Goal: Task Accomplishment & Management: Manage account settings

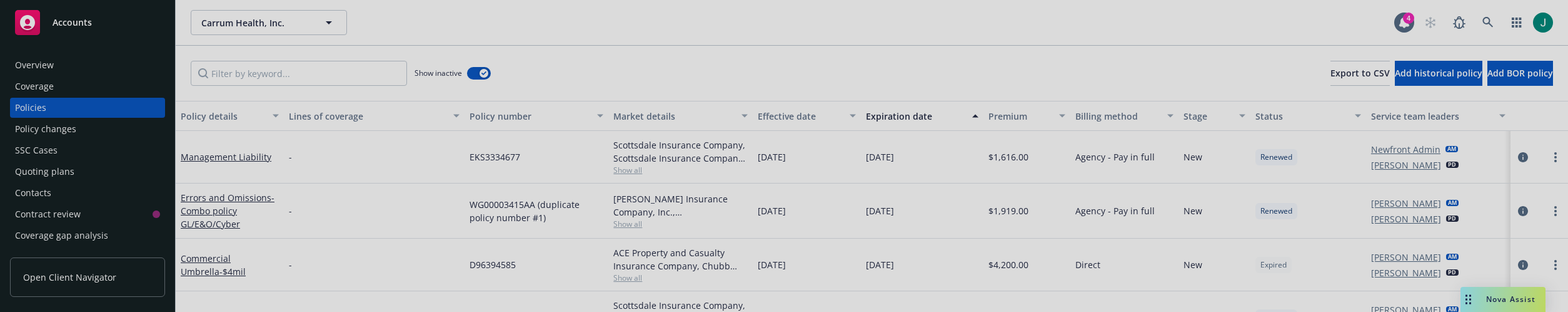
drag, startPoint x: 0, startPoint y: 0, endPoint x: 1091, endPoint y: 14, distance: 1091.1
click at [1091, 14] on div at bounding box center [784, 156] width 1568 height 312
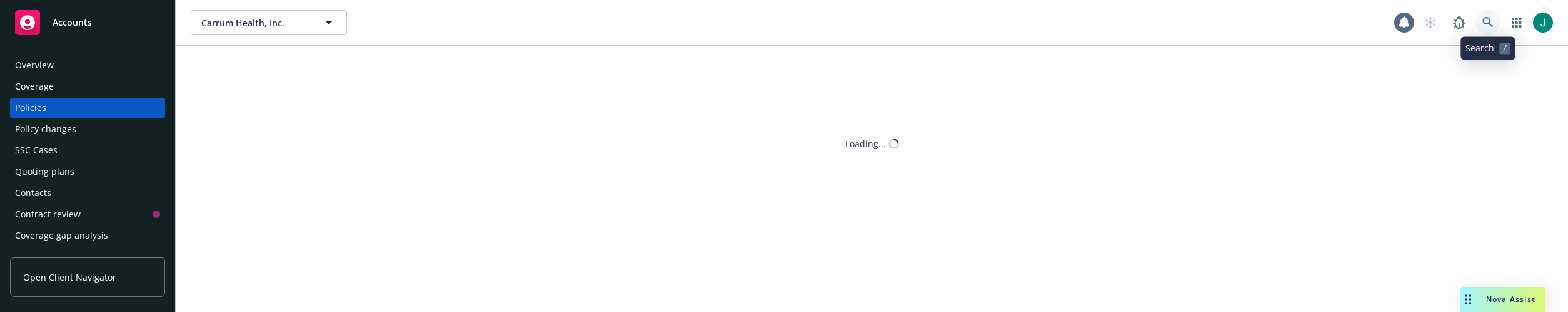
click at [1486, 21] on icon at bounding box center [1488, 22] width 12 height 12
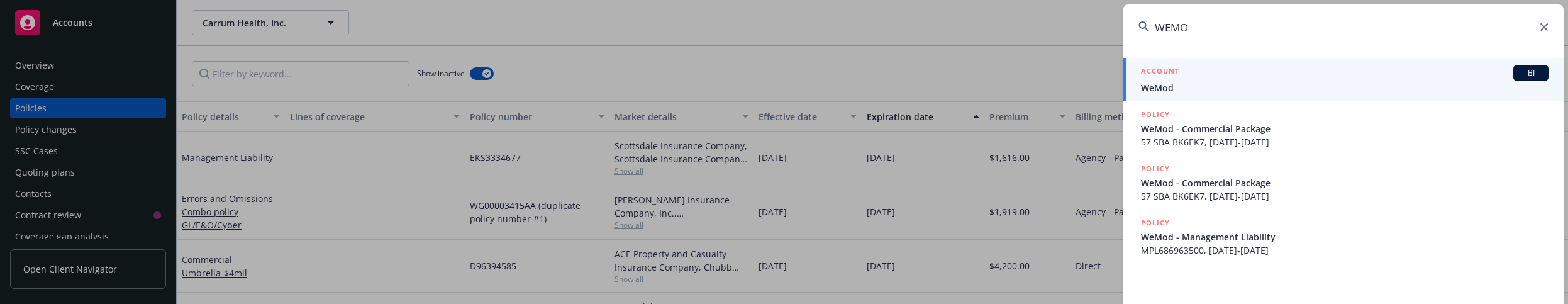
type input "WEMOD"
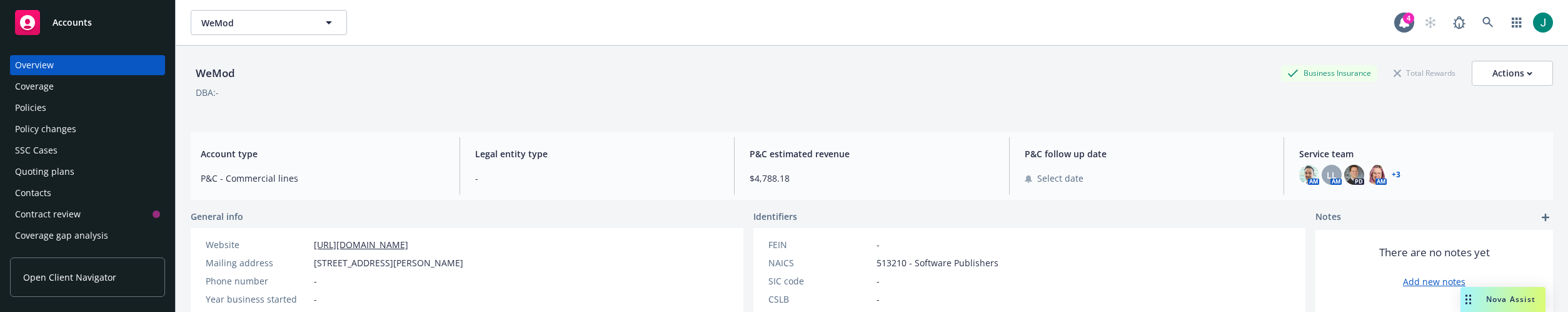
click at [63, 113] on div "Policies" at bounding box center [88, 108] width 145 height 20
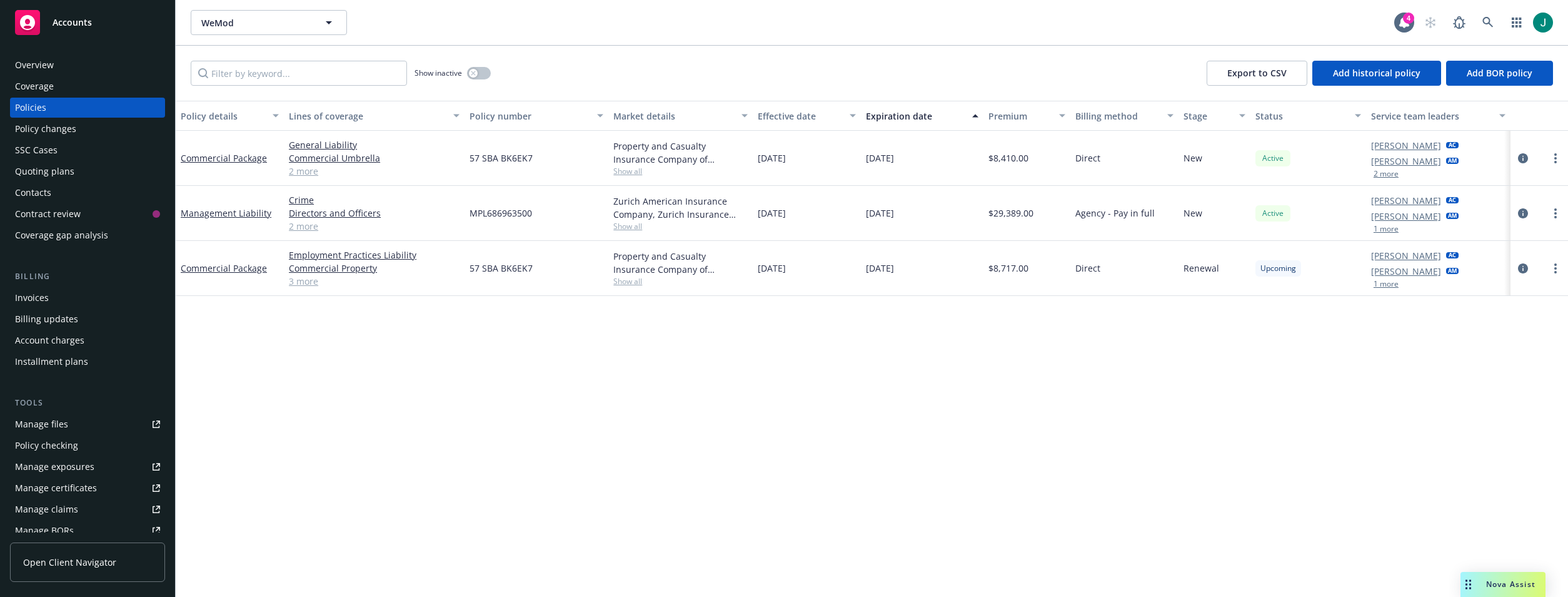
click at [305, 224] on link "2 more" at bounding box center [373, 226] width 170 height 13
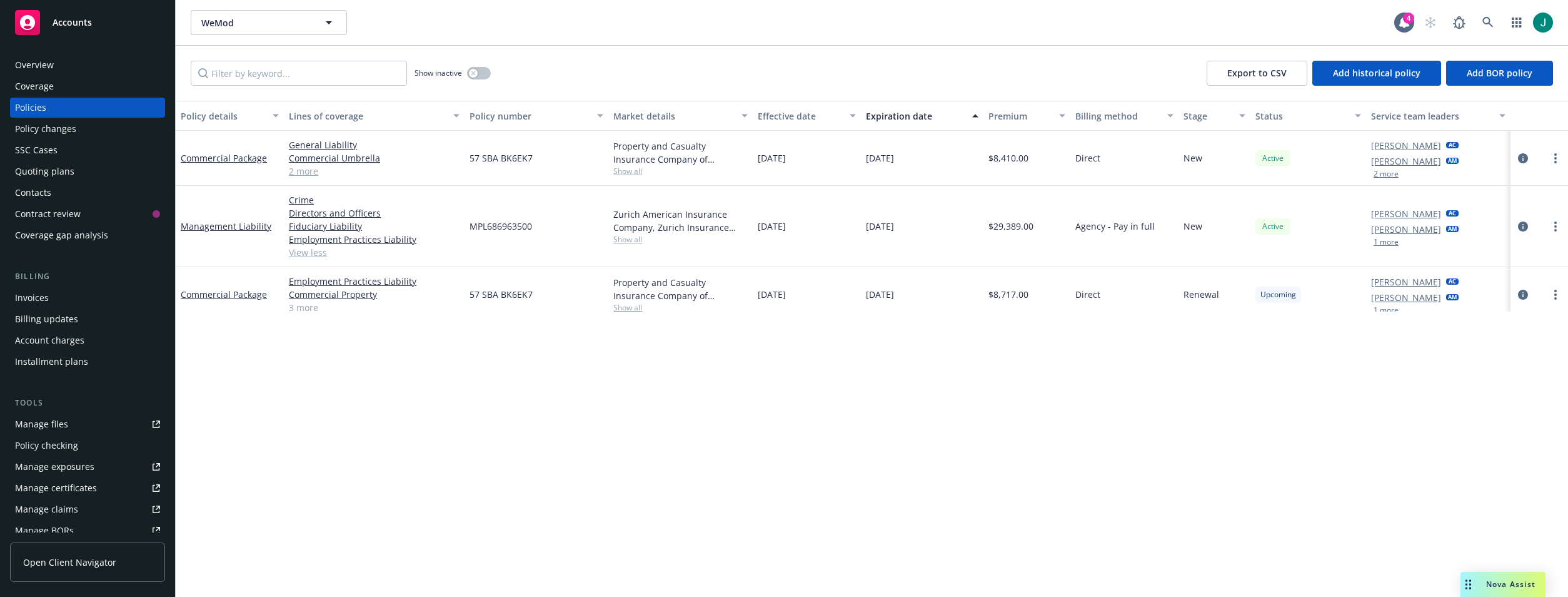
click at [13, 311] on div "Open Client Navigator" at bounding box center [88, 564] width 155 height 64
click at [1496, 69] on span "Add BOR policy" at bounding box center [1499, 73] width 66 height 12
select select "other"
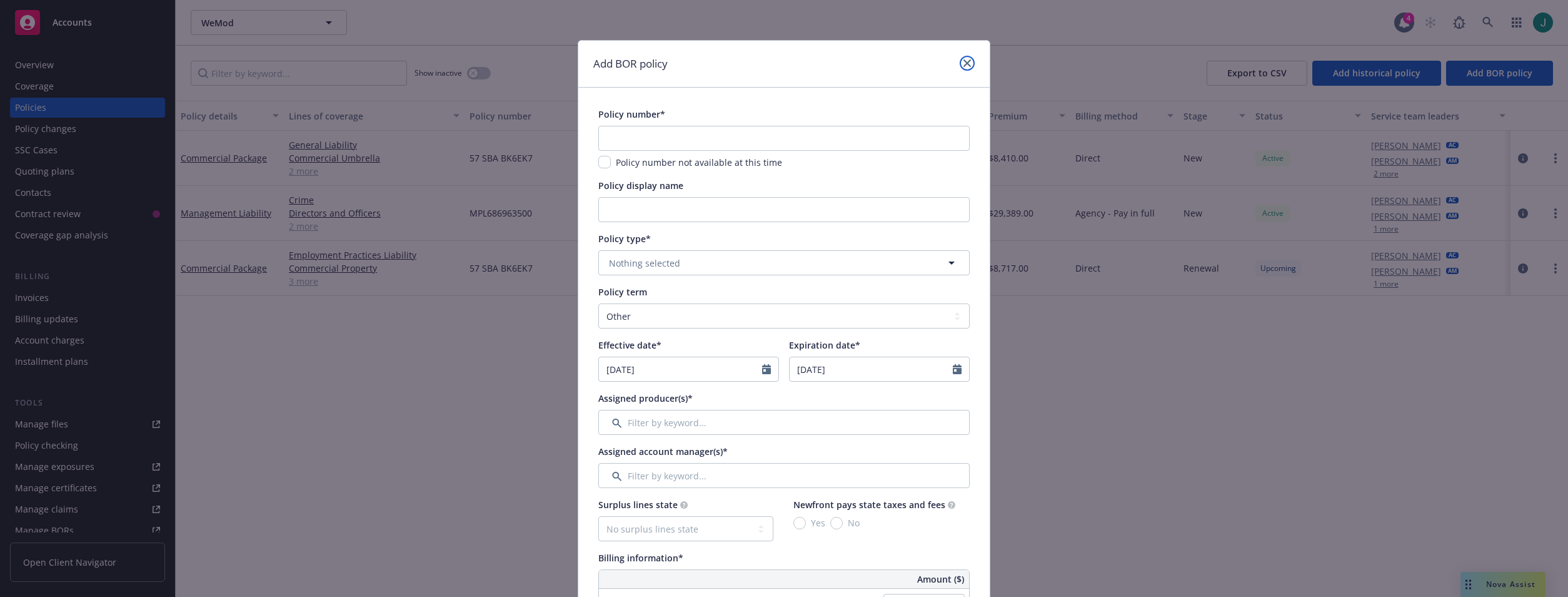
click at [963, 63] on icon "close" at bounding box center [967, 63] width 7 height 7
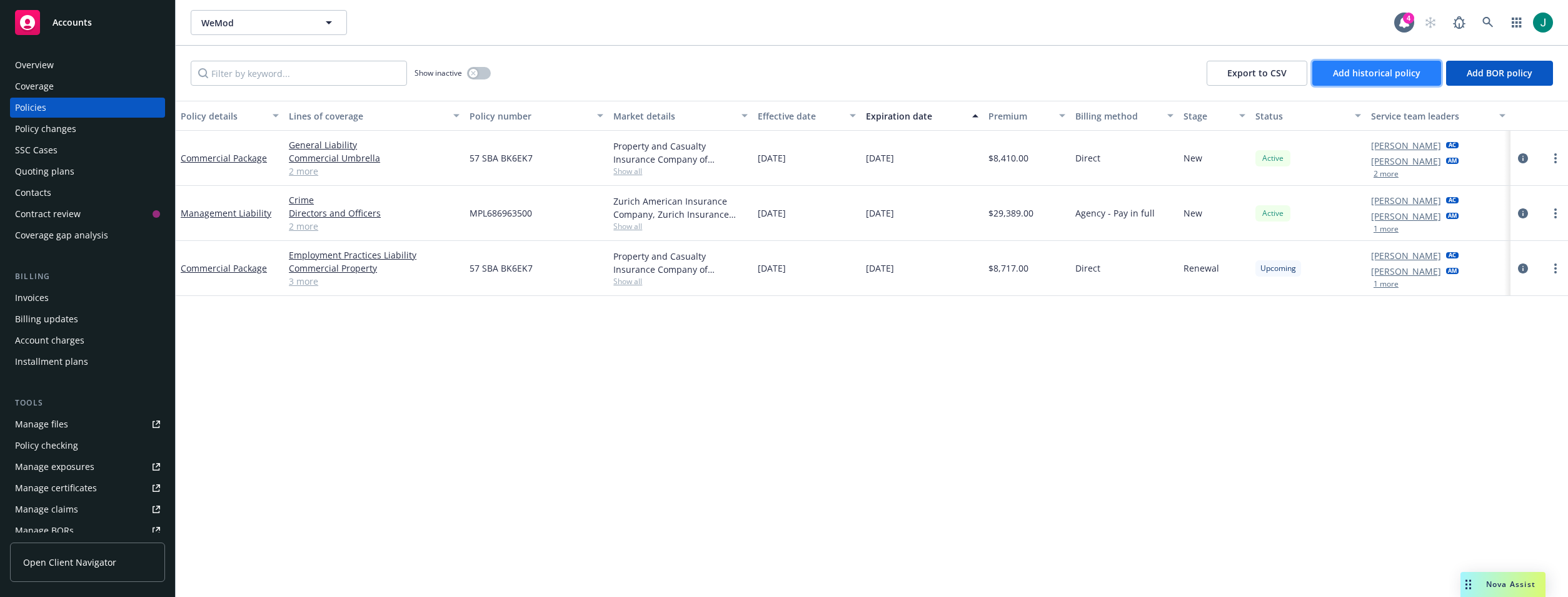
click at [1360, 76] on span "Add historical policy" at bounding box center [1376, 73] width 88 height 12
select select "other"
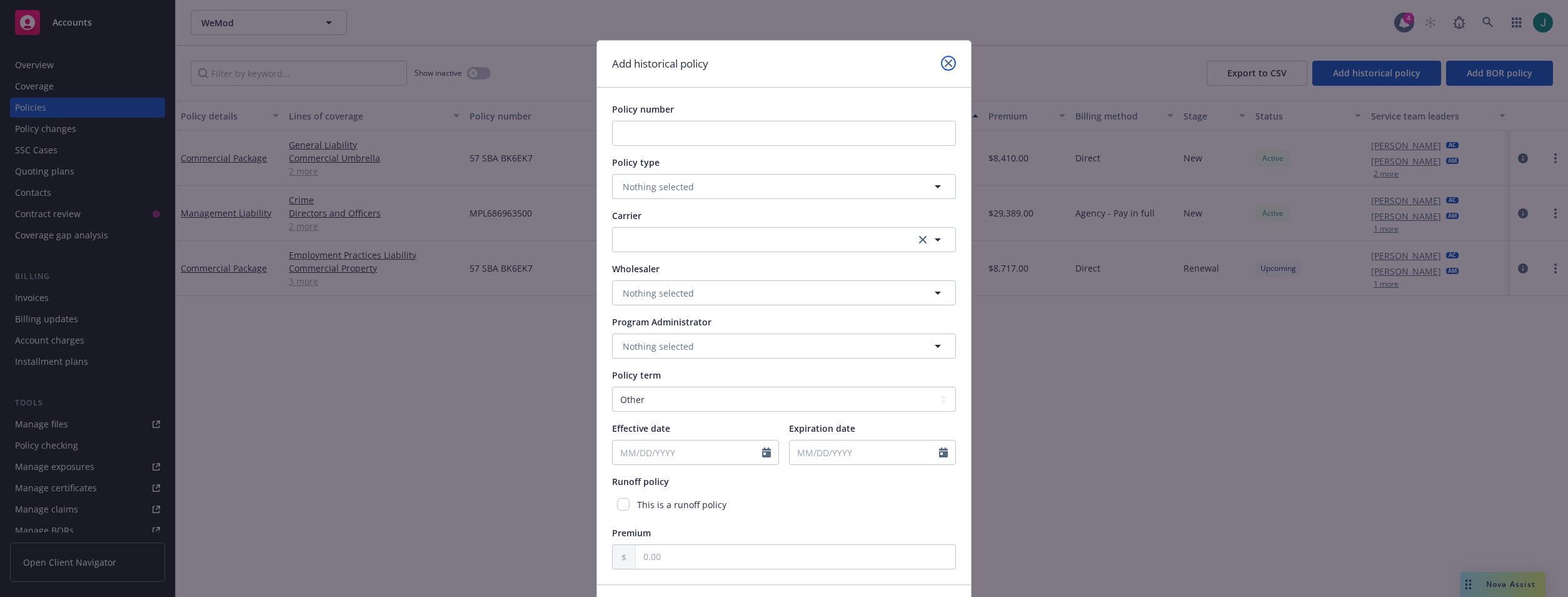
click at [945, 62] on icon "close" at bounding box center [948, 63] width 7 height 7
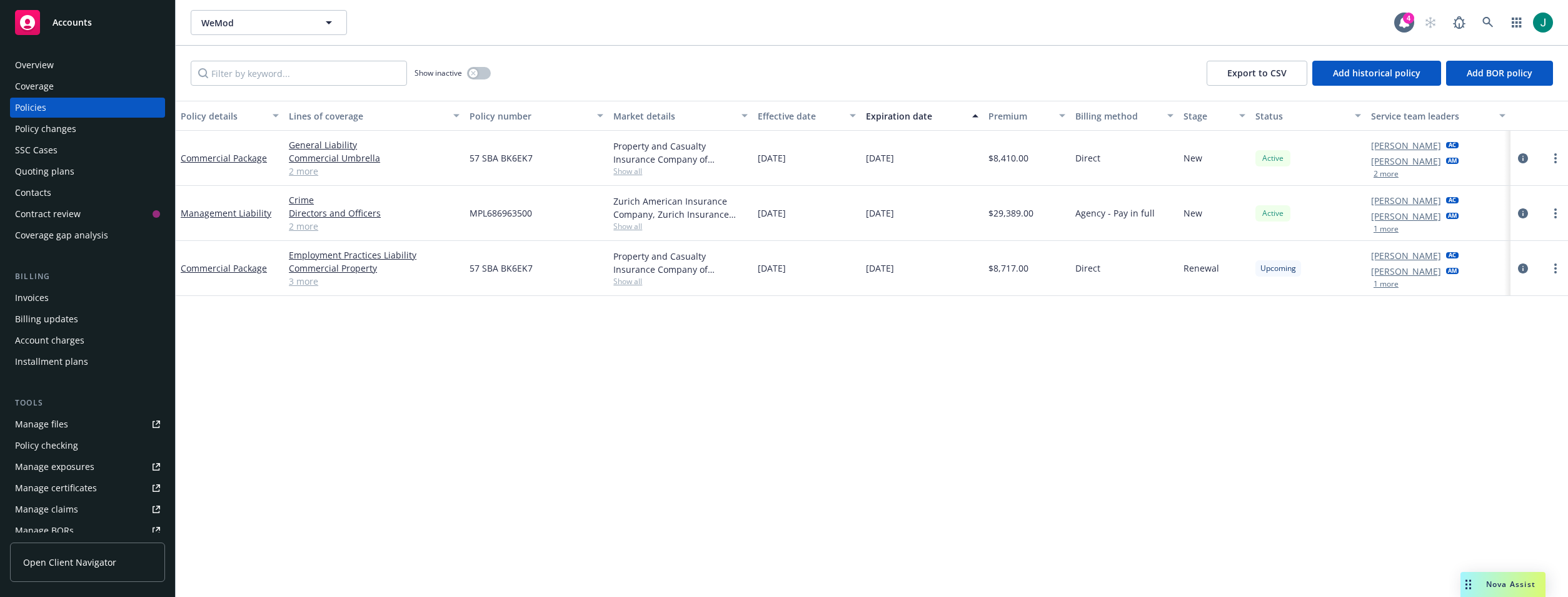
click at [775, 311] on div "Policy details Lines of coverage Policy number Market details Effective date Ex…" at bounding box center [872, 349] width 1392 height 496
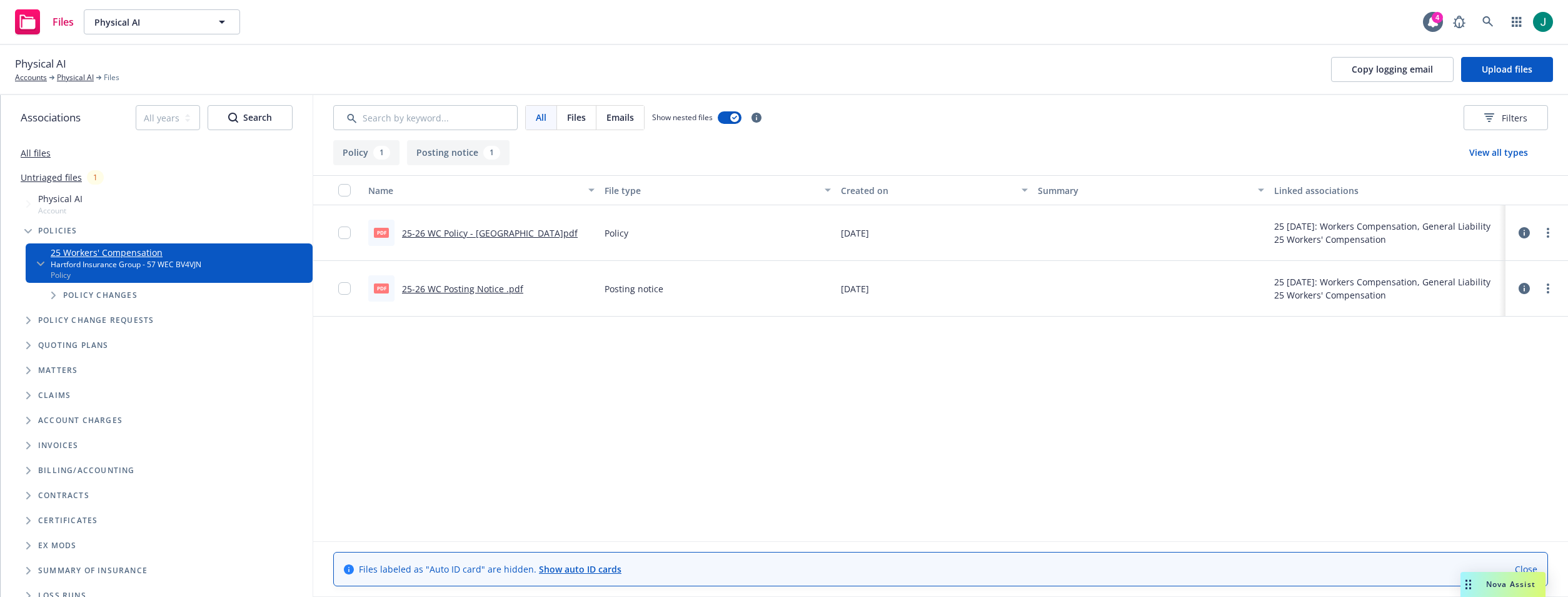
click at [498, 235] on link "25-26 WC Policy - [GEOGRAPHIC_DATA]pdf" at bounding box center [490, 233] width 176 height 12
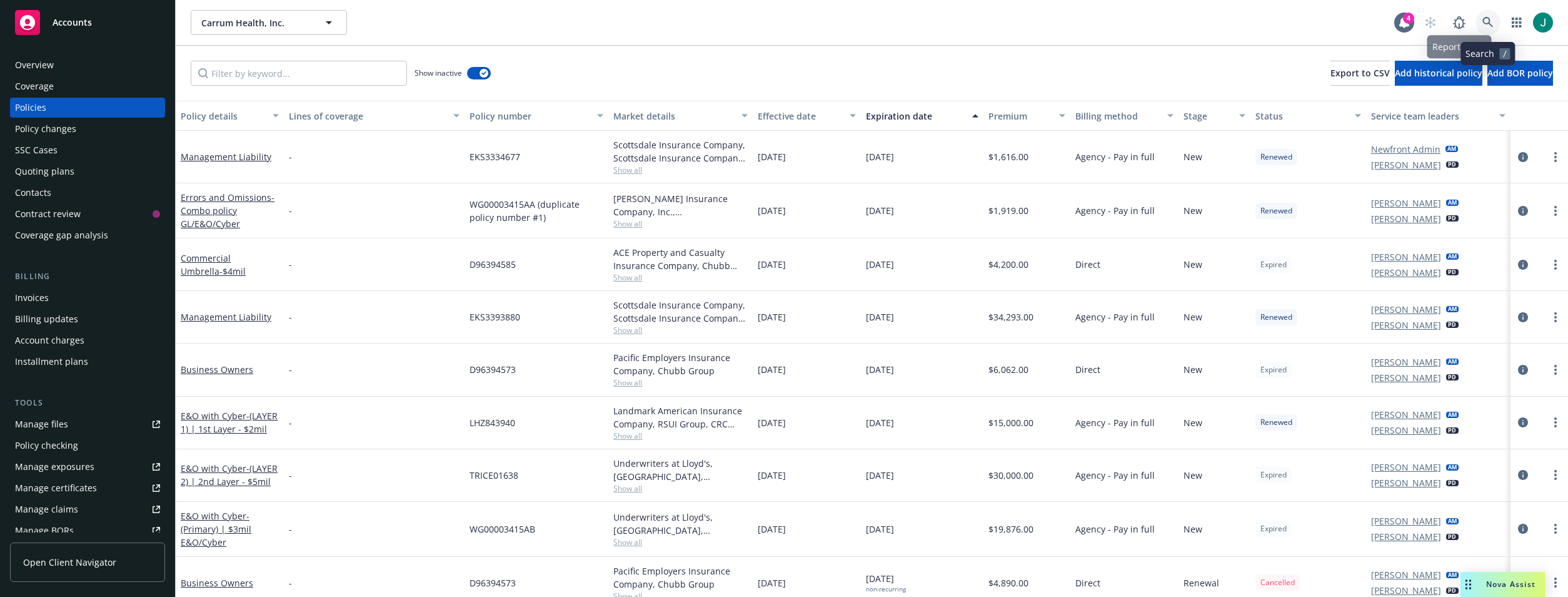
click at [1480, 17] on link at bounding box center [1488, 22] width 25 height 25
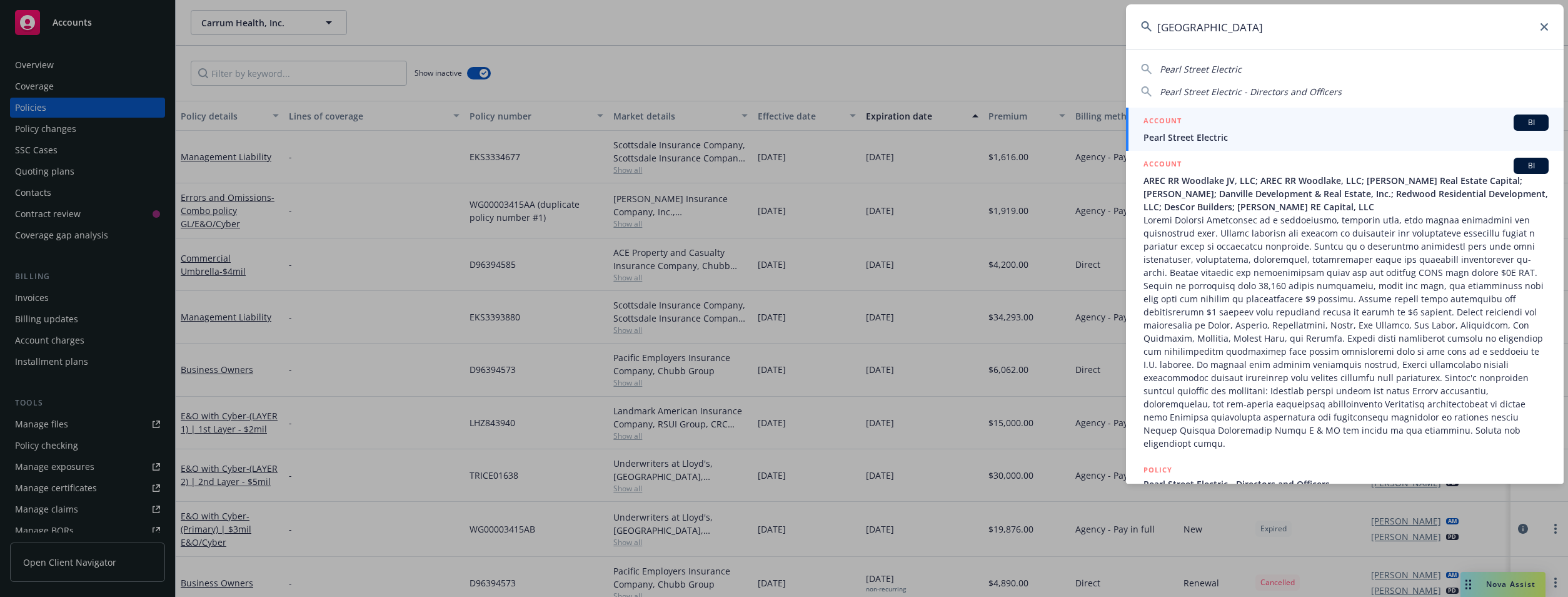
type input "pearl street"
click at [1200, 130] on div "ACCOUNT BI" at bounding box center [1346, 122] width 405 height 16
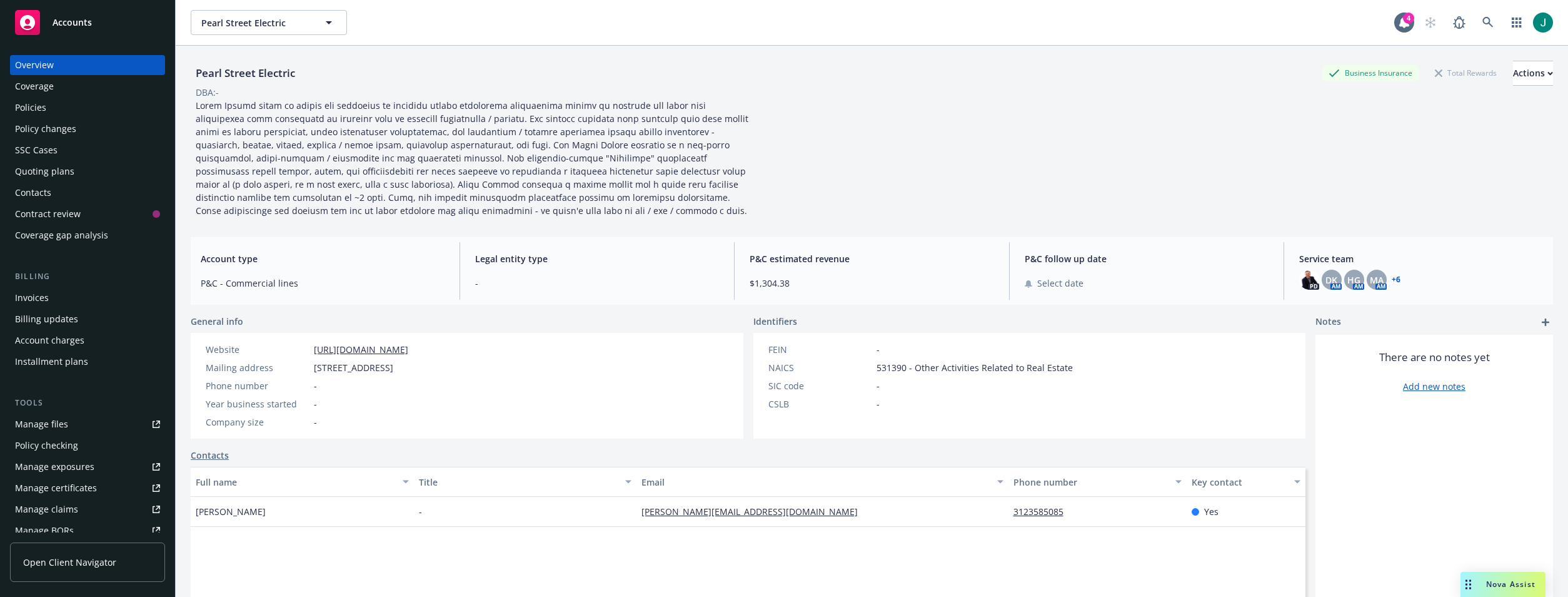
click at [54, 108] on div "Policies" at bounding box center [88, 108] width 145 height 20
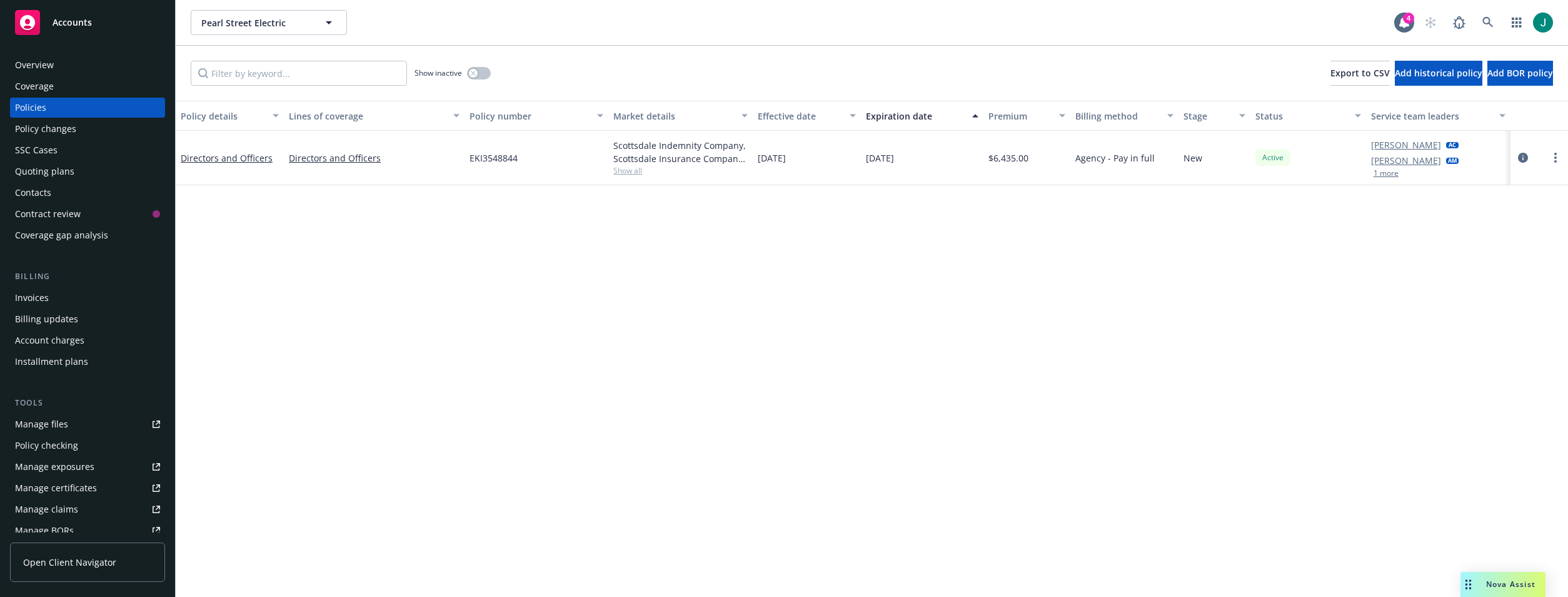
click at [1380, 173] on button "1 more" at bounding box center [1386, 173] width 25 height 7
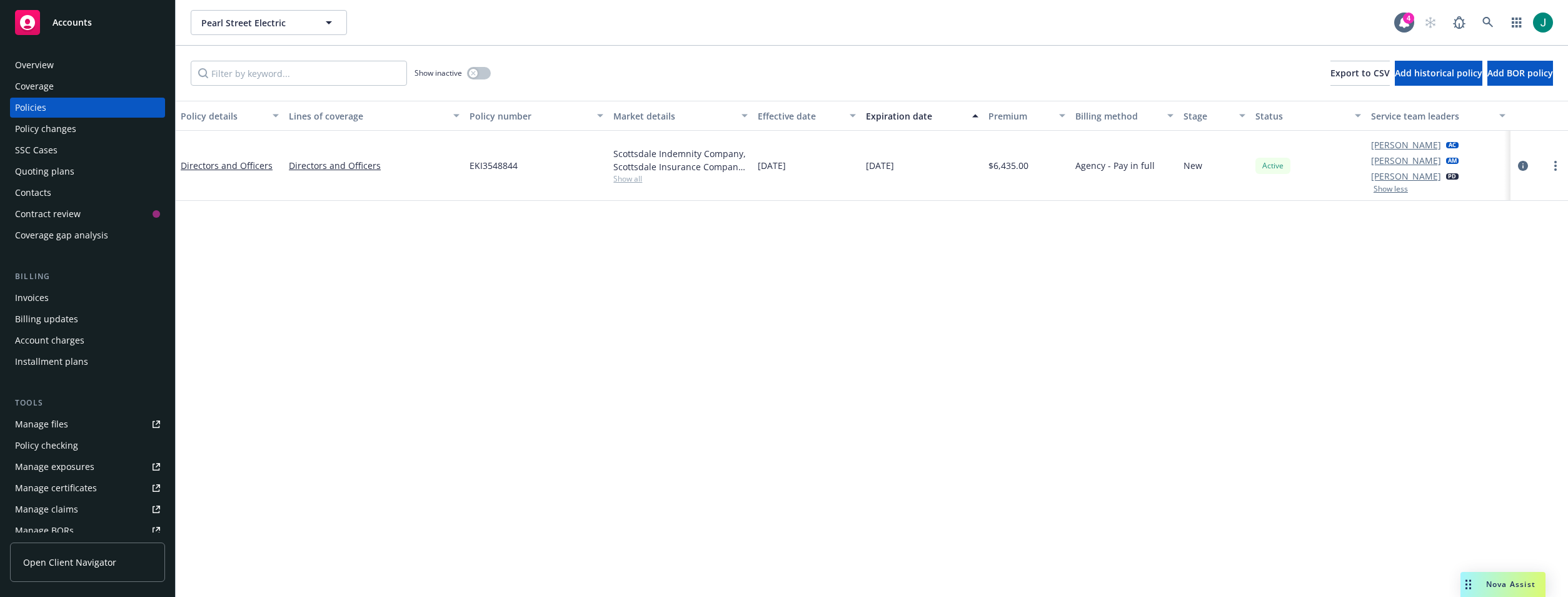
click at [1050, 29] on div "Pearl Street Electric Pearl Street Electric" at bounding box center [793, 22] width 1203 height 25
drag, startPoint x: 46, startPoint y: 172, endPoint x: 56, endPoint y: 173, distance: 10.0
click at [46, 172] on div "Quoting plans" at bounding box center [45, 172] width 59 height 20
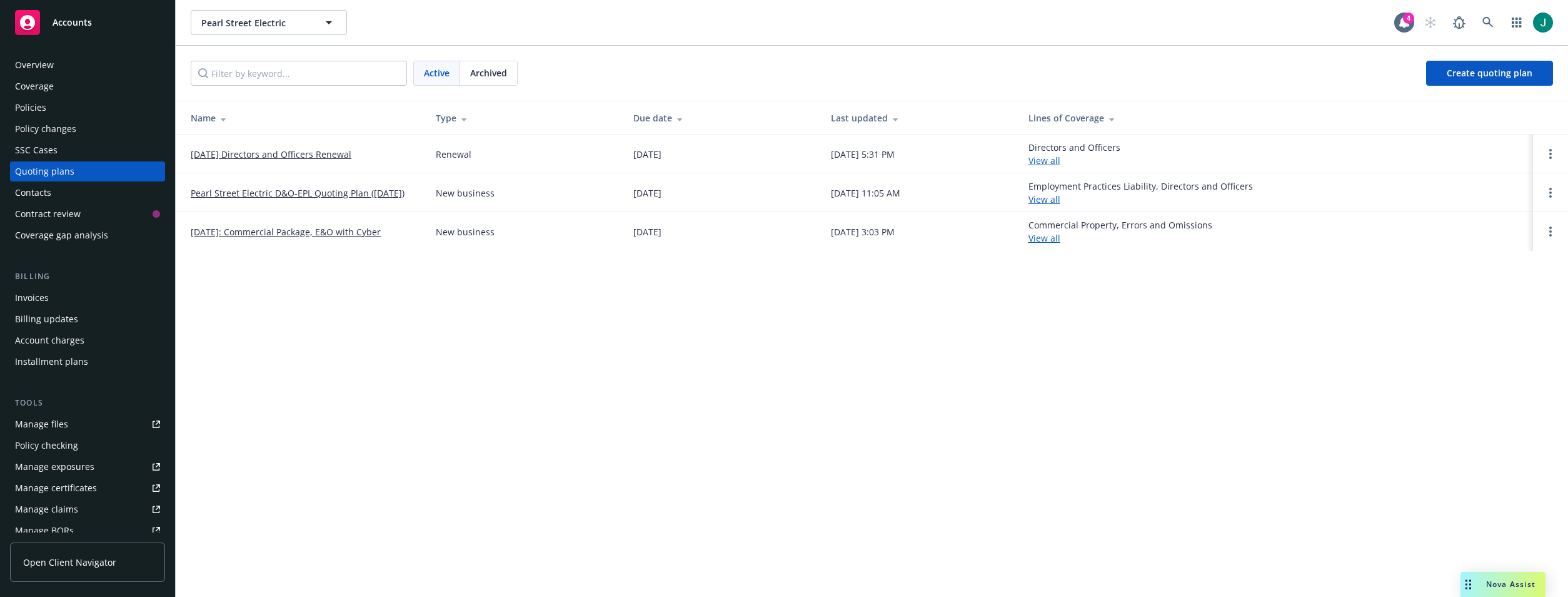
click at [328, 187] on link "Pearl Street Electric D&O-EPL Quoting Plan (2024-10-14)" at bounding box center [298, 193] width 214 height 13
click at [1550, 194] on icon "Open options" at bounding box center [1550, 192] width 2 height 10
click at [1475, 187] on span "Archive" at bounding box center [1462, 183] width 61 height 12
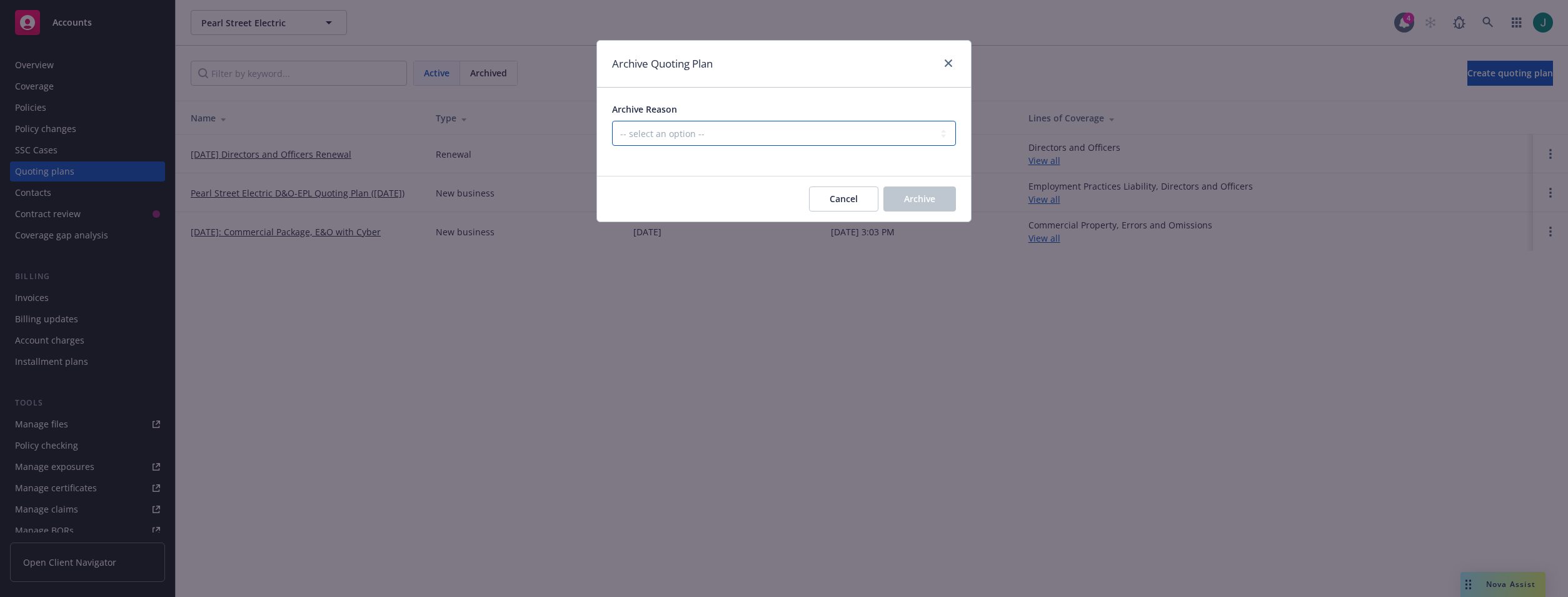
click at [826, 138] on select "-- select an option -- Created by error Duplicate New business opportunity lost…" at bounding box center [784, 133] width 344 height 25
select select "ARCHIVED_NEW_BUSINESS_COMPLETED"
click at [612, 121] on select "-- select an option -- Created by error Duplicate New business opportunity lost…" at bounding box center [784, 133] width 344 height 25
click at [918, 201] on span "Archive" at bounding box center [919, 198] width 31 height 12
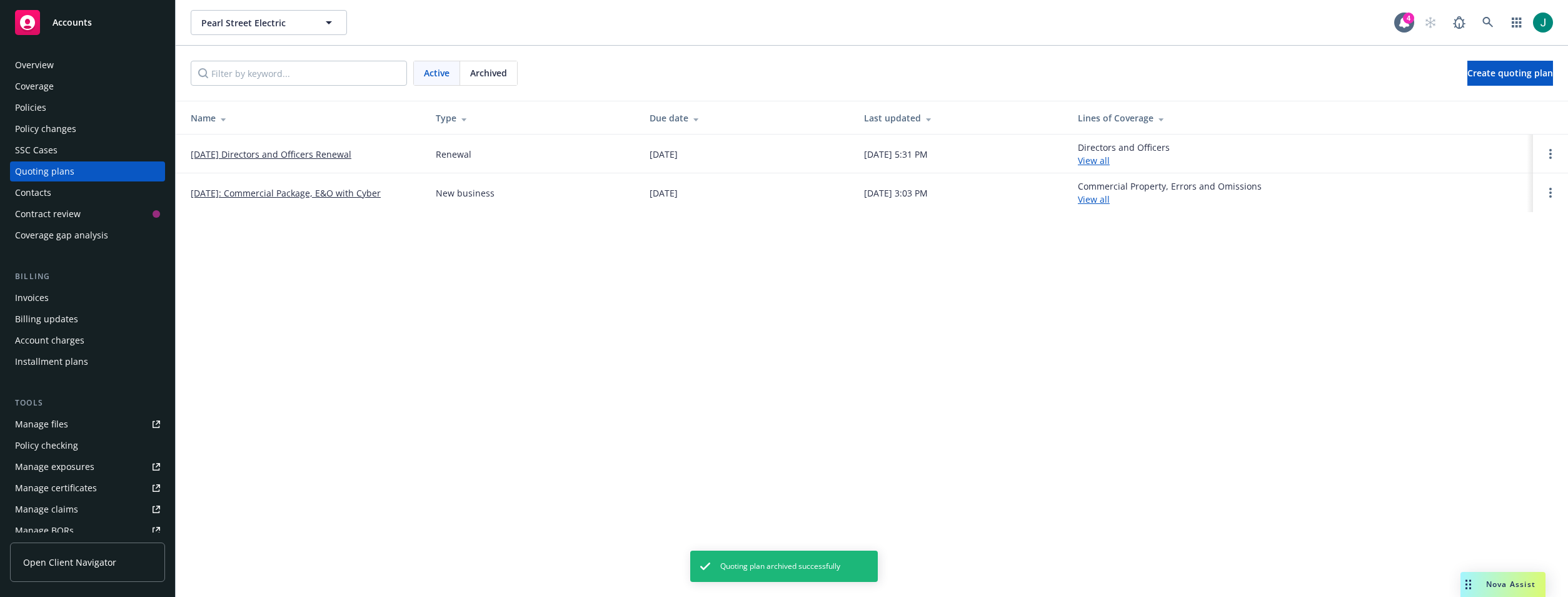
click at [352, 195] on link "[DATE]: Commercial Package, E&O with Cyber" at bounding box center [286, 193] width 190 height 13
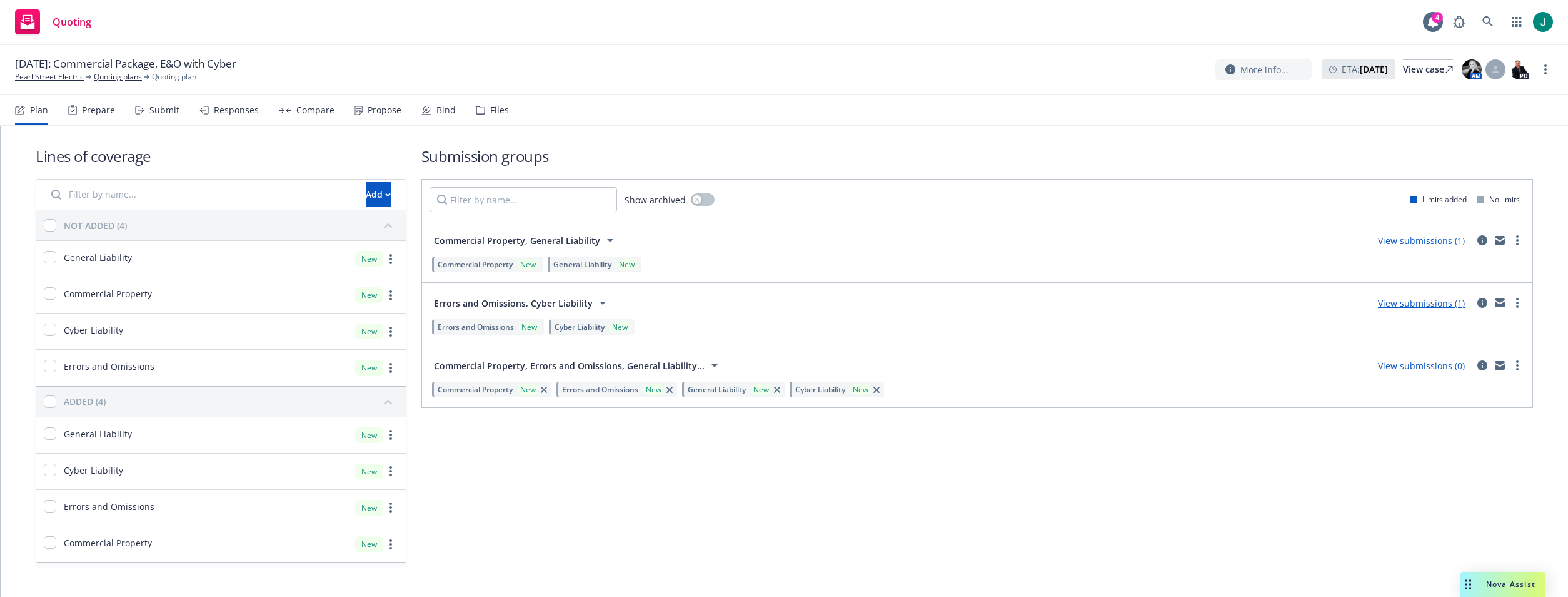
click at [501, 111] on div "Files" at bounding box center [500, 110] width 19 height 10
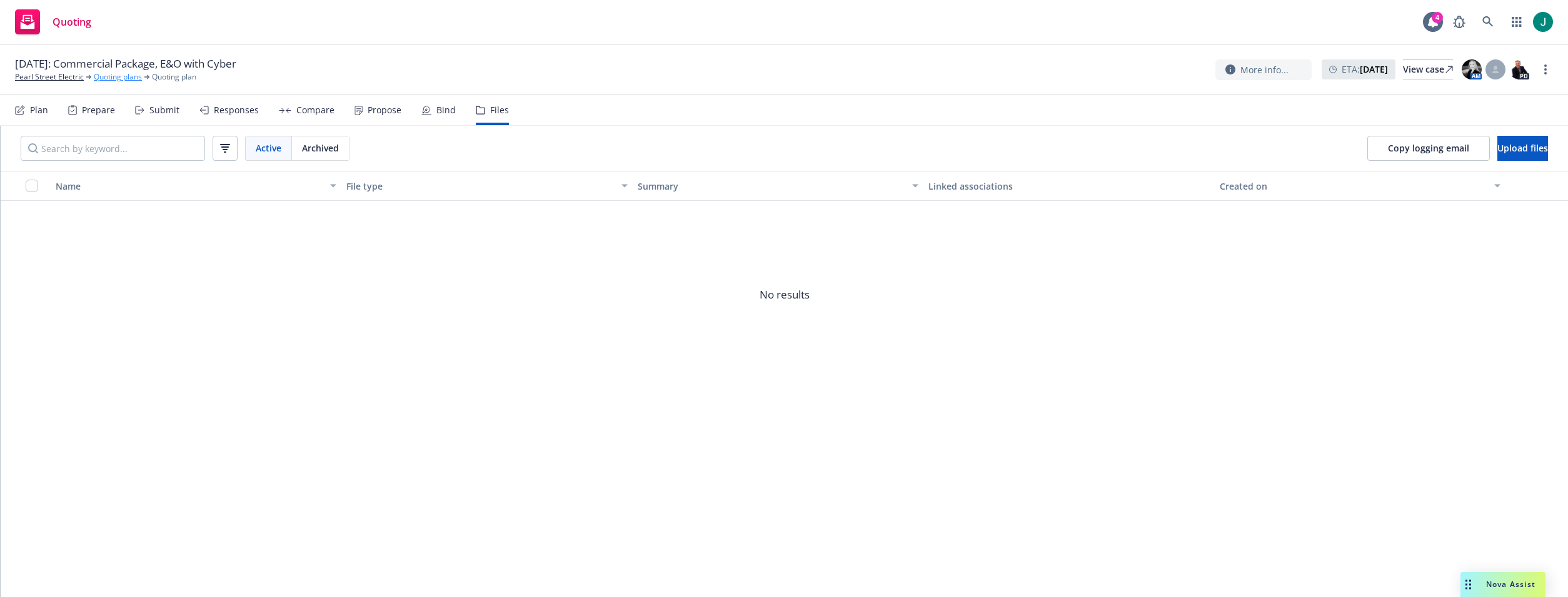
click at [119, 78] on link "Quoting plans" at bounding box center [118, 77] width 48 height 12
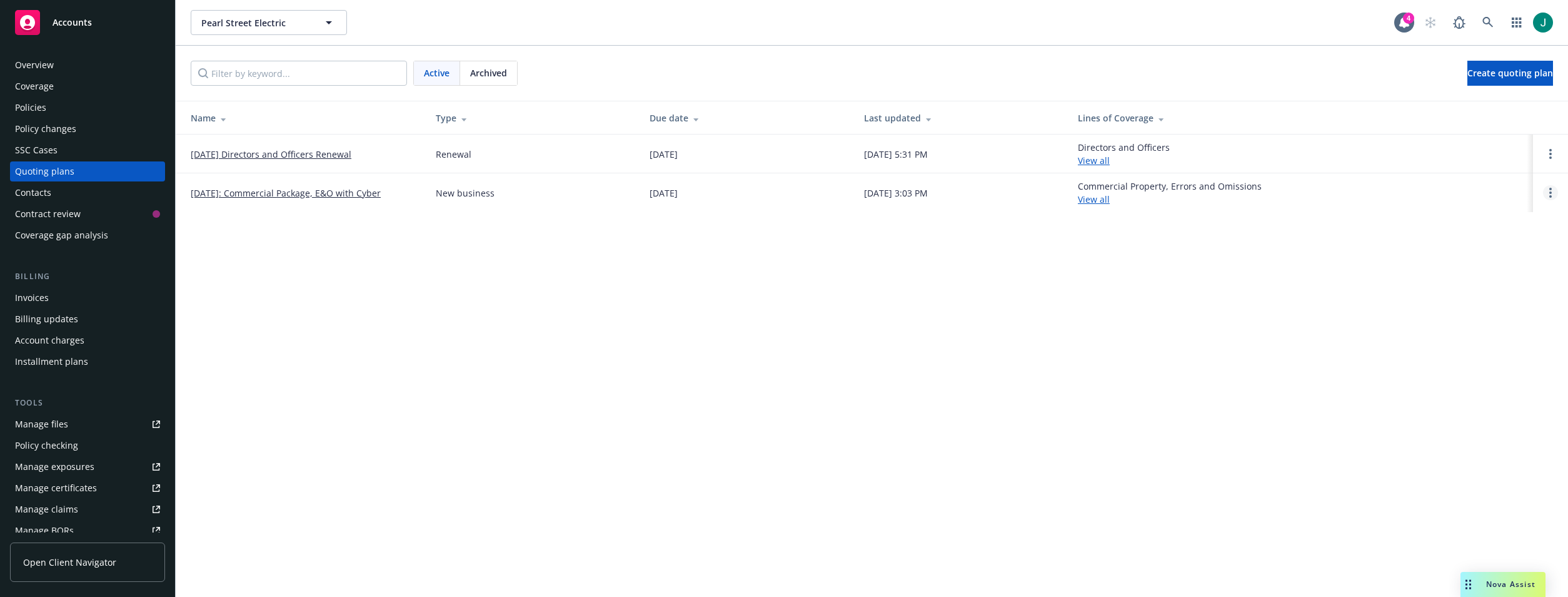
click at [1549, 192] on link "Open options" at bounding box center [1551, 192] width 15 height 15
click at [1286, 242] on div "[GEOGRAPHIC_DATA] Electric [GEOGRAPHIC_DATA] Electric 4 Active Archived Create …" at bounding box center [872, 298] width 1392 height 597
click at [1545, 191] on link "Open options" at bounding box center [1551, 192] width 15 height 15
click at [1484, 189] on link "Archive" at bounding box center [1486, 183] width 109 height 25
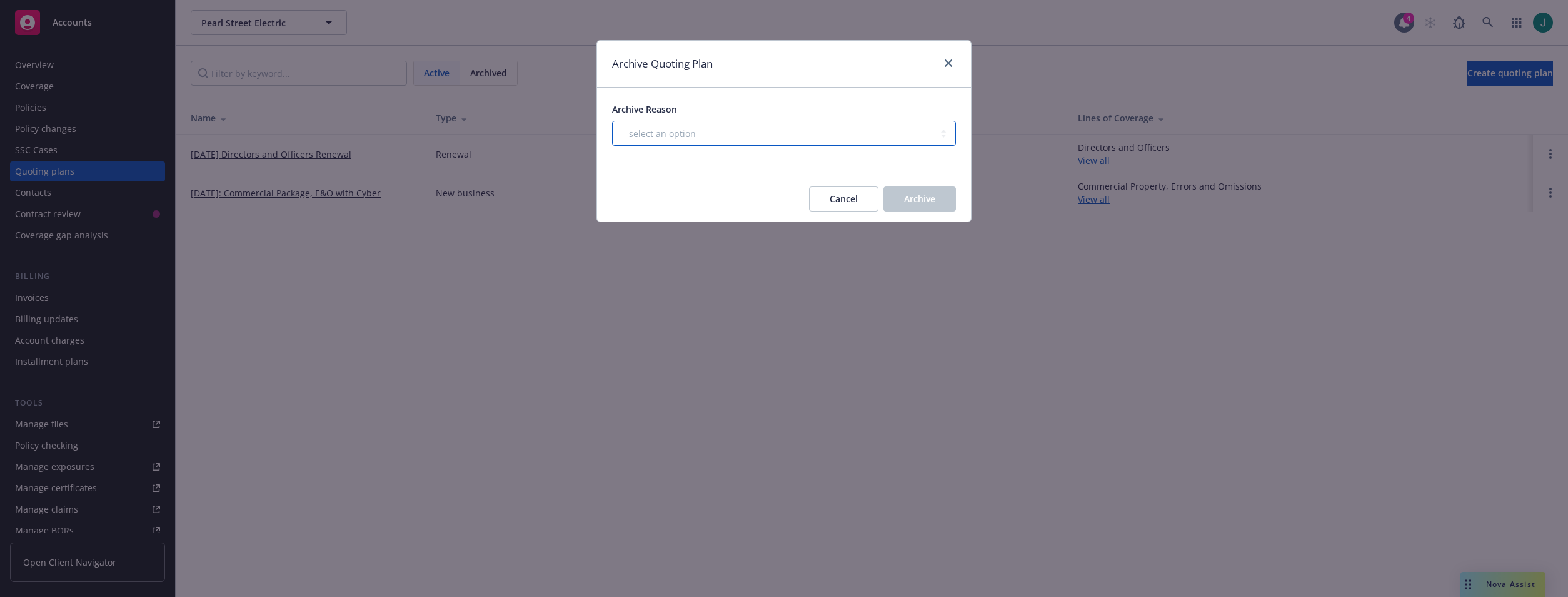
click at [939, 135] on select "-- select an option -- Created by error Duplicate New business opportunity lost…" at bounding box center [784, 133] width 344 height 25
select select "ARCHIVED_NEW_BUSINESS_LOST"
click at [612, 121] on select "-- select an option -- Created by error Duplicate New business opportunity lost…" at bounding box center [784, 133] width 344 height 25
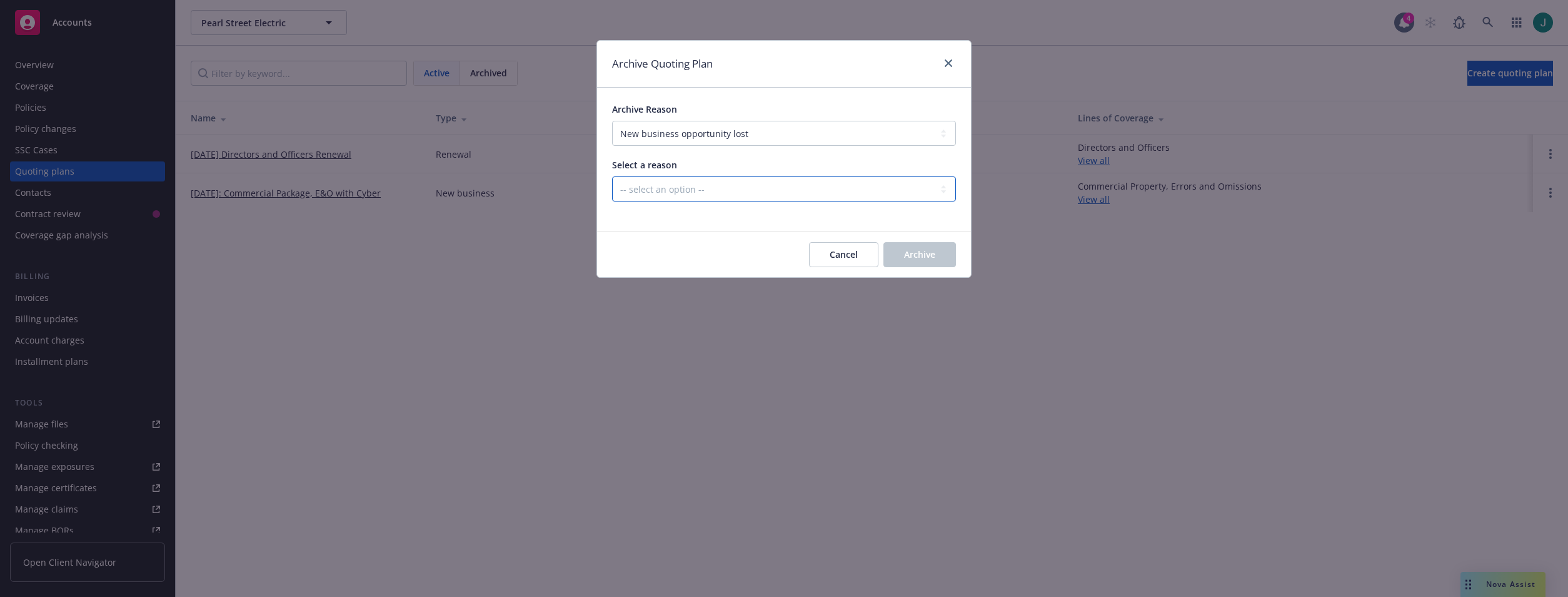
click at [924, 192] on select "-- select an option -- All markets declined Blocked Client wanted to approach m…" at bounding box center [784, 189] width 344 height 25
select select "ARCHIVED_NEW_BUSINESS_LOST_CUSTOMER_UNRESPONSIVE"
click at [612, 177] on select "-- select an option -- All markets declined Blocked Client wanted to approach m…" at bounding box center [784, 189] width 344 height 25
click at [853, 187] on select "-- select an option -- All markets declined Blocked Client wanted to approach m…" at bounding box center [784, 189] width 344 height 25
click at [838, 166] on div "Select a reason" at bounding box center [784, 165] width 344 height 13
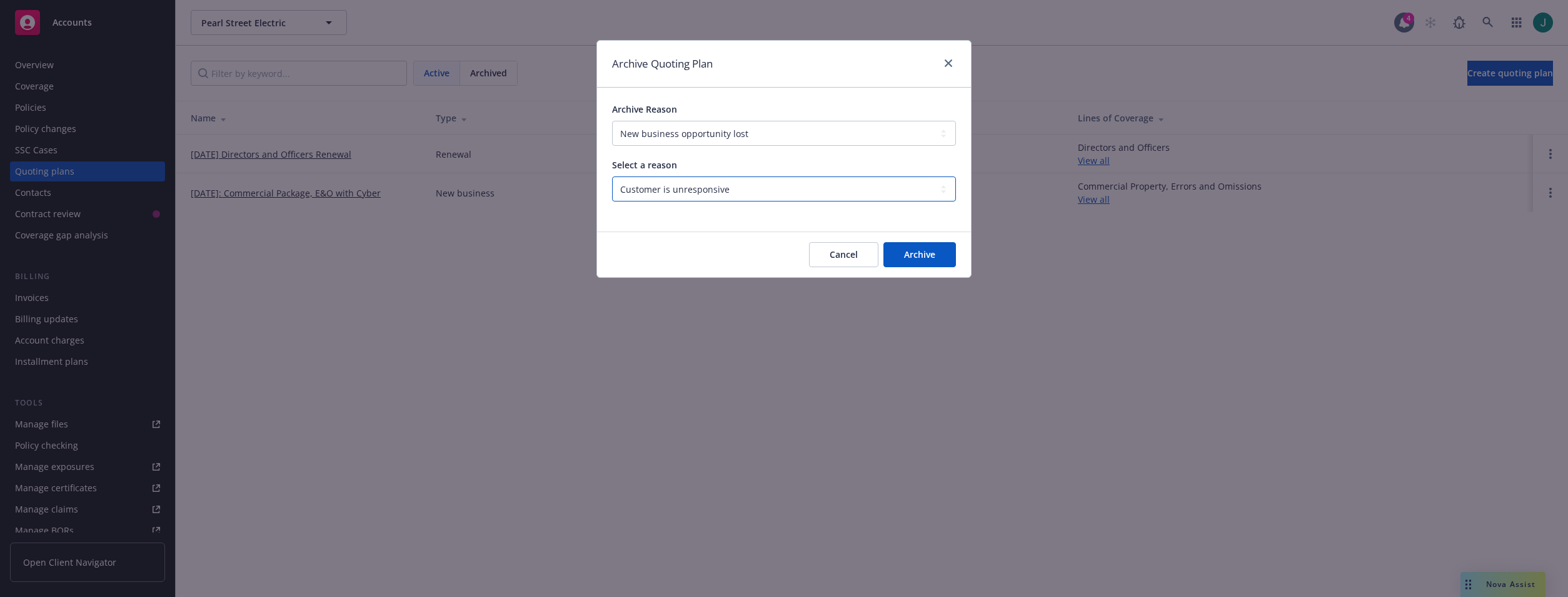
click at [947, 192] on select "-- select an option -- All markets declined Blocked Client wanted to approach m…" at bounding box center [784, 189] width 344 height 25
click at [279, 153] on div "Archive Quoting Plan Archive Reason -- select an option -- Created by error Dup…" at bounding box center [784, 298] width 1568 height 597
click at [22, 105] on div "Archive Quoting Plan Archive Reason -- select an option -- Created by error Dup…" at bounding box center [784, 298] width 1568 height 597
click at [840, 253] on span "Cancel" at bounding box center [843, 254] width 28 height 12
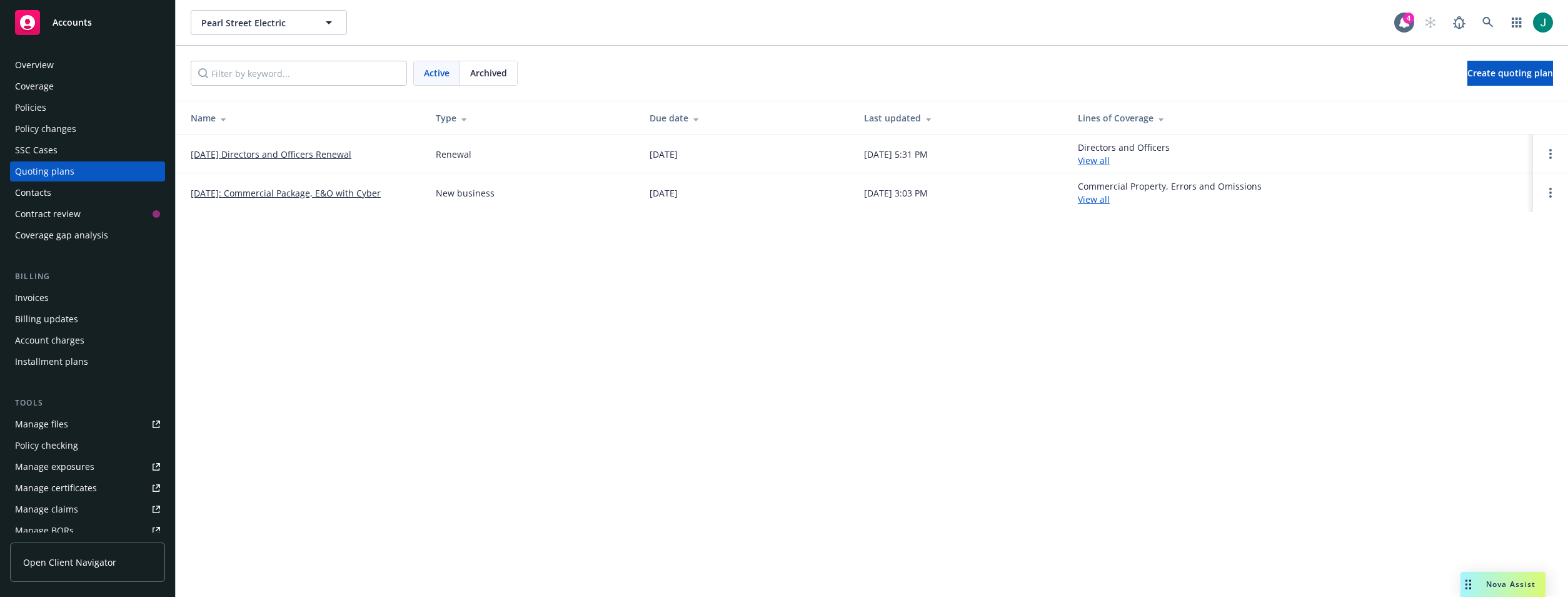
drag, startPoint x: 33, startPoint y: 103, endPoint x: 54, endPoint y: 102, distance: 21.0
click at [33, 103] on div "Policies" at bounding box center [30, 108] width 31 height 20
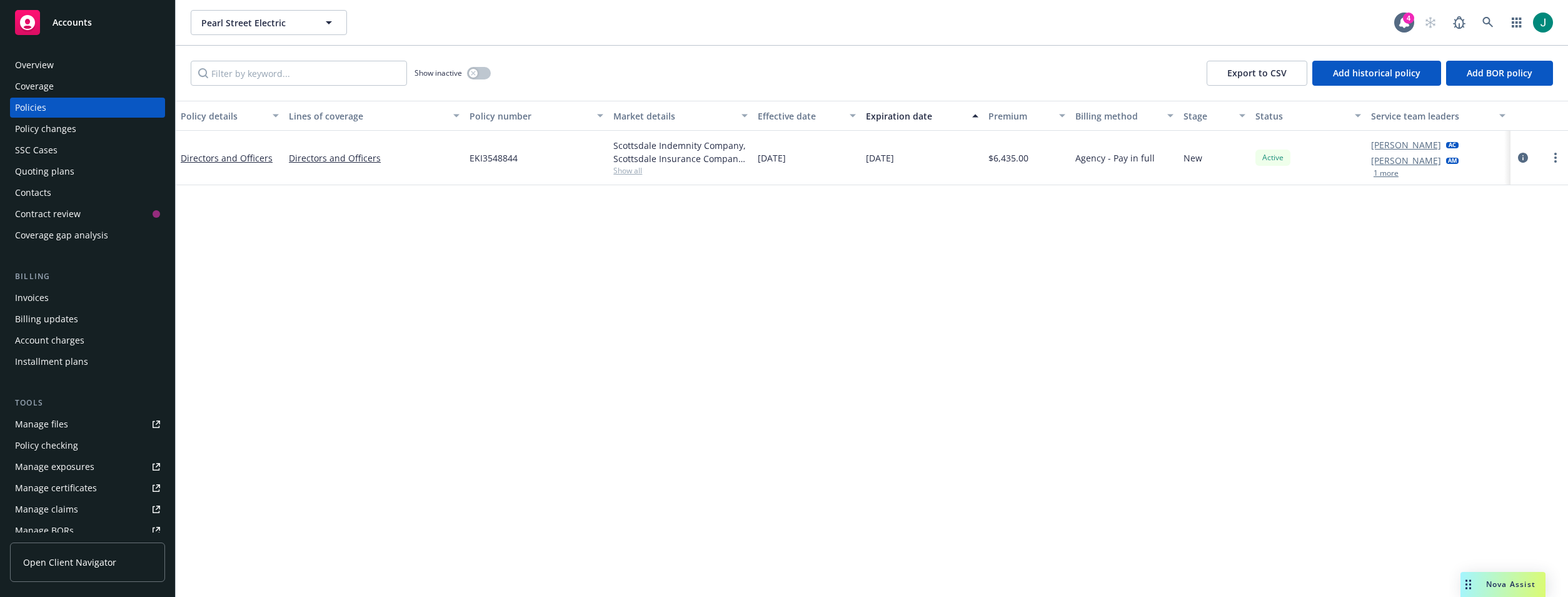
click at [620, 169] on span "Show all" at bounding box center [681, 170] width 135 height 11
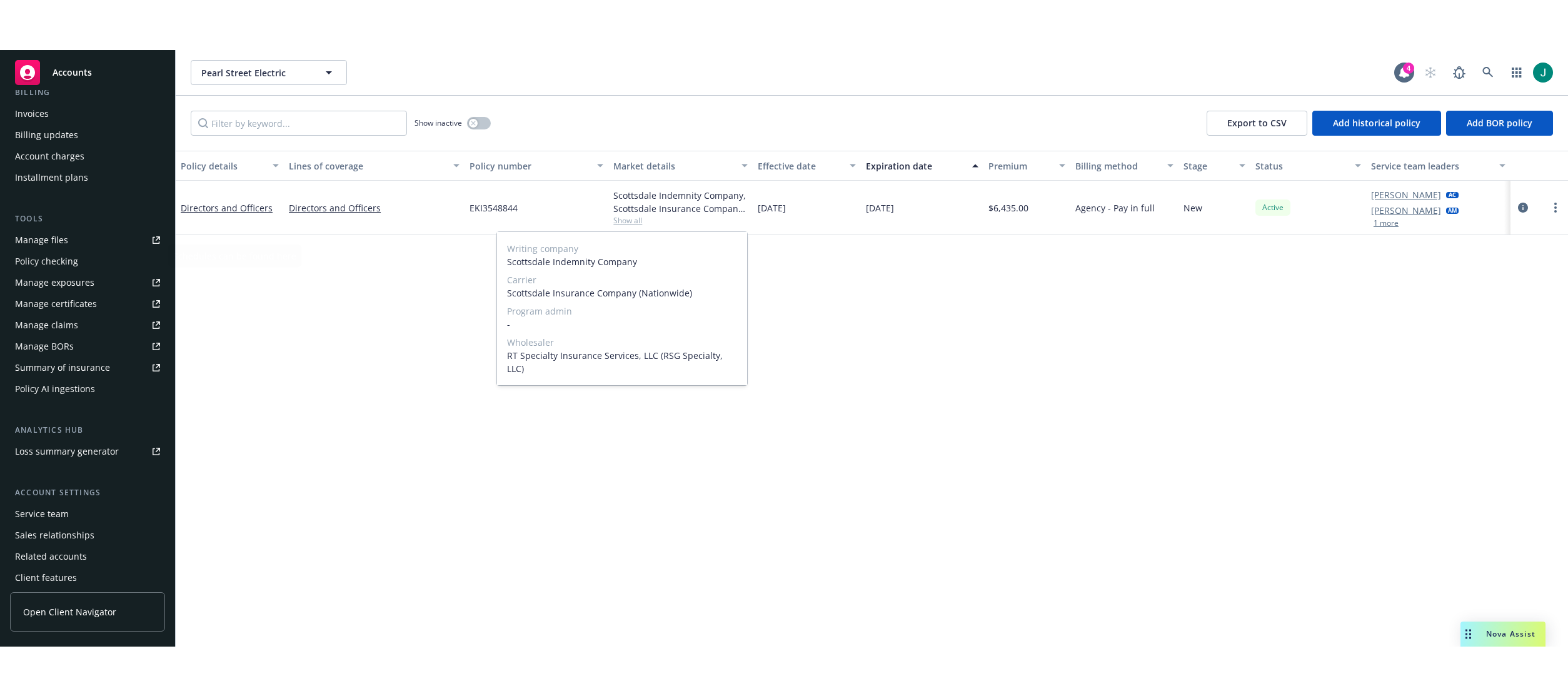
scroll to position [261, 0]
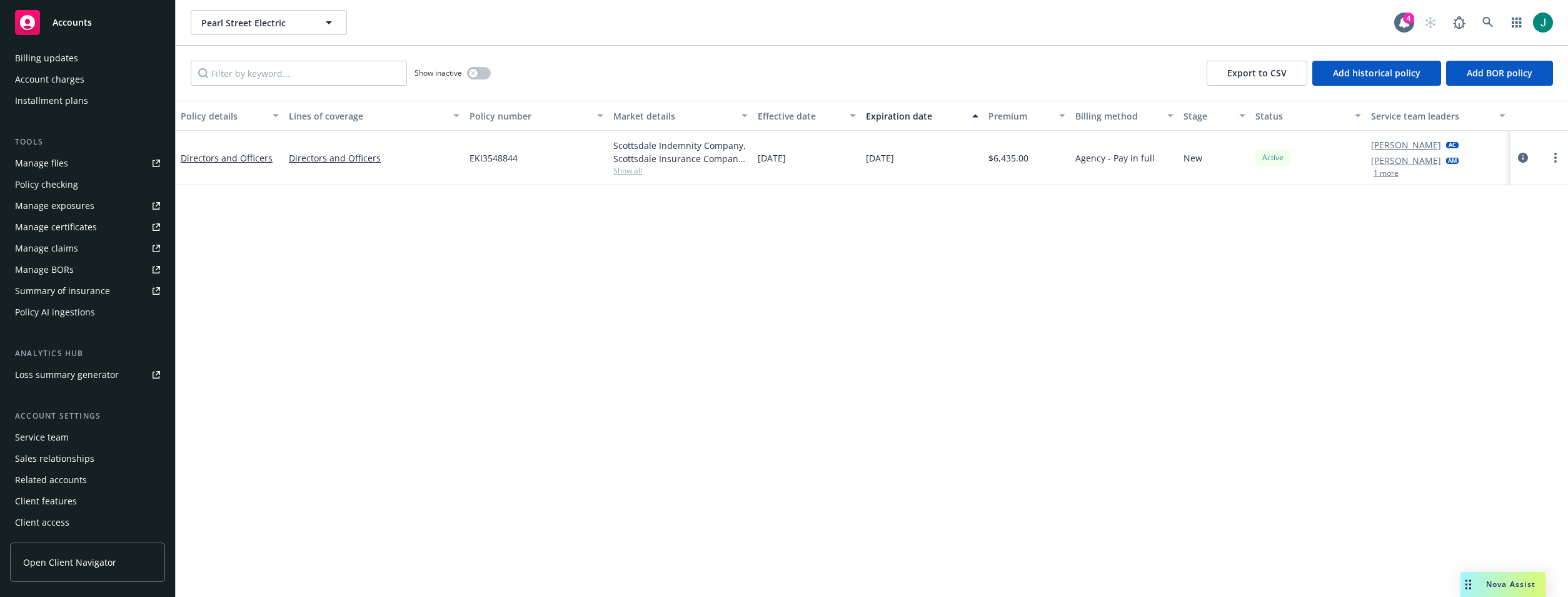
click at [64, 161] on div "Manage files" at bounding box center [41, 164] width 53 height 20
click at [205, 211] on div "Policy details Lines of coverage Policy number Market details Effective date Ex…" at bounding box center [872, 349] width 1392 height 496
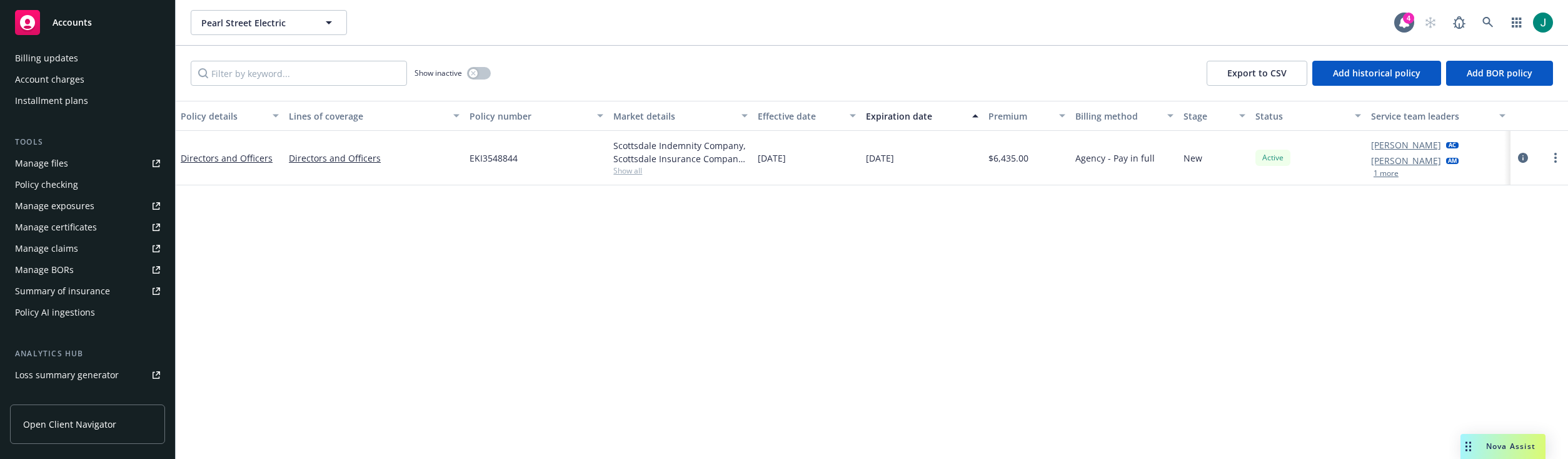
drag, startPoint x: 285, startPoint y: 261, endPoint x: 298, endPoint y: 250, distance: 17.0
click at [285, 261] on div "Policy details Lines of coverage Policy number Market details Effective date Ex…" at bounding box center [872, 349] width 1392 height 497
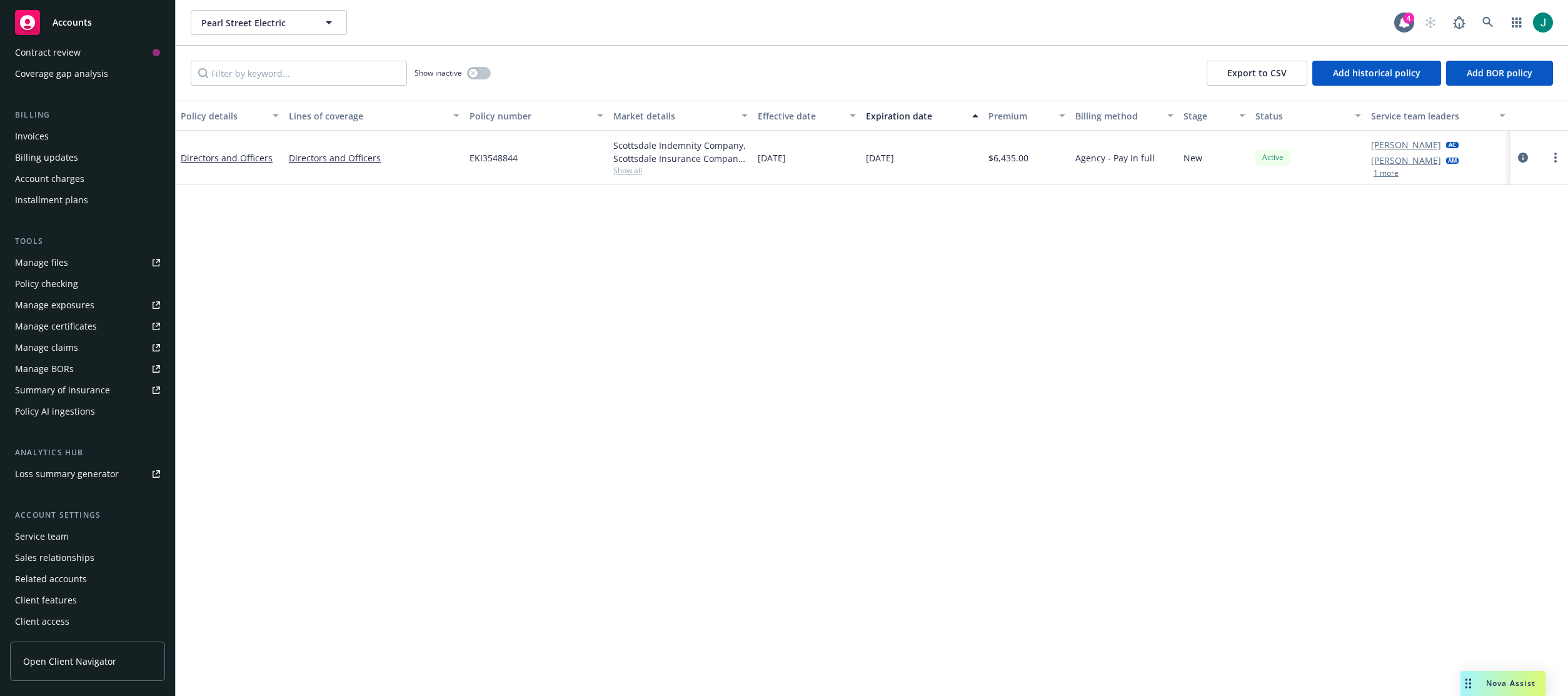
scroll to position [0, 0]
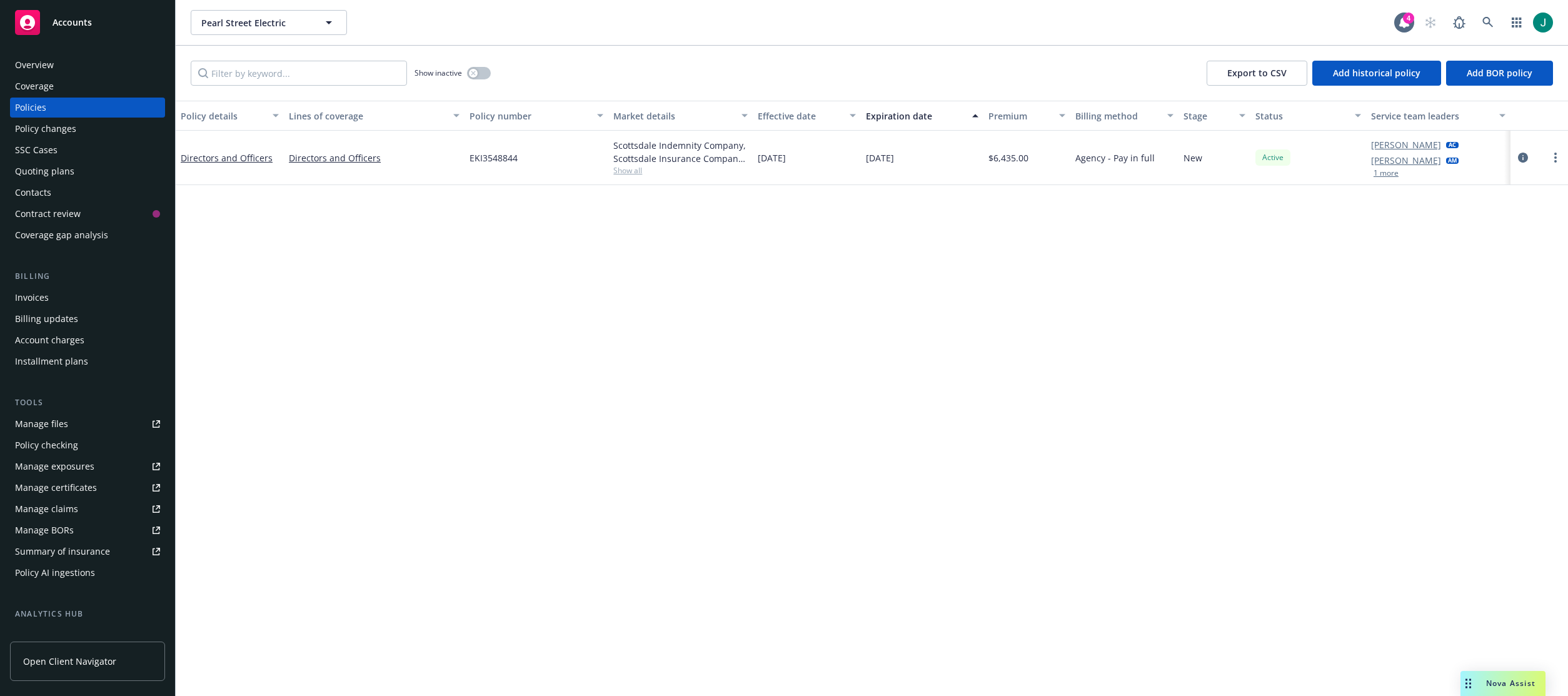
click at [44, 169] on div "Quoting plans" at bounding box center [45, 171] width 59 height 20
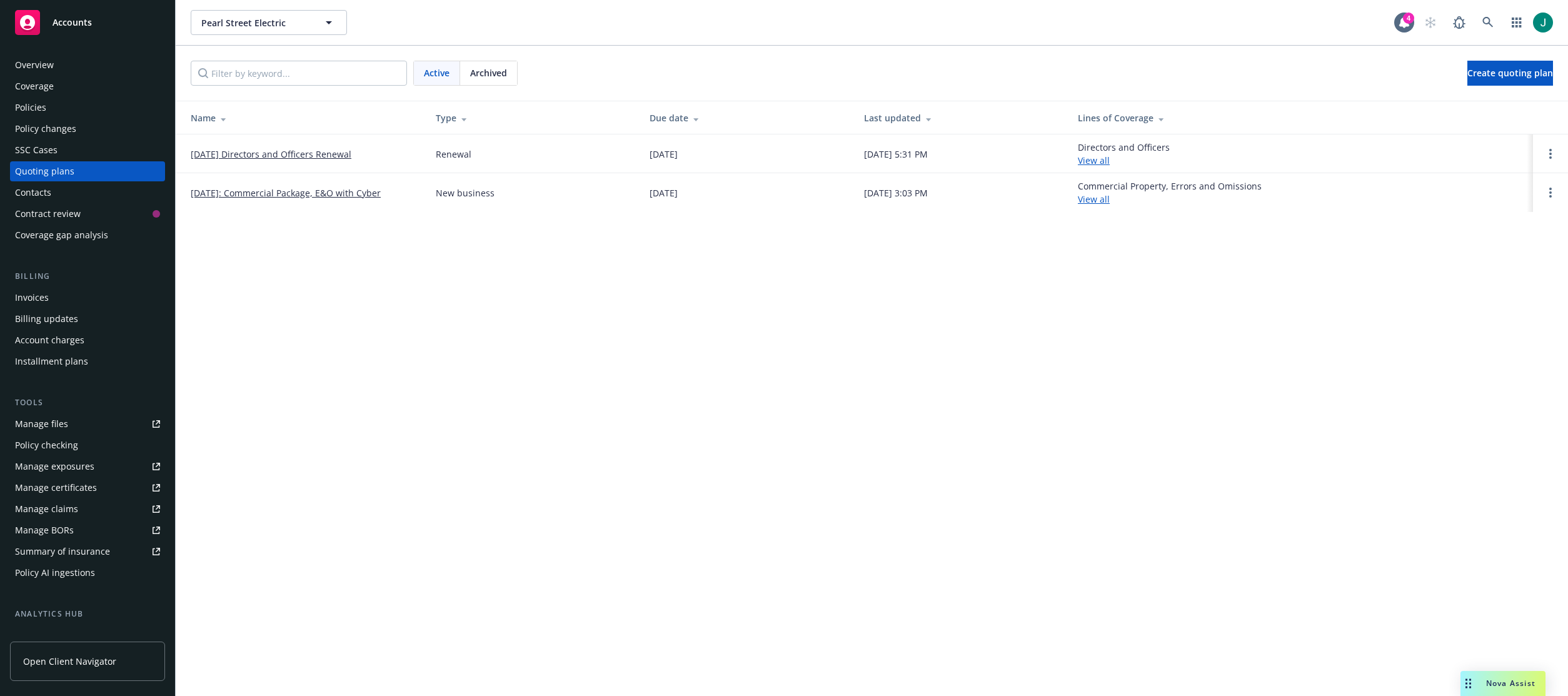
click at [307, 160] on link "11/05/25 Directors and Officers Renewal" at bounding box center [271, 154] width 161 height 13
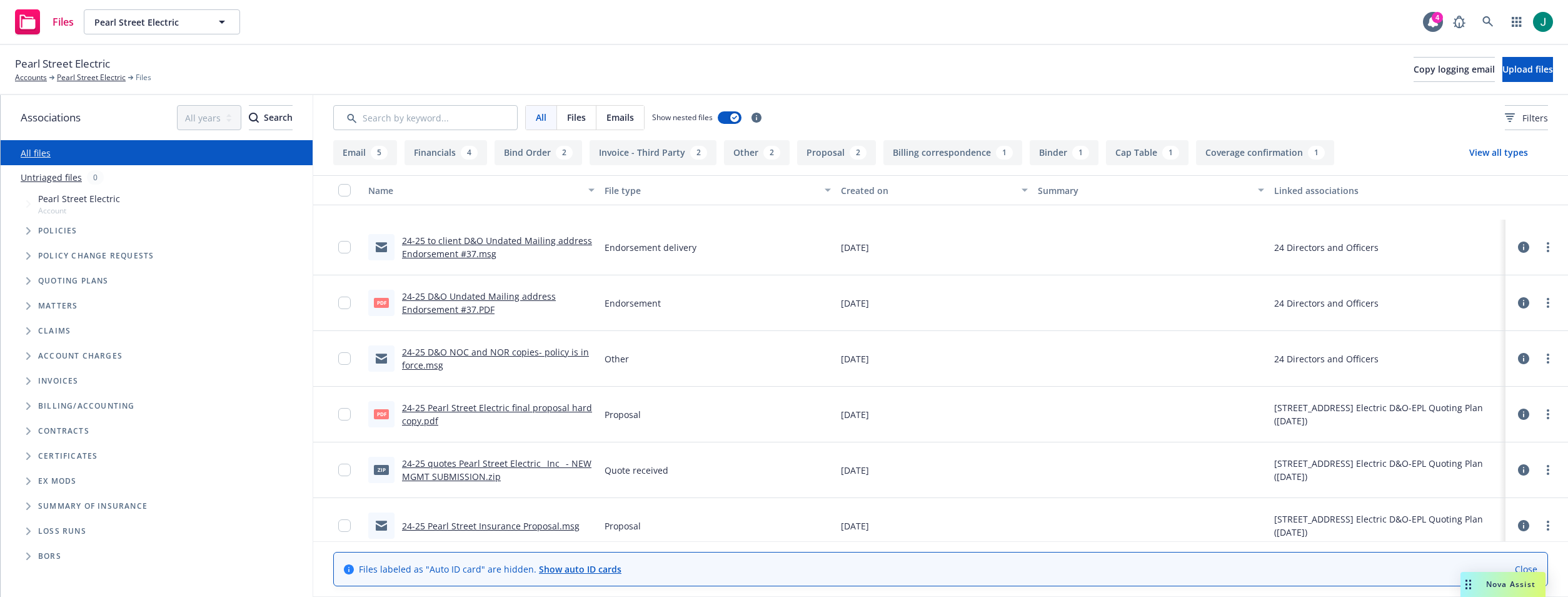
scroll to position [250, 0]
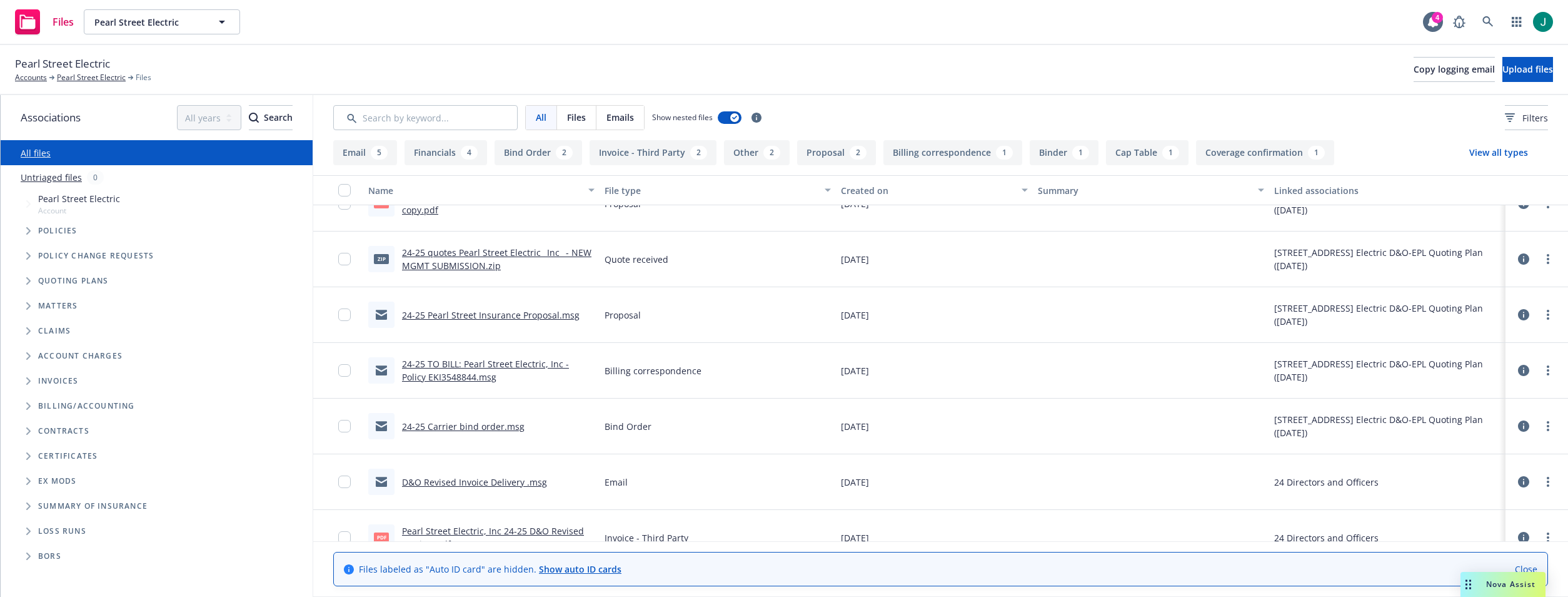
click at [25, 279] on span "Tree Example" at bounding box center [28, 281] width 20 height 20
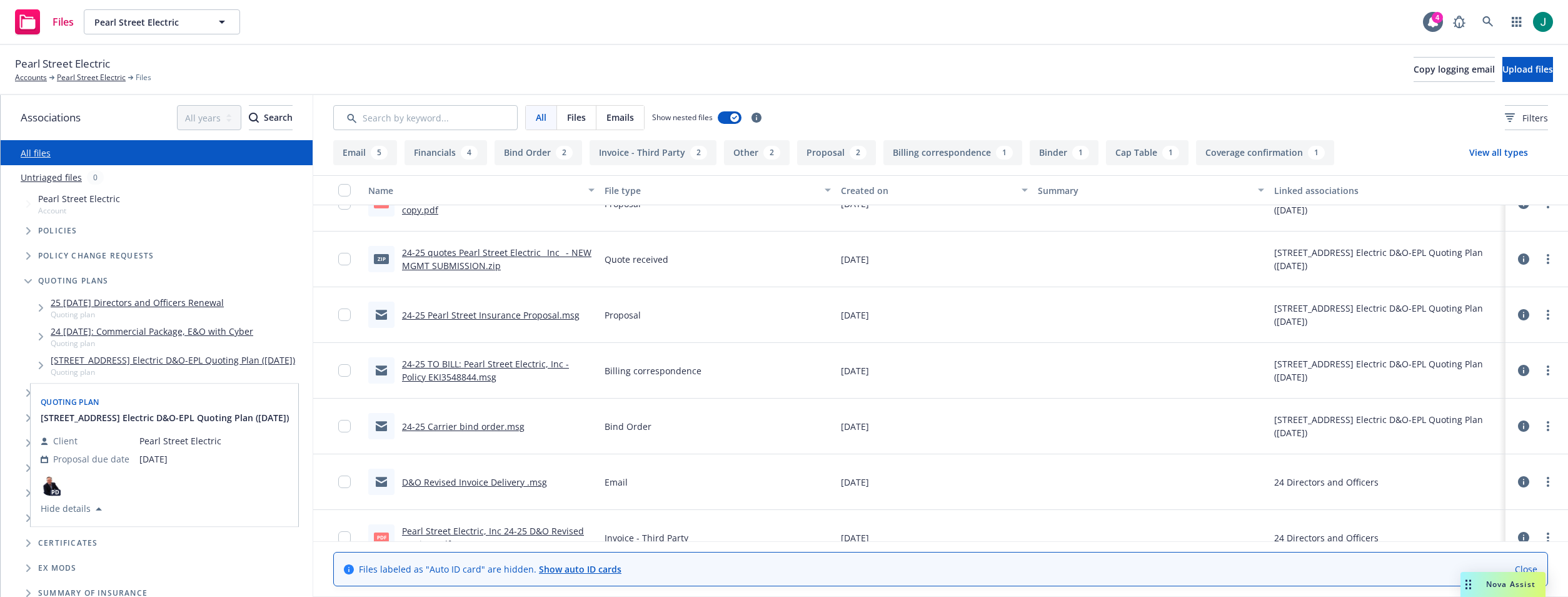
drag, startPoint x: 218, startPoint y: 359, endPoint x: 252, endPoint y: 360, distance: 34.0
click at [218, 359] on link "24 Pearl Street Electric D&O-EPL Quoting Plan (2024-10-14)" at bounding box center [173, 360] width 244 height 13
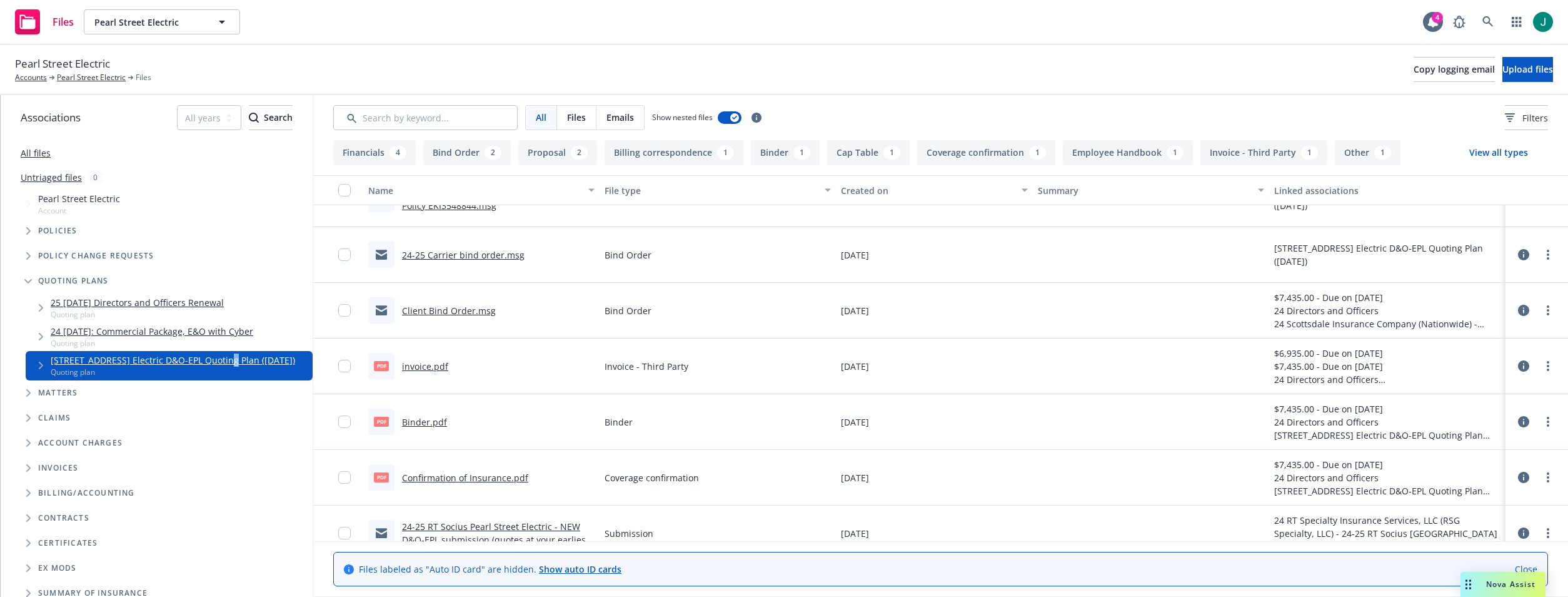
scroll to position [215, 0]
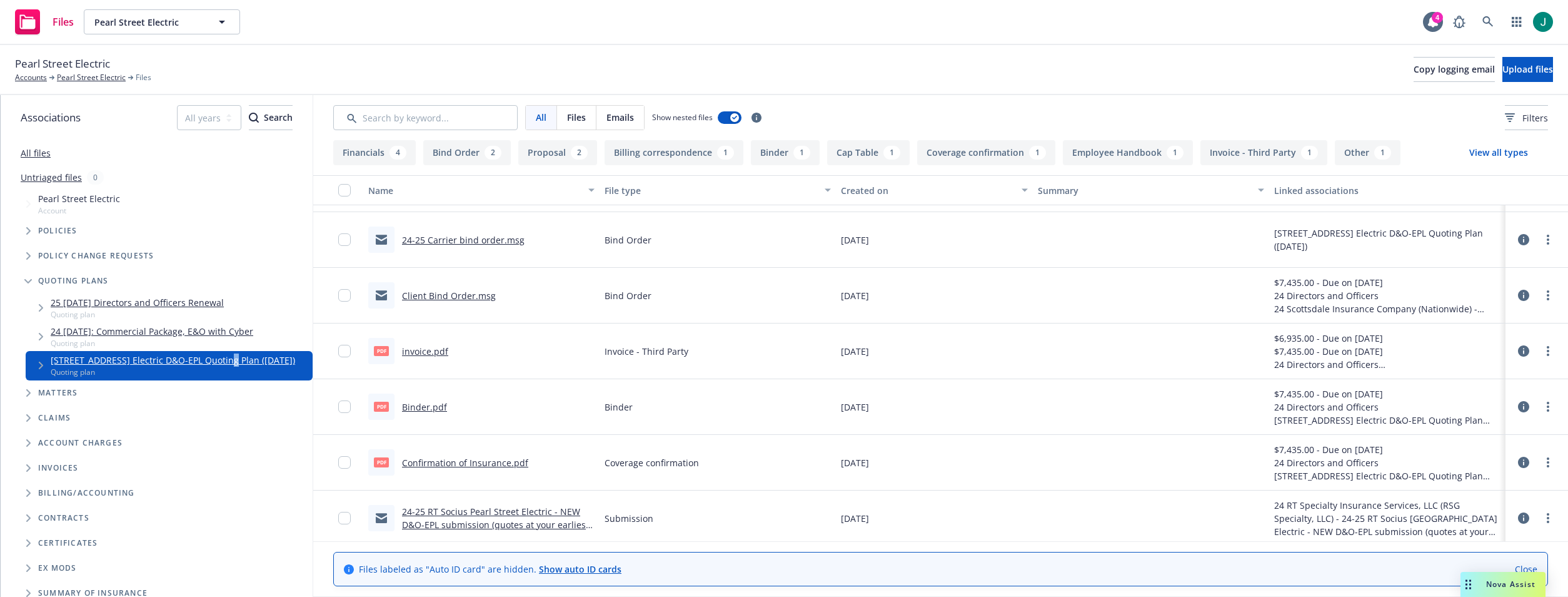
click at [1518, 297] on icon at bounding box center [1524, 295] width 12 height 12
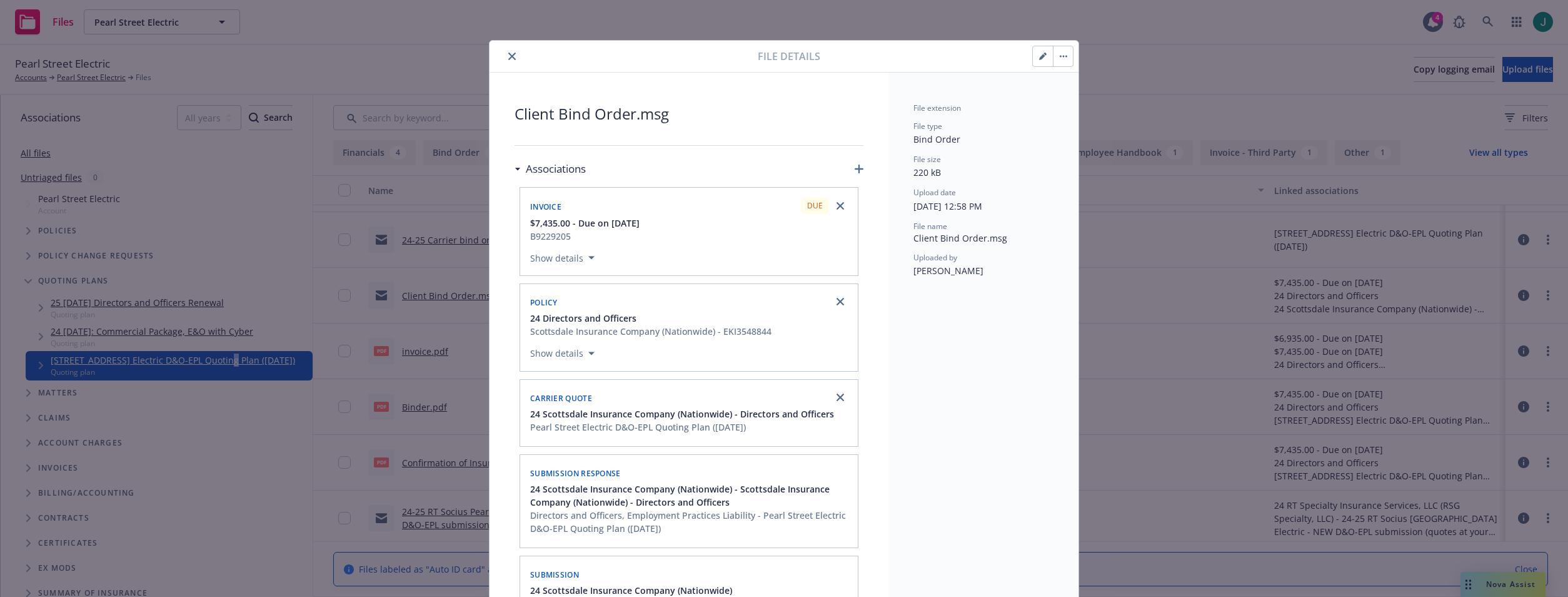
click at [508, 55] on icon "close" at bounding box center [512, 56] width 7 height 7
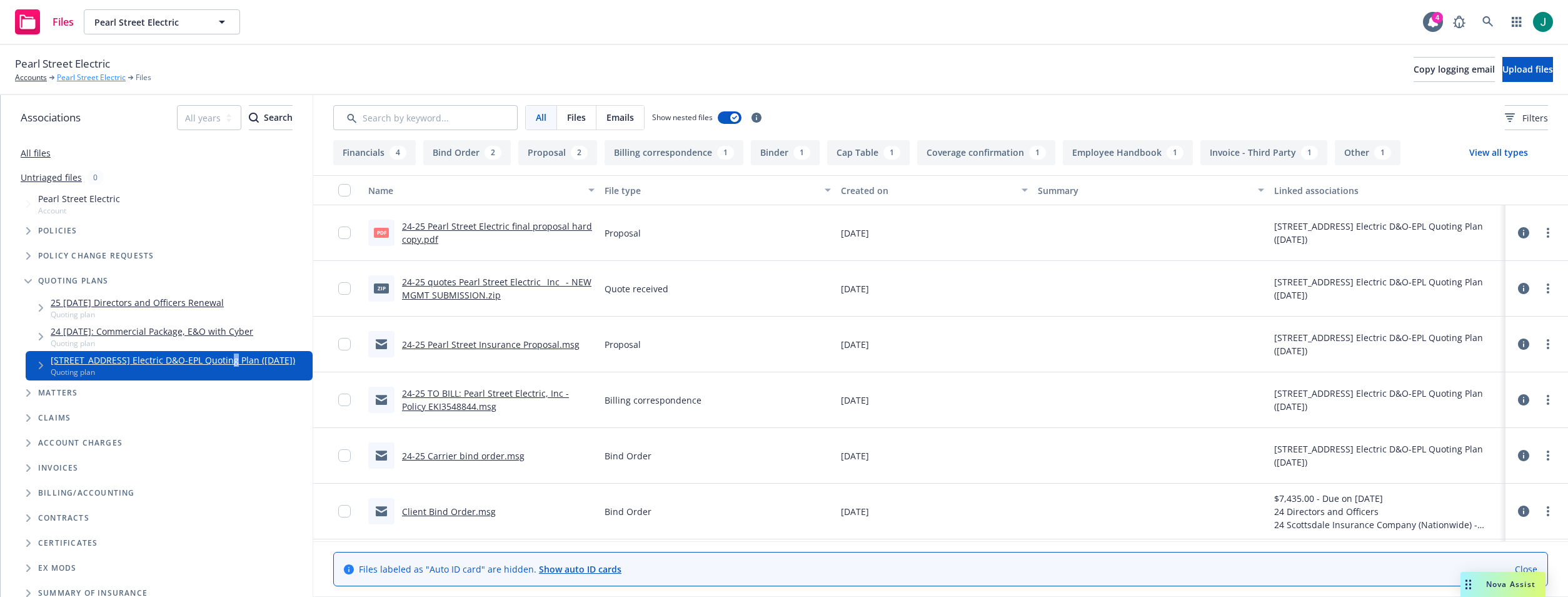
click at [72, 76] on link "Pearl Street Electric" at bounding box center [91, 77] width 69 height 12
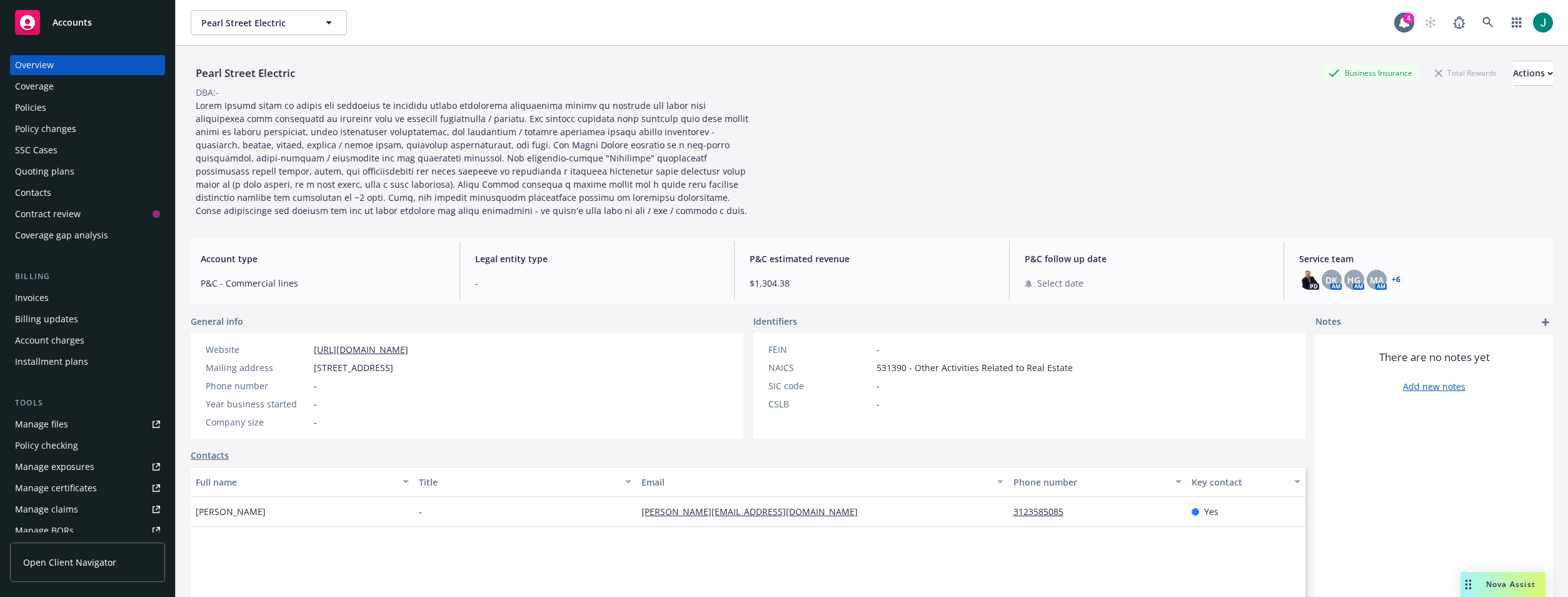
click at [46, 105] on div "Policies" at bounding box center [88, 108] width 145 height 20
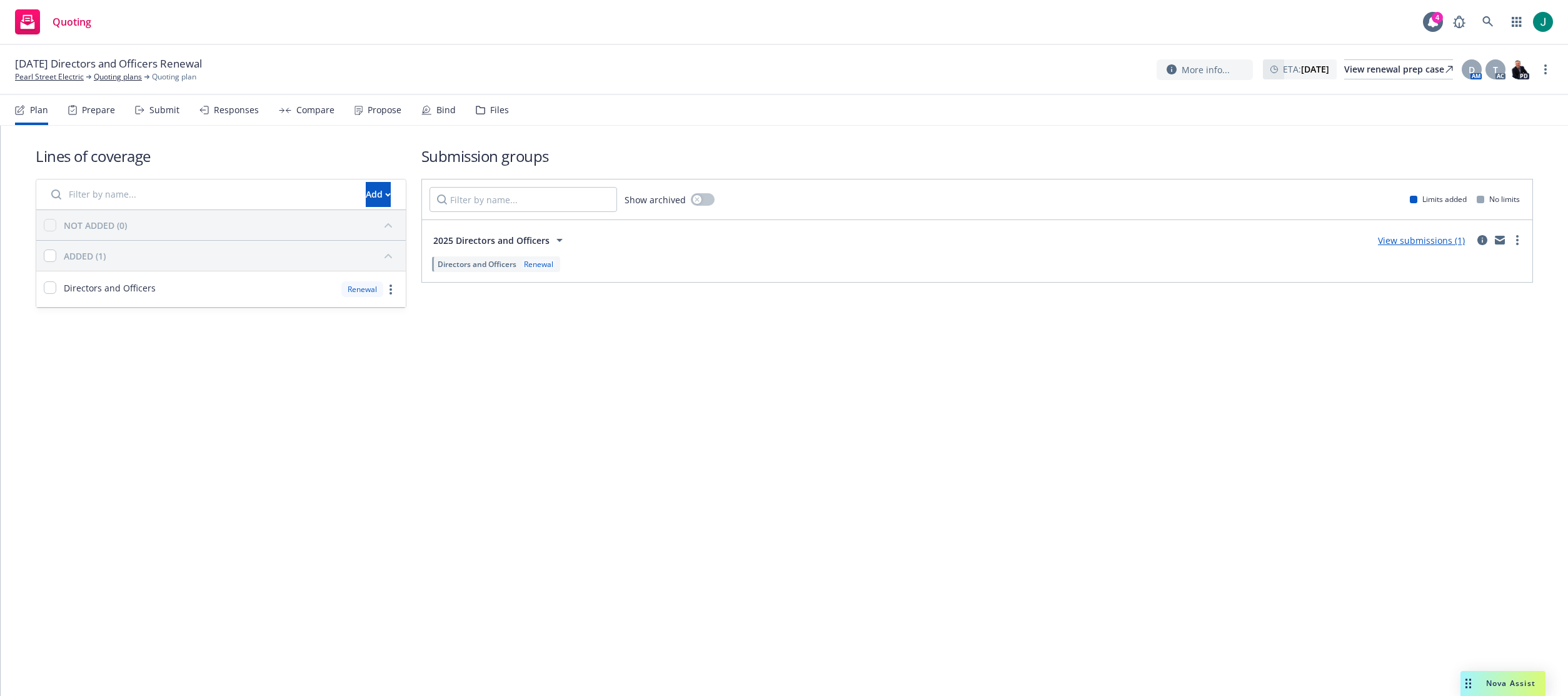
click at [495, 109] on div "Files" at bounding box center [500, 110] width 19 height 10
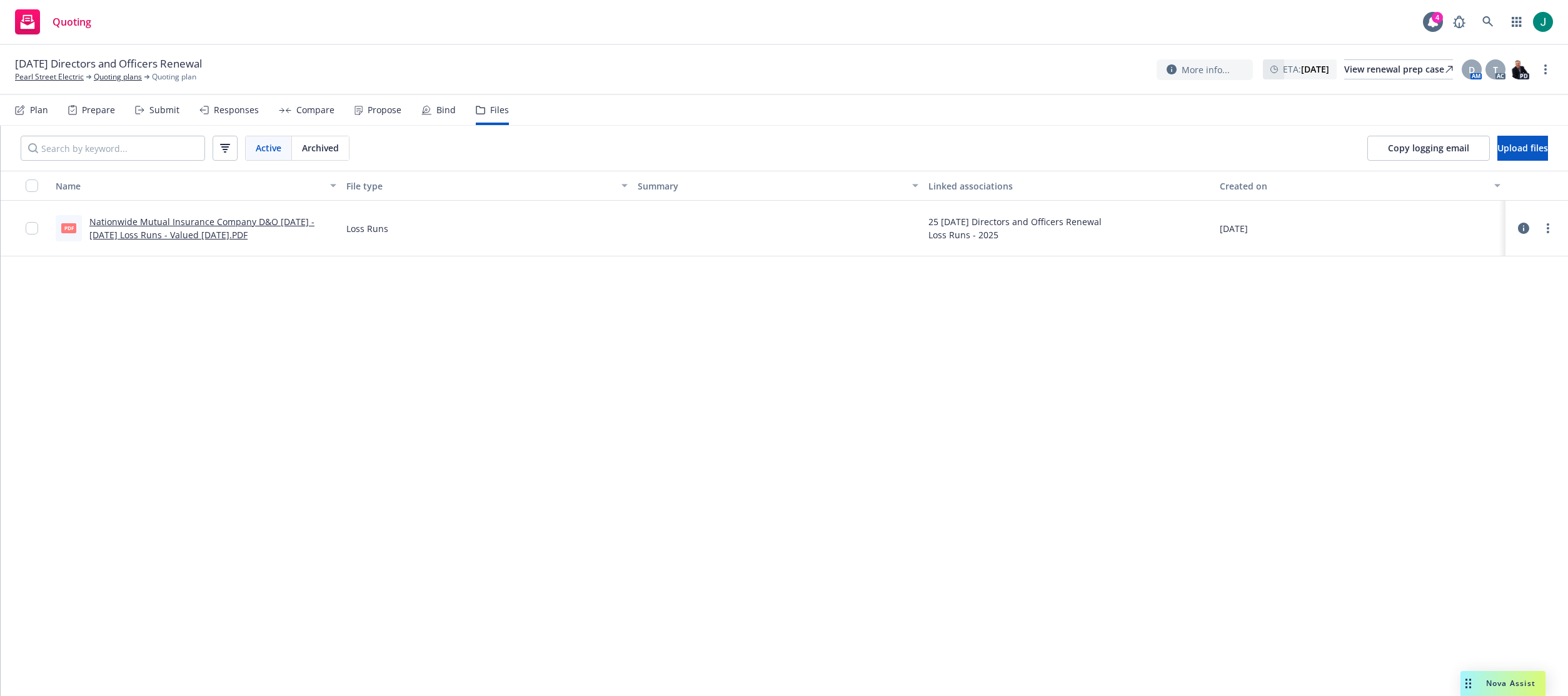
click at [998, 116] on nav "Plan Prepare Submit Responses Compare Propose Bind Files" at bounding box center [784, 109] width 1538 height 30
click at [64, 76] on link "Pearl Street Electric" at bounding box center [49, 77] width 69 height 12
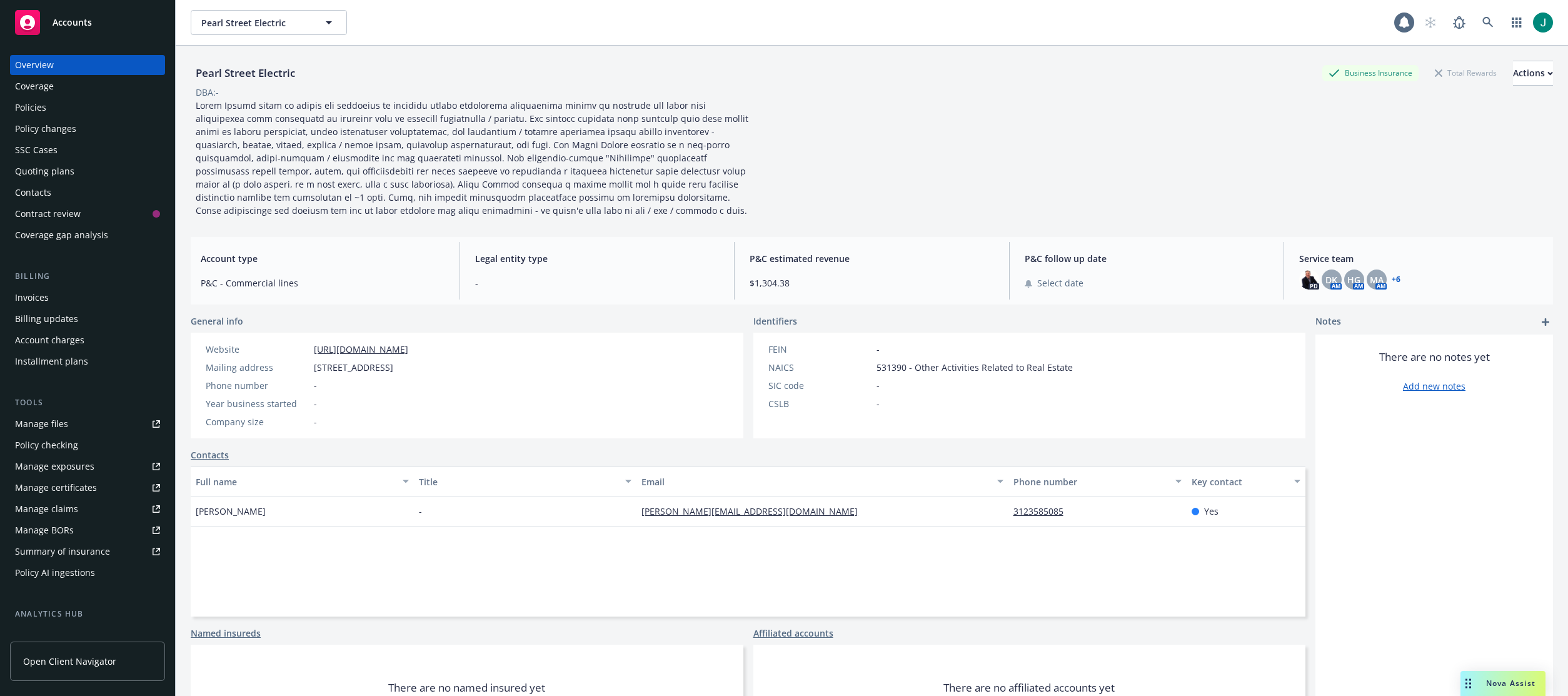
drag, startPoint x: 32, startPoint y: 105, endPoint x: 51, endPoint y: 112, distance: 20.2
click at [33, 105] on div "Policies" at bounding box center [30, 108] width 31 height 20
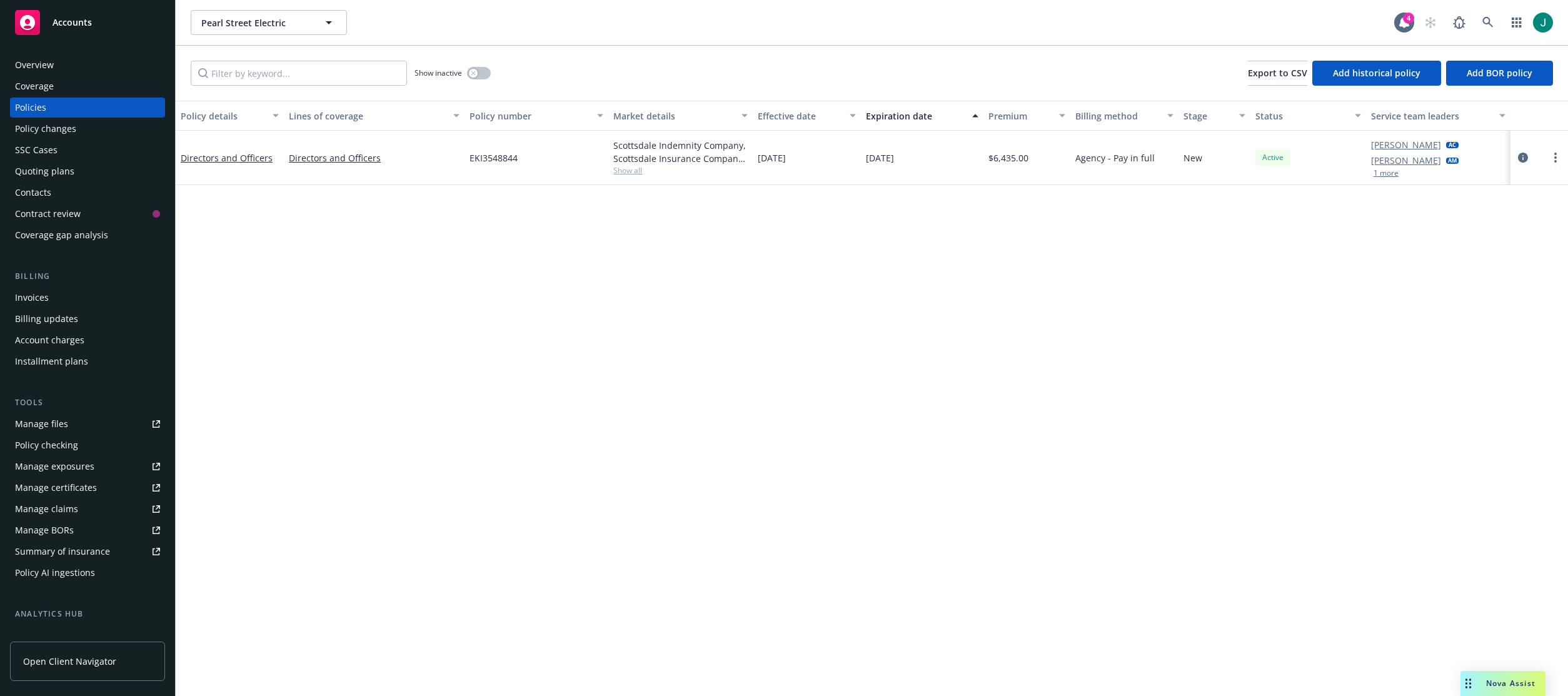
click at [632, 169] on span "Show all" at bounding box center [681, 170] width 135 height 11
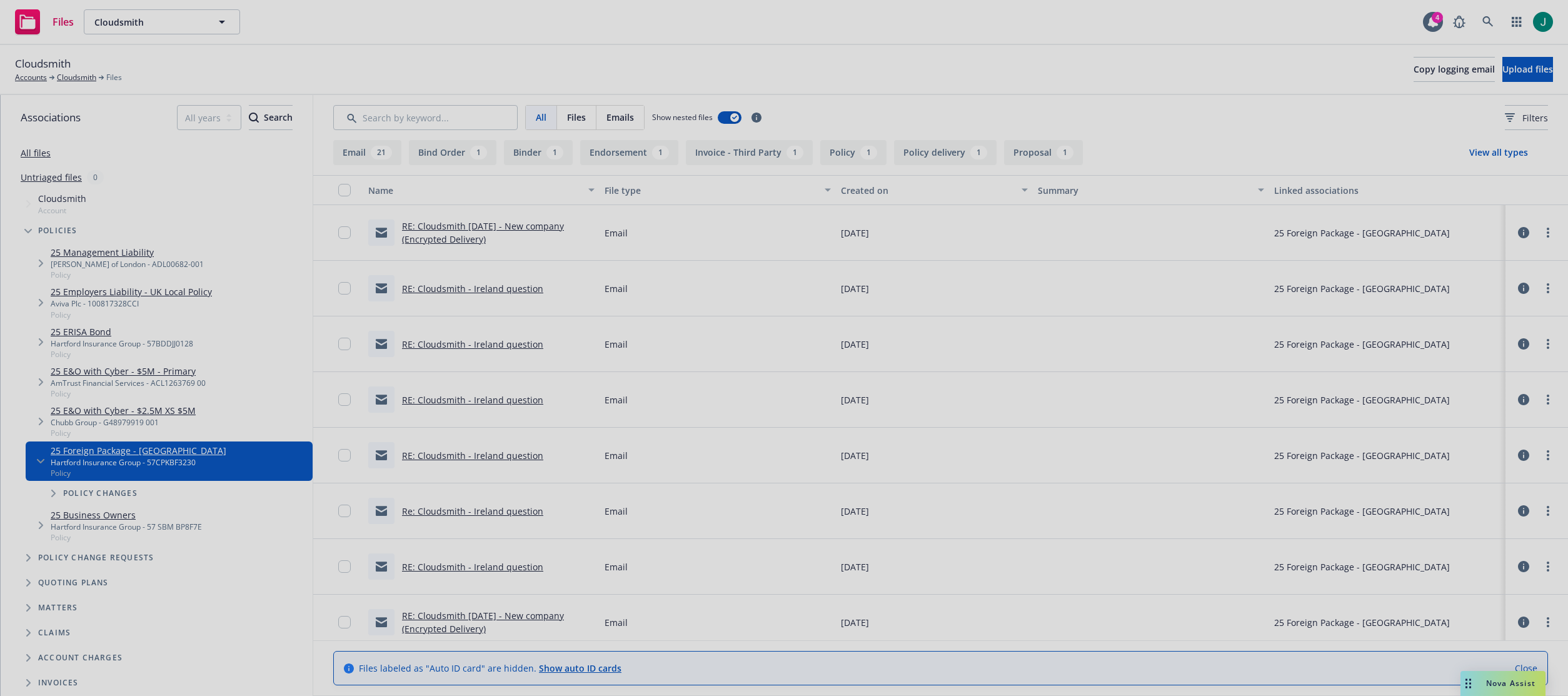
click at [1491, 17] on div at bounding box center [784, 348] width 1568 height 696
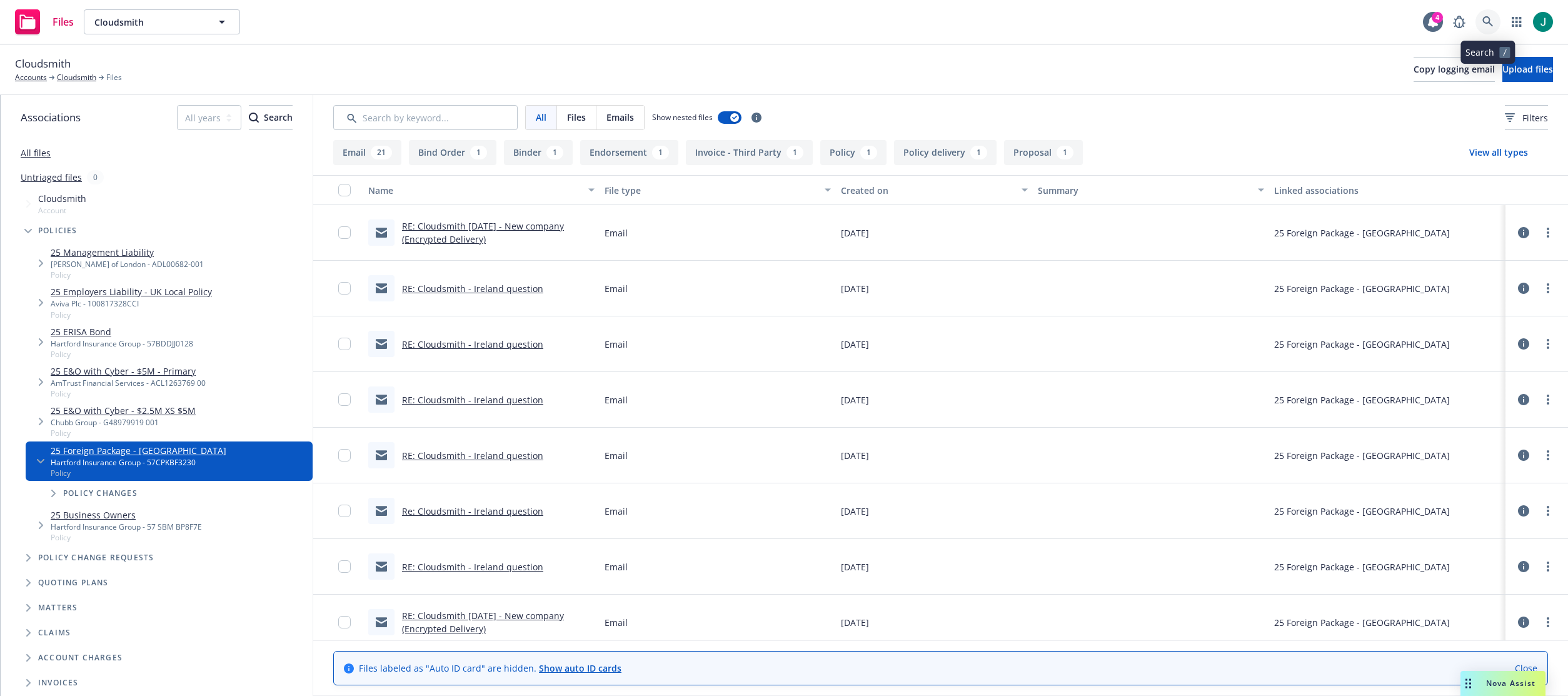
click at [1486, 19] on icon at bounding box center [1488, 22] width 12 height 12
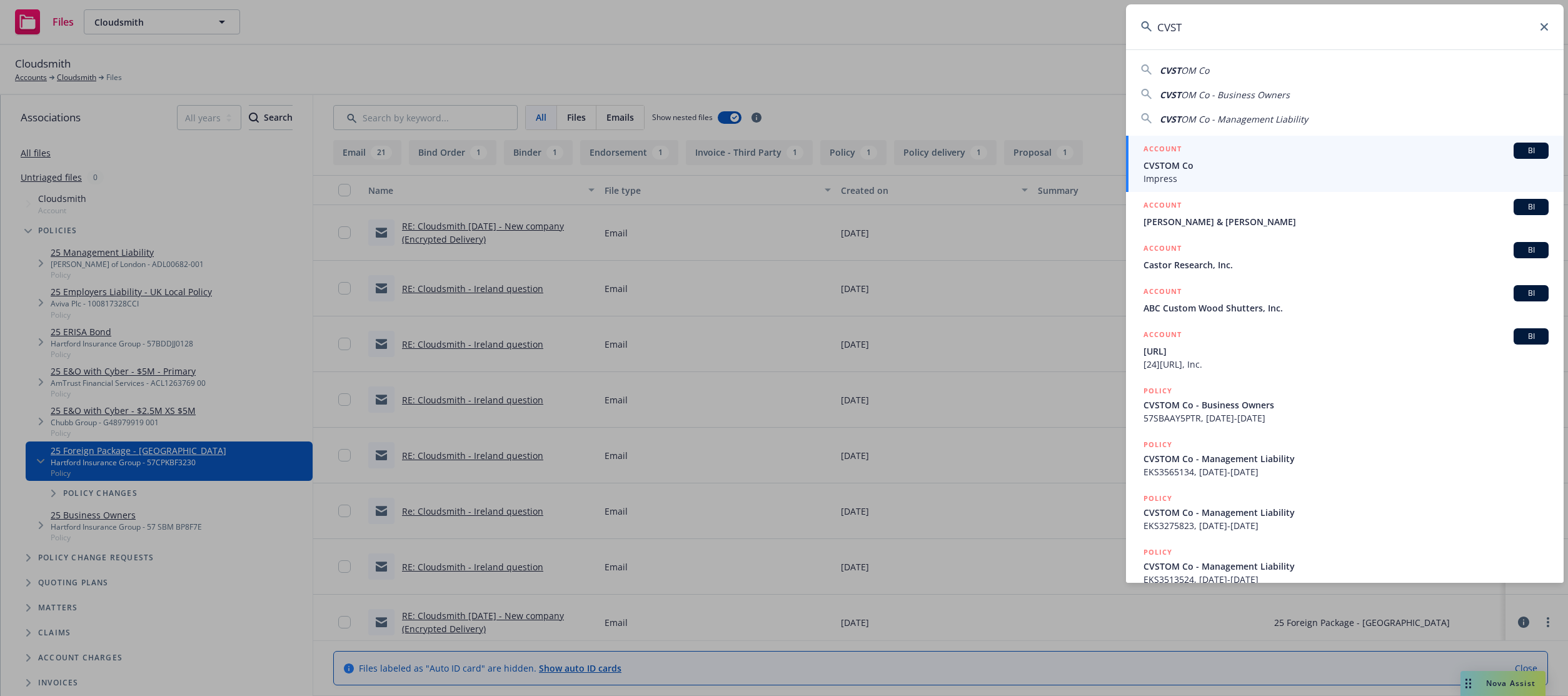
type input "CVST"
click at [1196, 171] on span "CVSTOM Co" at bounding box center [1346, 166] width 405 height 13
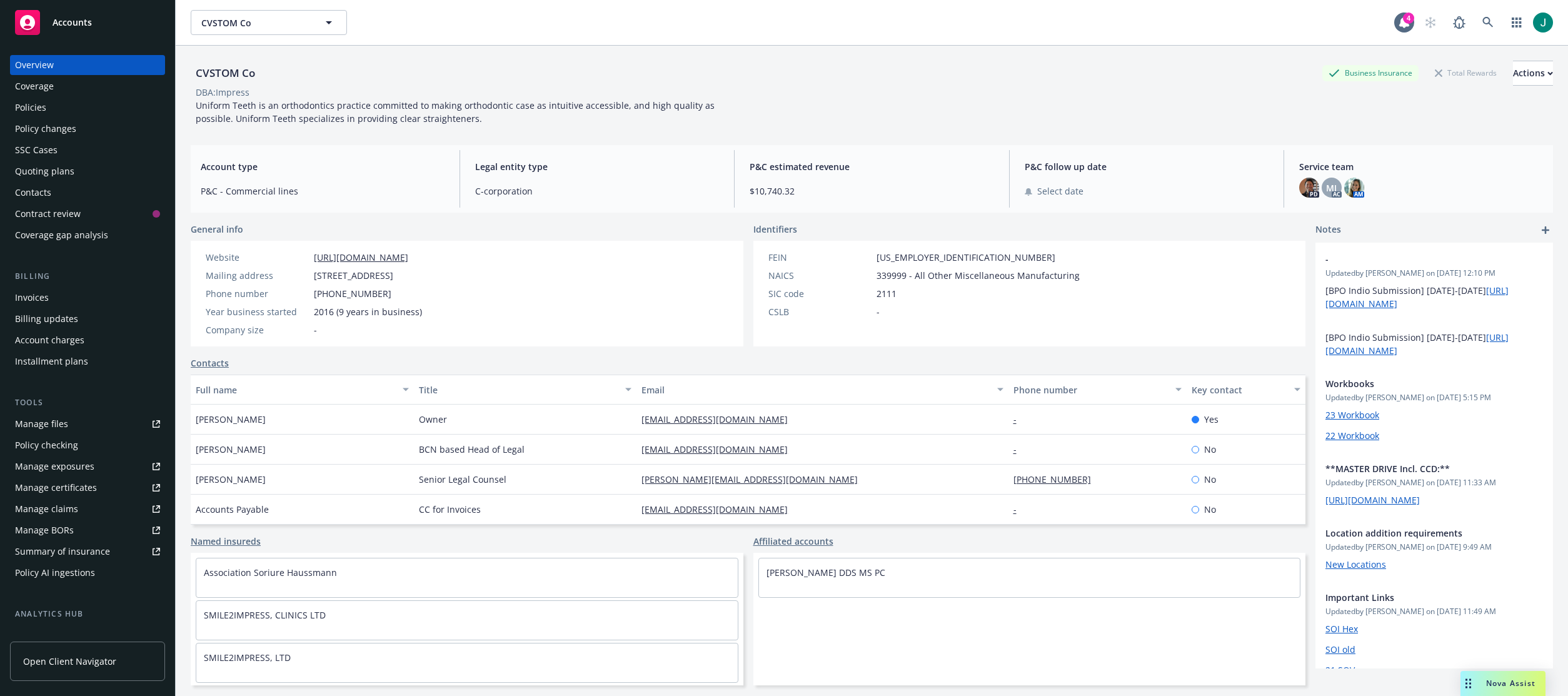
click at [53, 109] on div "Policies" at bounding box center [88, 108] width 145 height 20
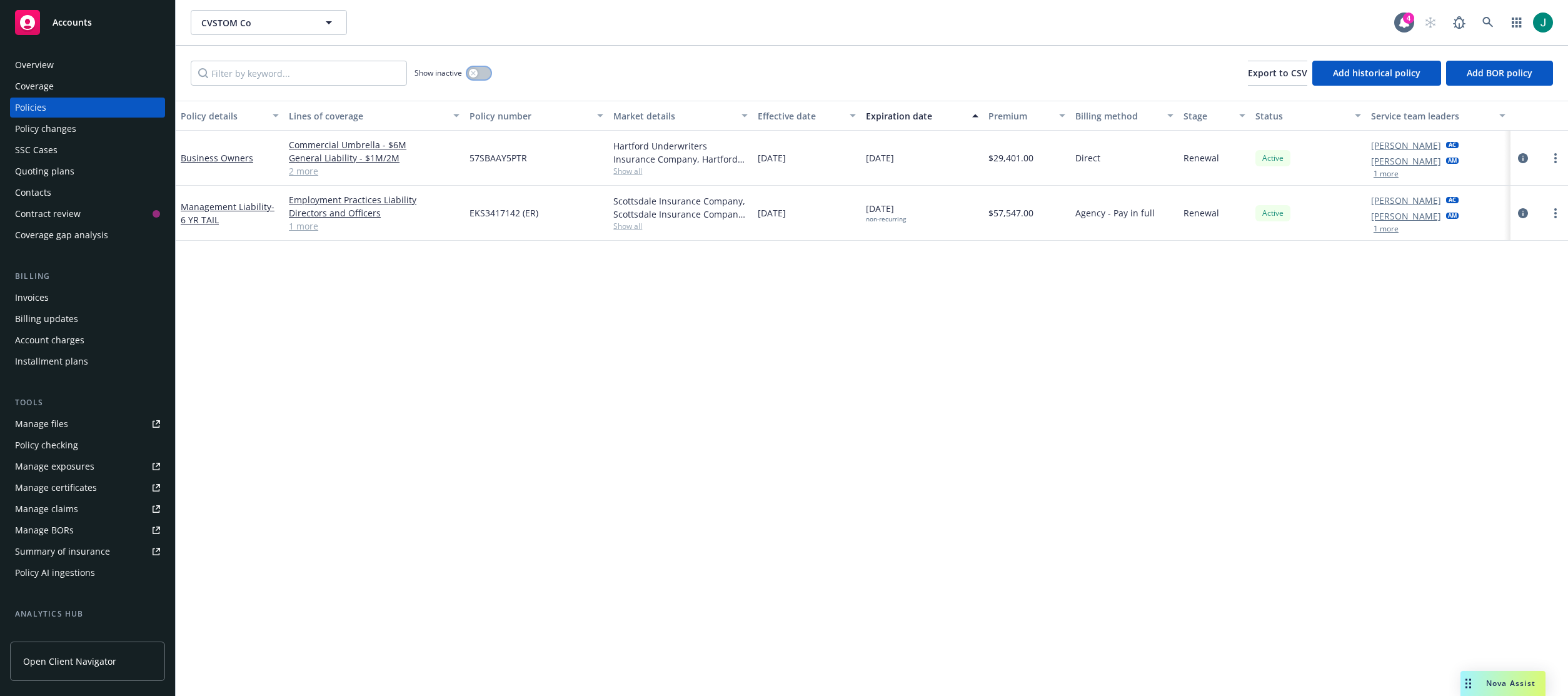
click at [472, 72] on icon "button" at bounding box center [473, 73] width 4 height 4
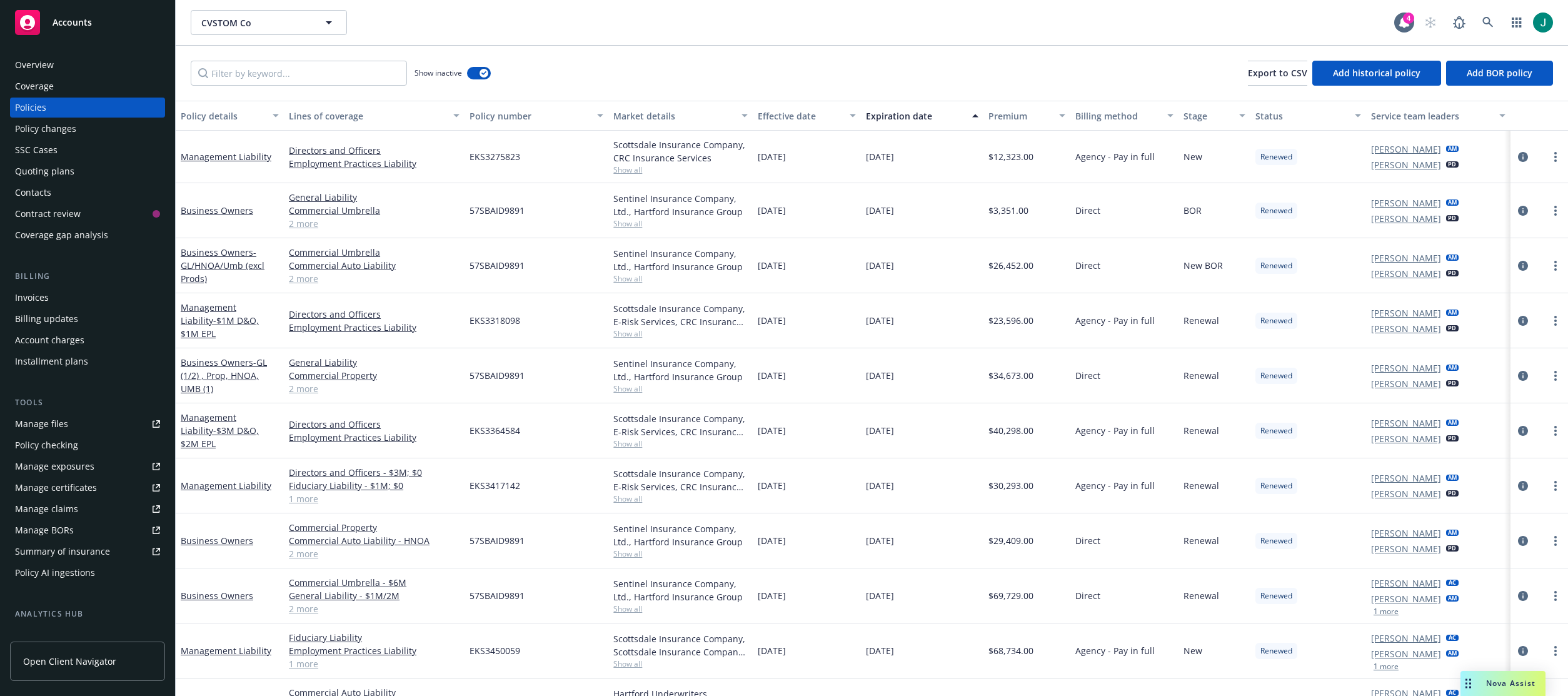
click at [893, 109] on div "Expiration date" at bounding box center [915, 116] width 99 height 13
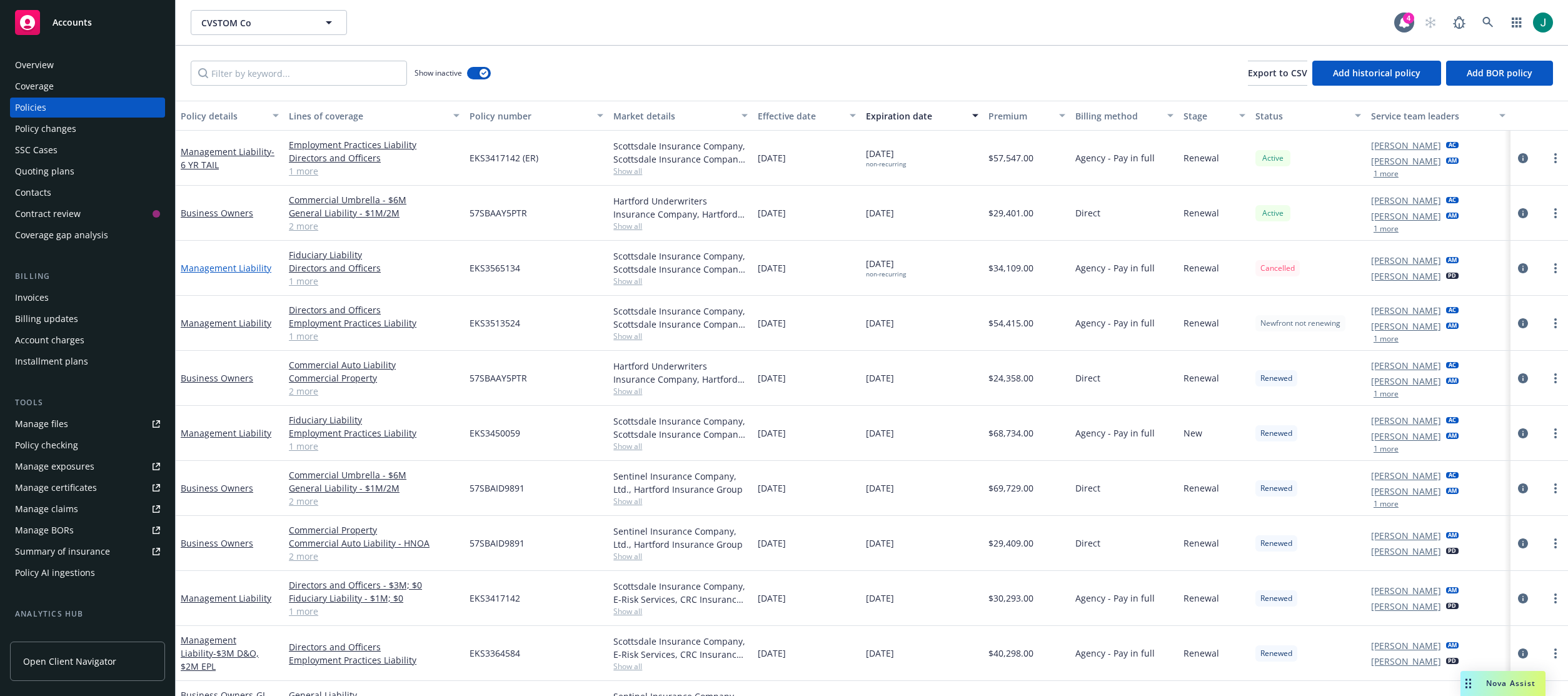
click at [242, 270] on link "Management Liability" at bounding box center [226, 268] width 90 height 12
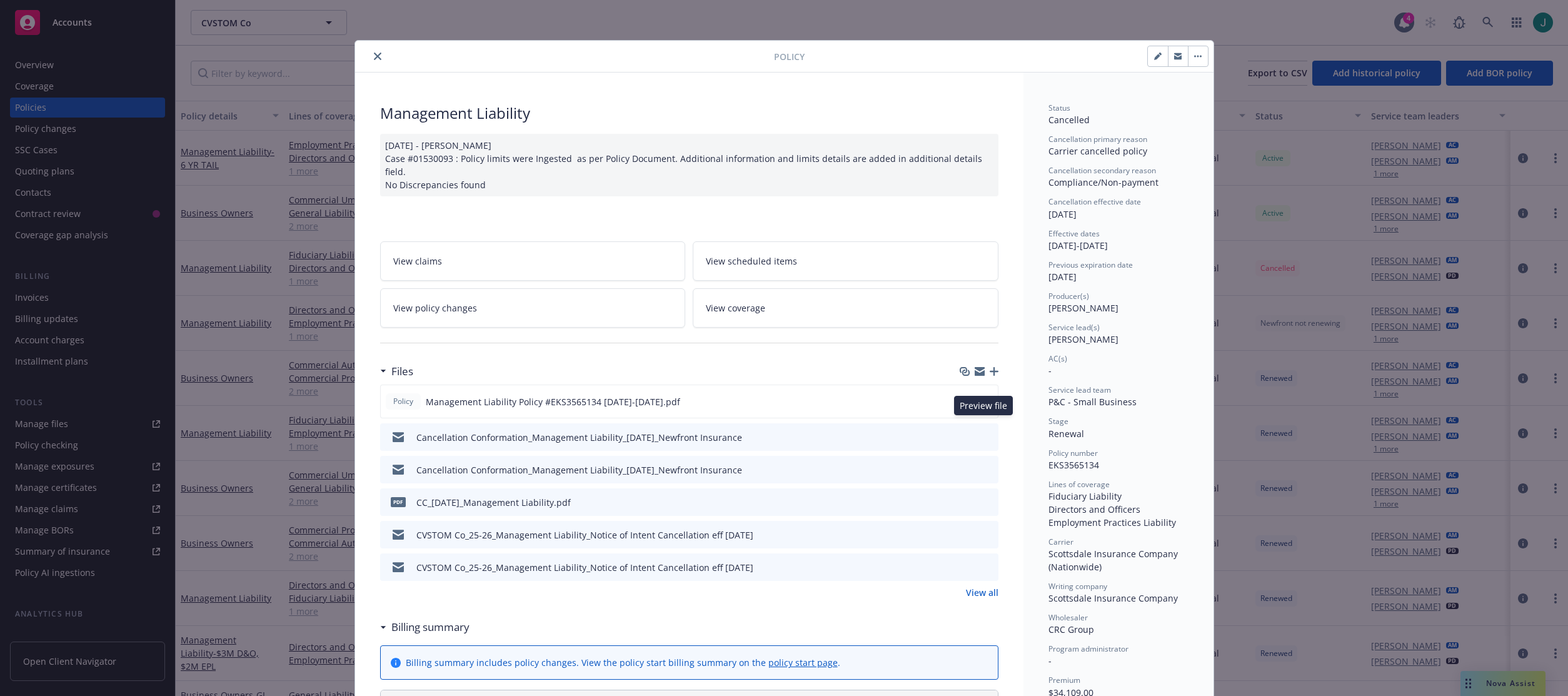
click at [984, 432] on icon "preview file" at bounding box center [987, 436] width 12 height 9
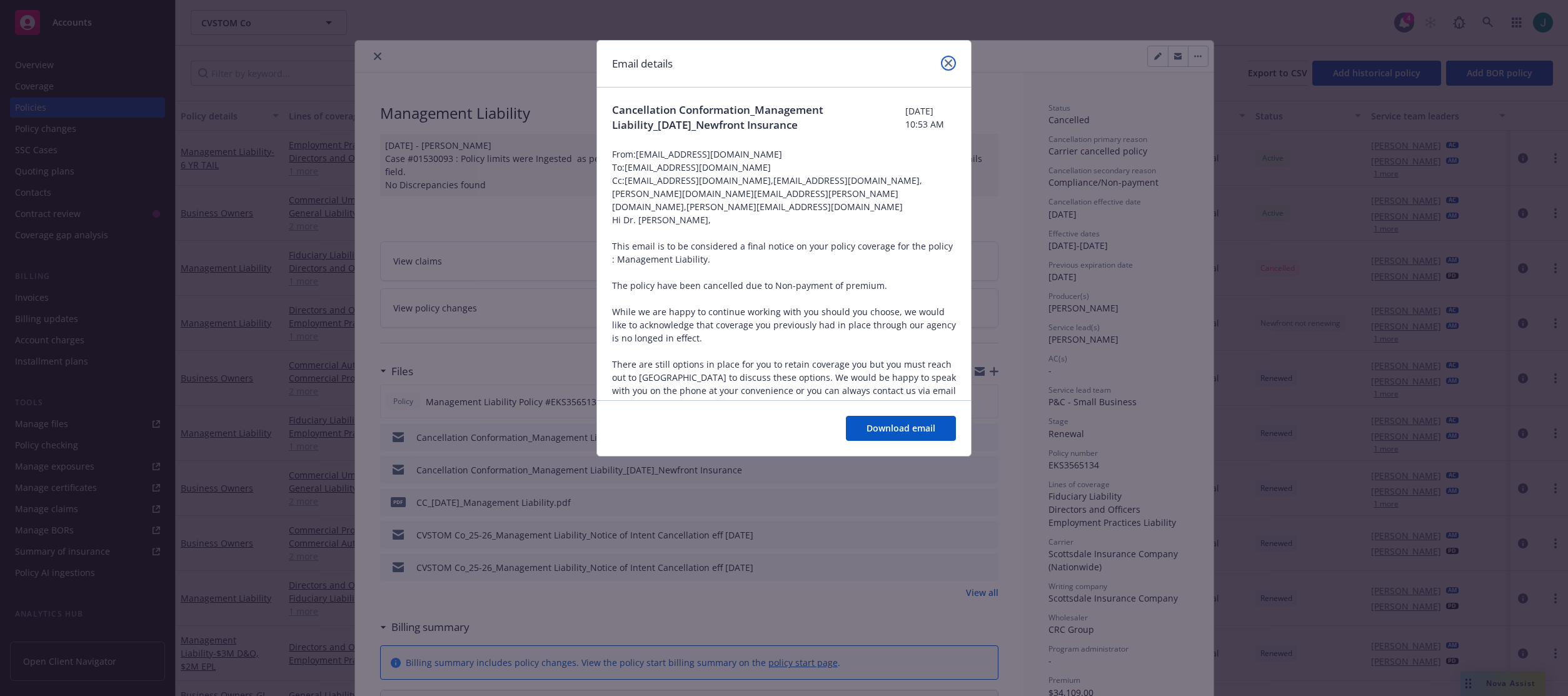
click at [950, 66] on icon "close" at bounding box center [948, 63] width 7 height 7
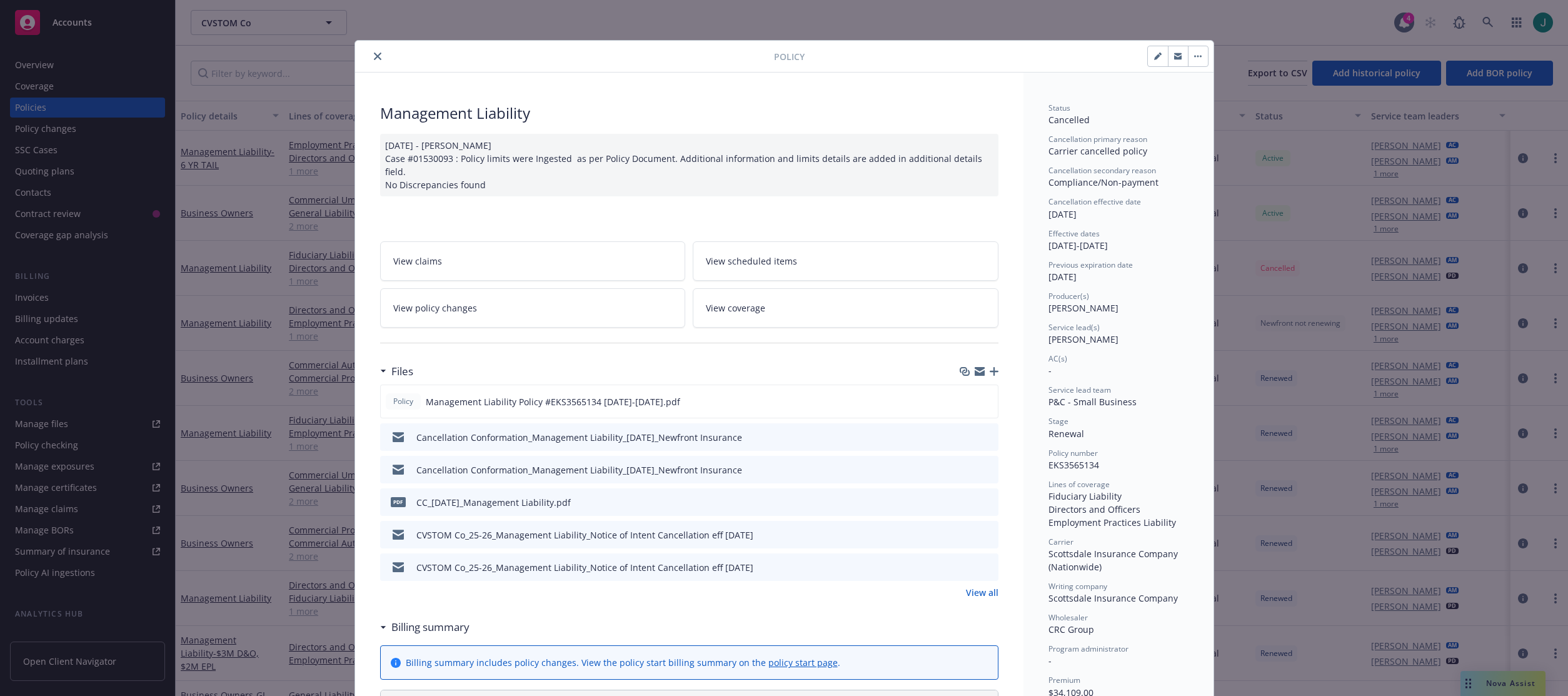
click at [375, 55] on icon "close" at bounding box center [378, 56] width 7 height 7
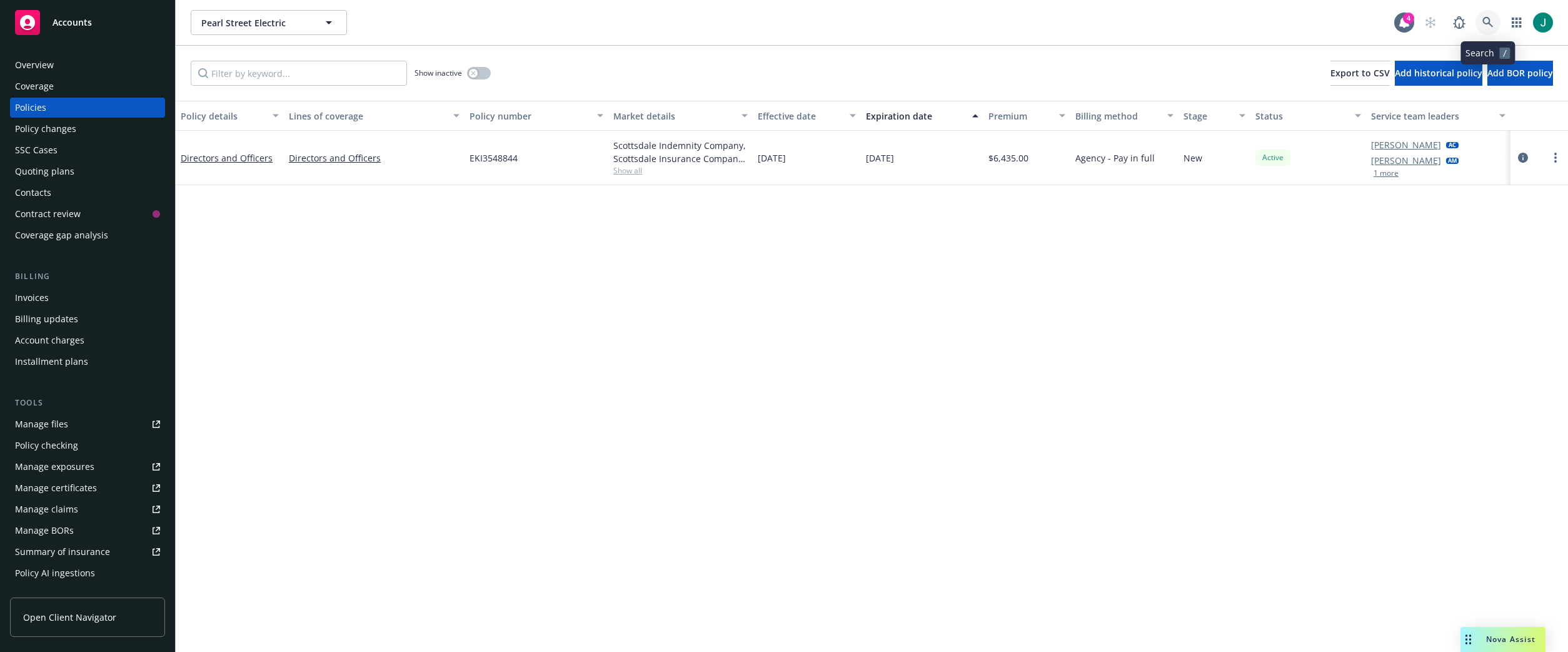
click at [1486, 23] on icon at bounding box center [1488, 22] width 11 height 11
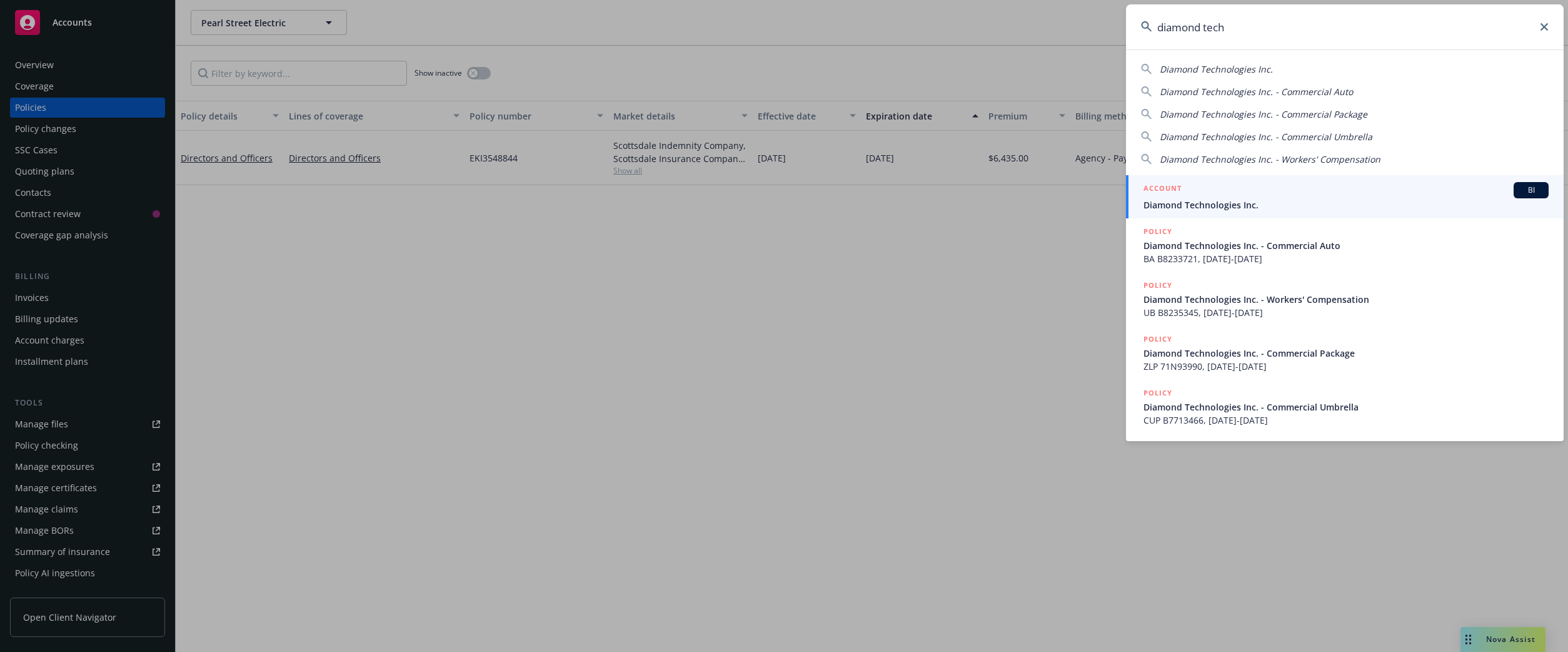
type input "diamond tech"
click at [1235, 197] on div "ACCOUNT BI" at bounding box center [1346, 190] width 405 height 16
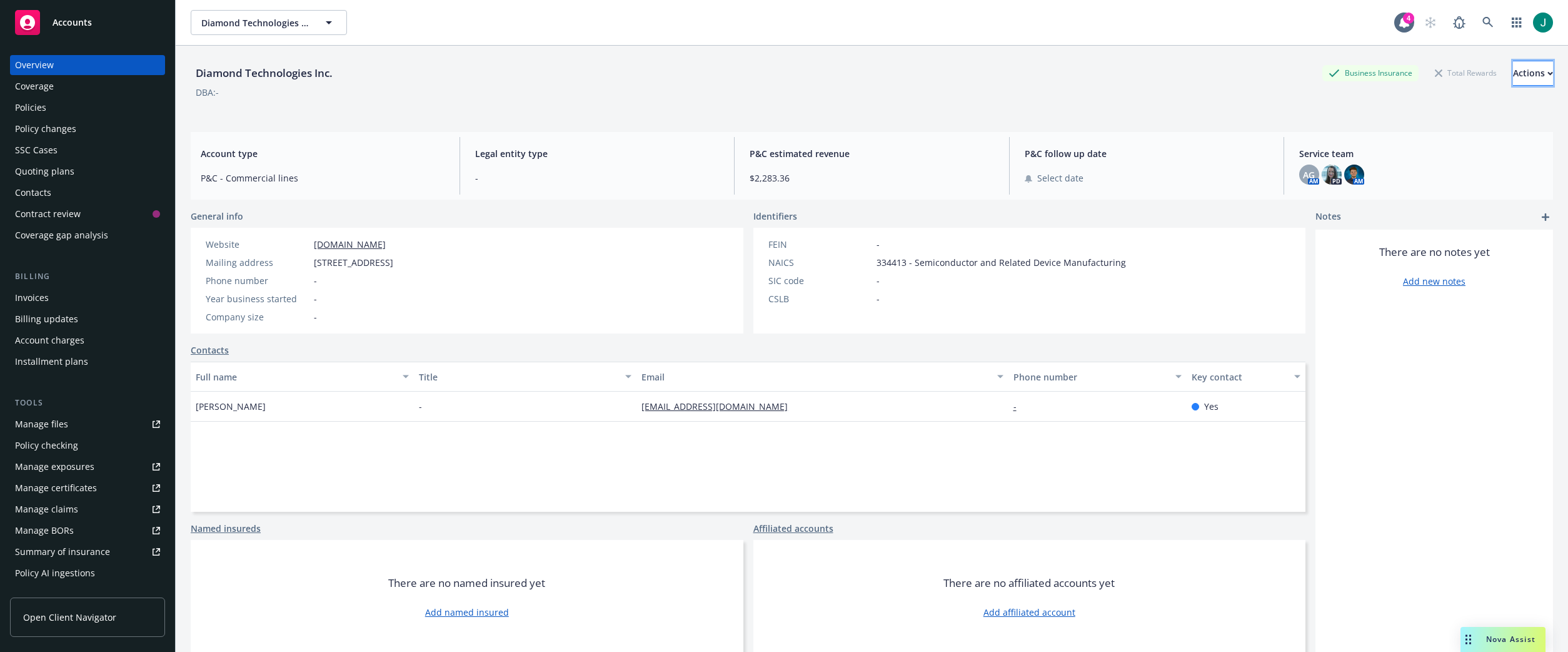
click at [1513, 77] on div "Actions" at bounding box center [1533, 73] width 40 height 24
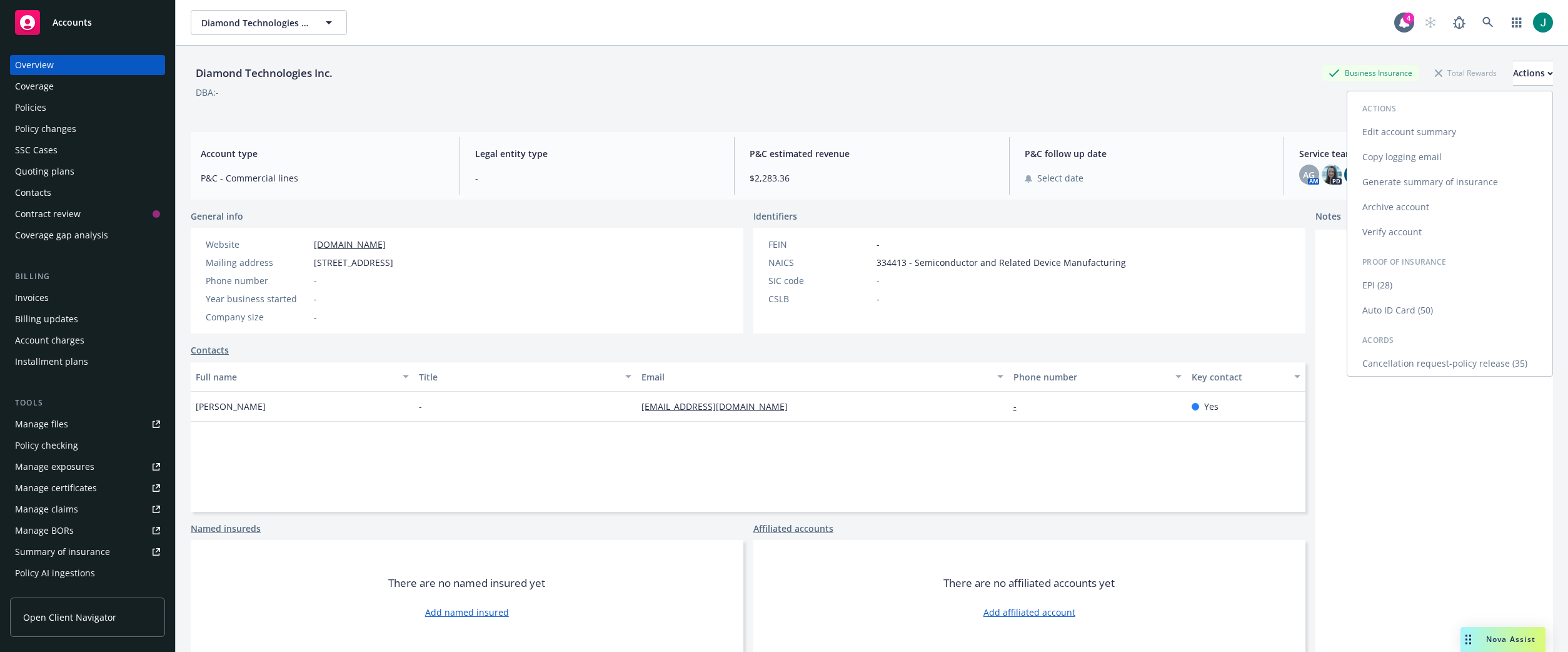
click at [1422, 132] on link "Edit account summary" at bounding box center [1450, 132] width 205 height 25
select select "US"
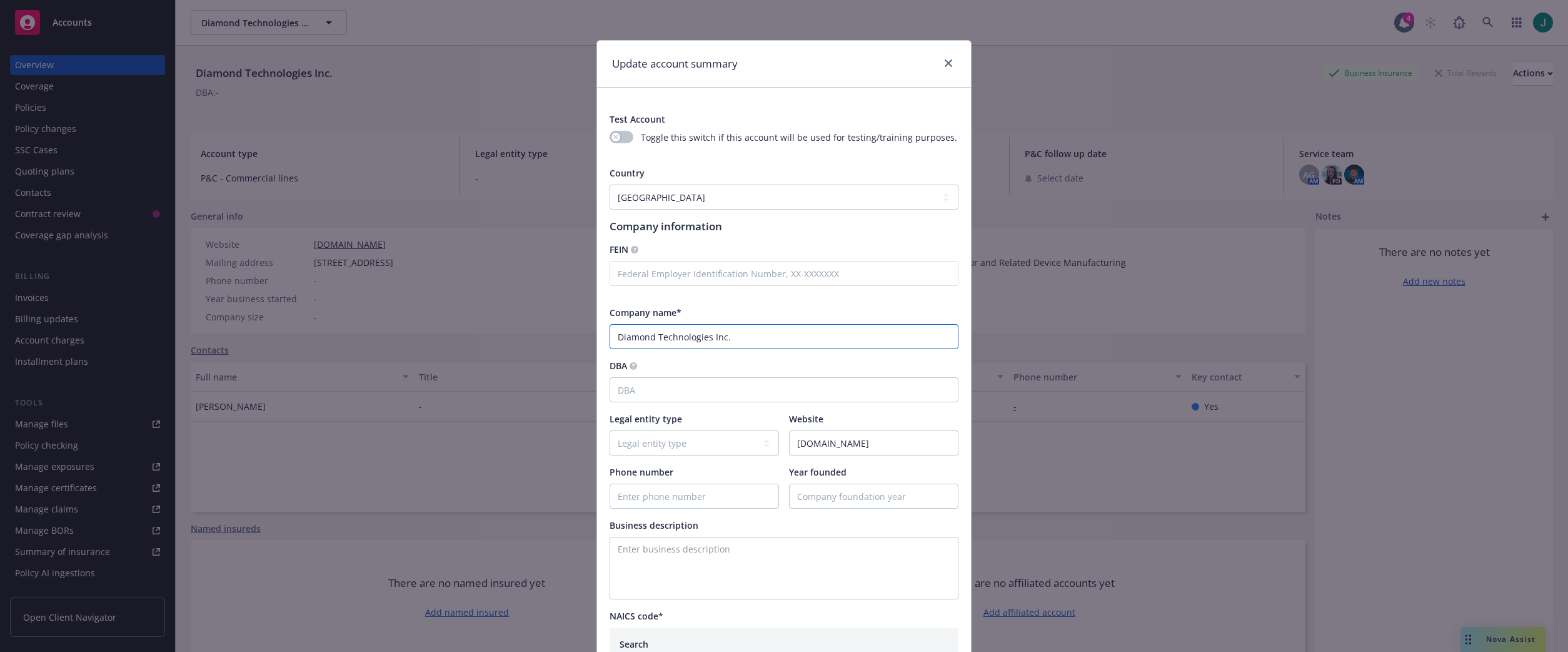
click at [617, 339] on input "Diamond Technologies Inc." at bounding box center [784, 336] width 349 height 25
type input "Diamond Technologies Inc."
click at [945, 63] on icon "close" at bounding box center [948, 63] width 7 height 7
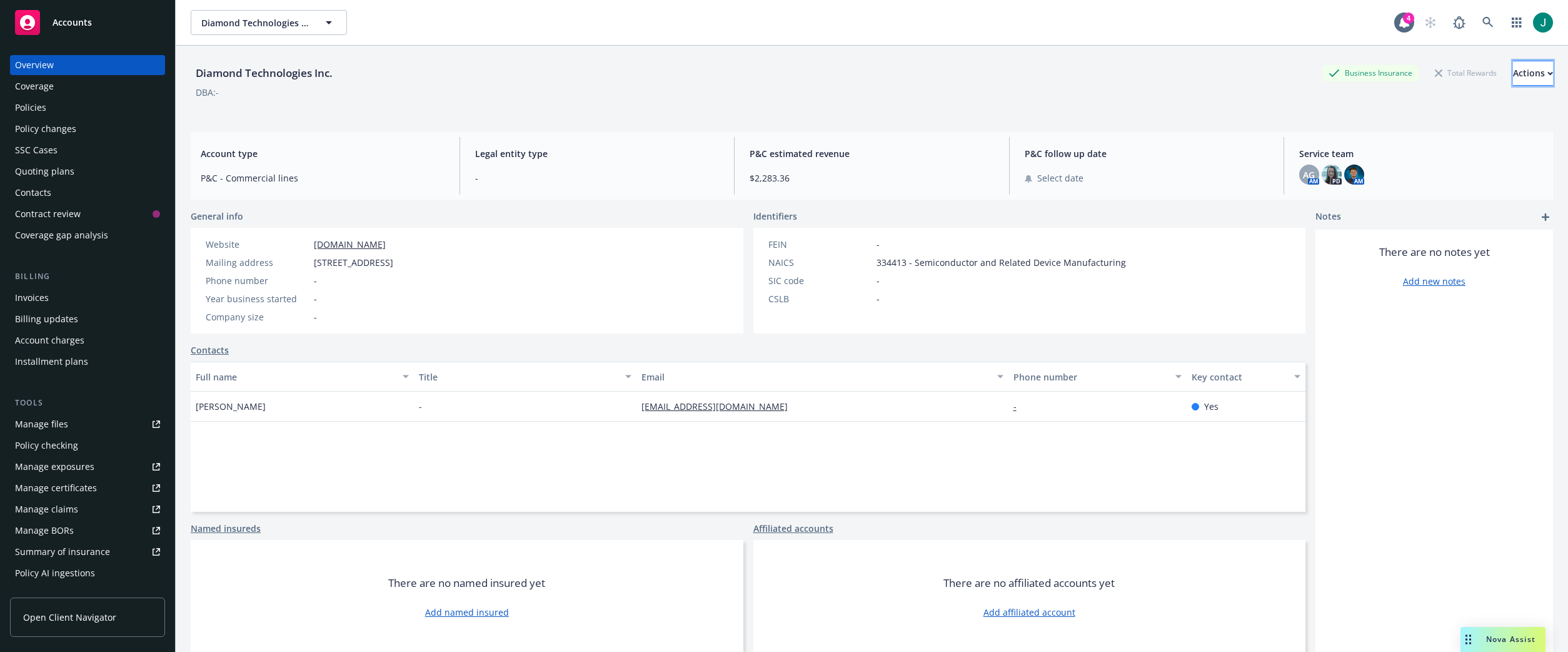
click at [1513, 72] on div "Actions" at bounding box center [1533, 73] width 40 height 24
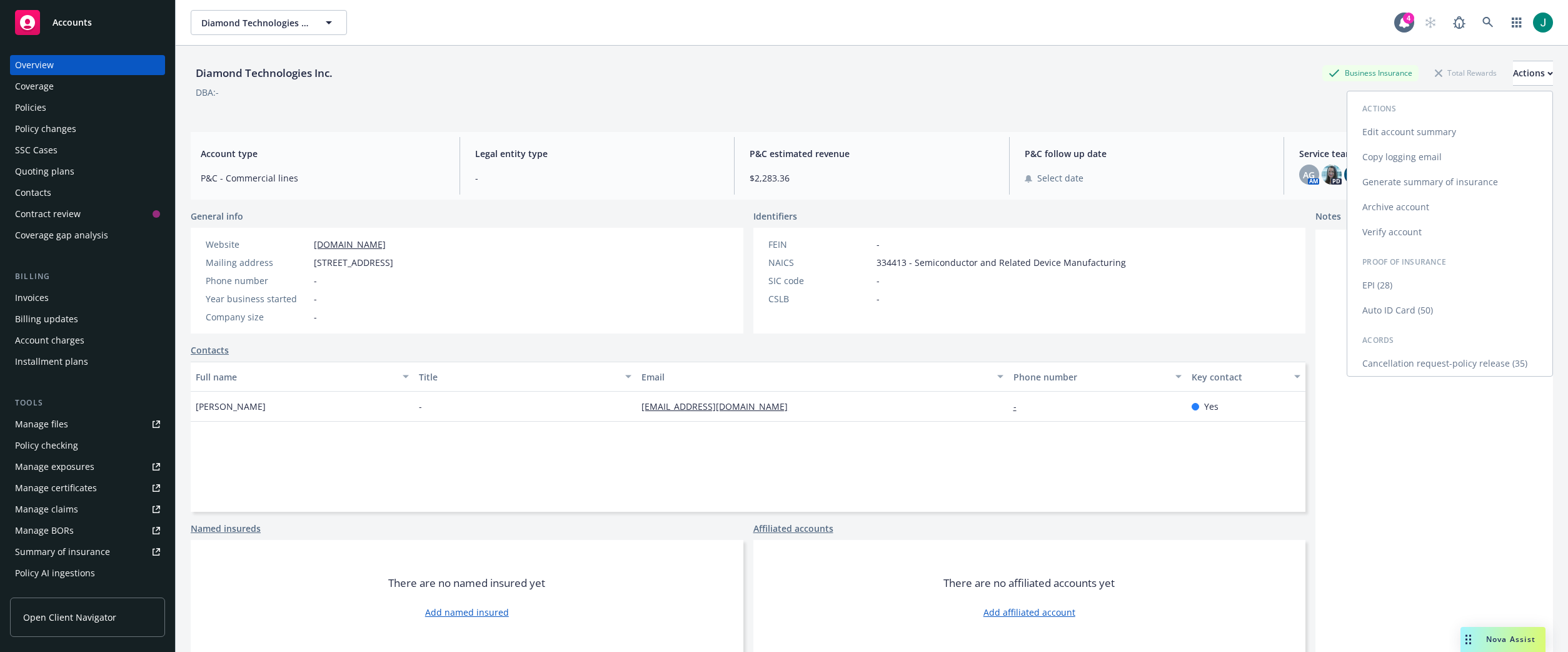
click at [1416, 134] on link "Edit account summary" at bounding box center [1450, 132] width 205 height 25
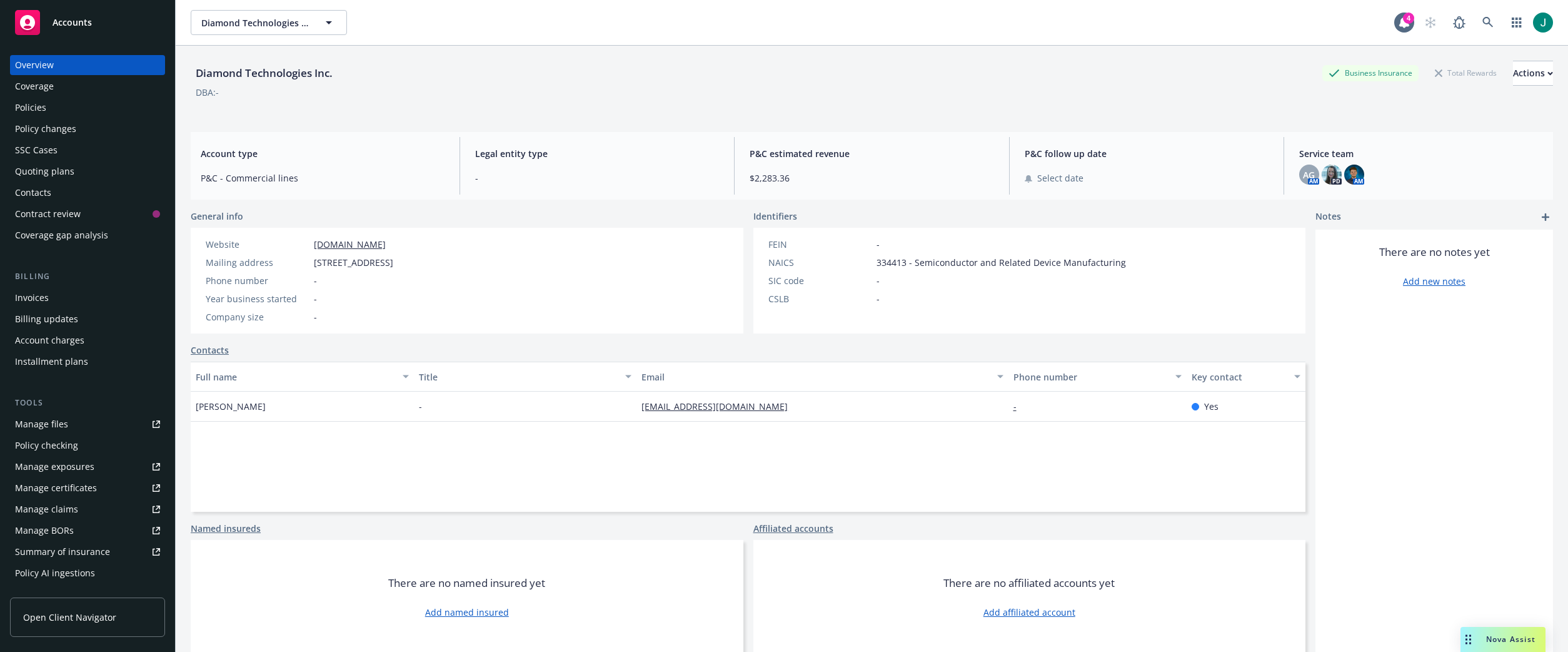
select select "US"
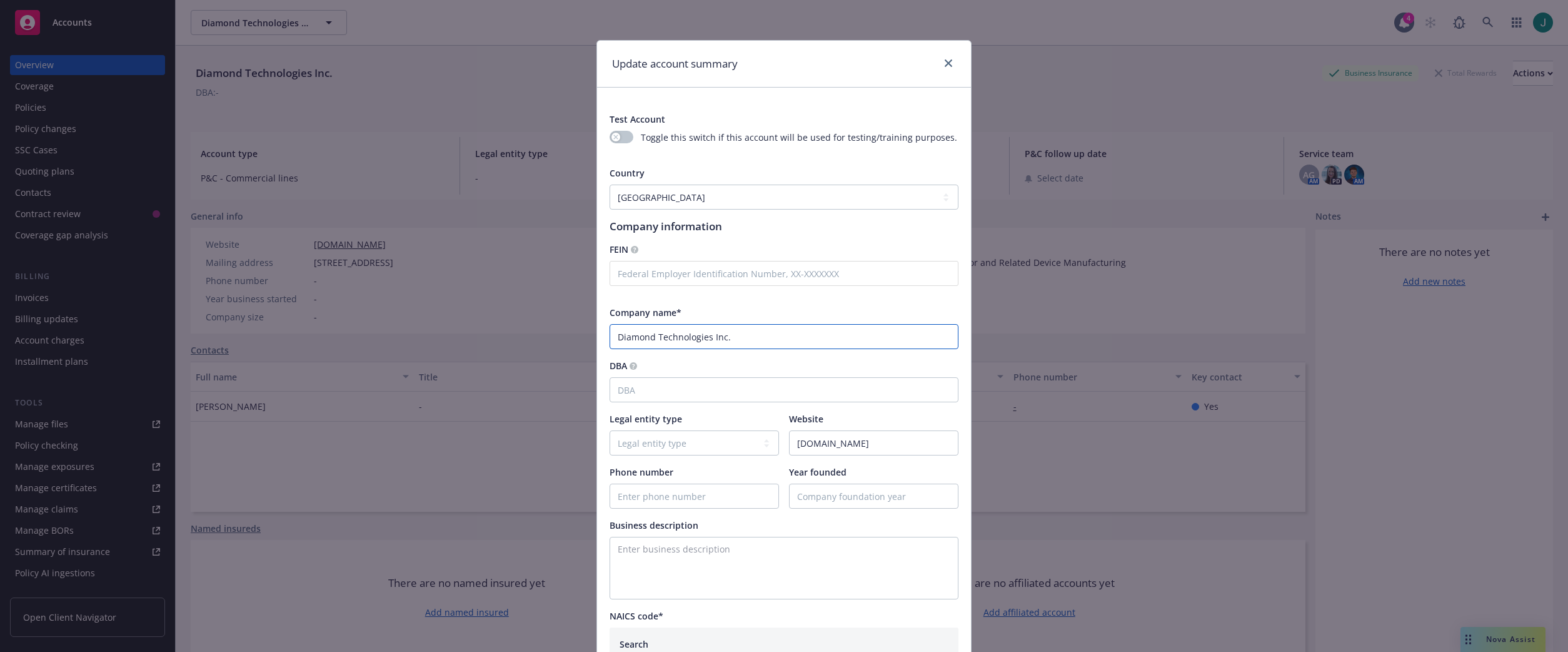
click at [615, 339] on input "Diamond Technologies Inc." at bounding box center [784, 336] width 349 height 25
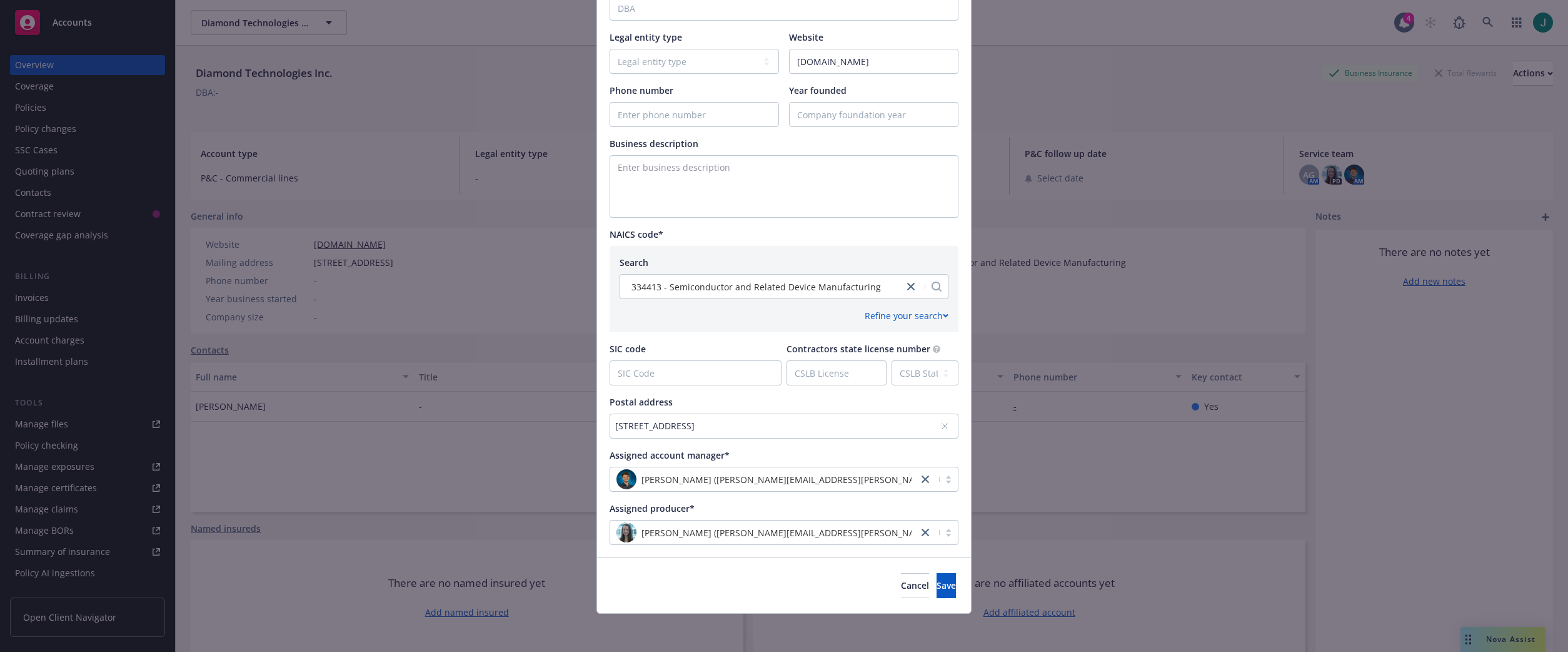
scroll to position [384, 0]
type input "Diamond Technologies Inc."
click at [937, 583] on span "Save" at bounding box center [946, 583] width 20 height 12
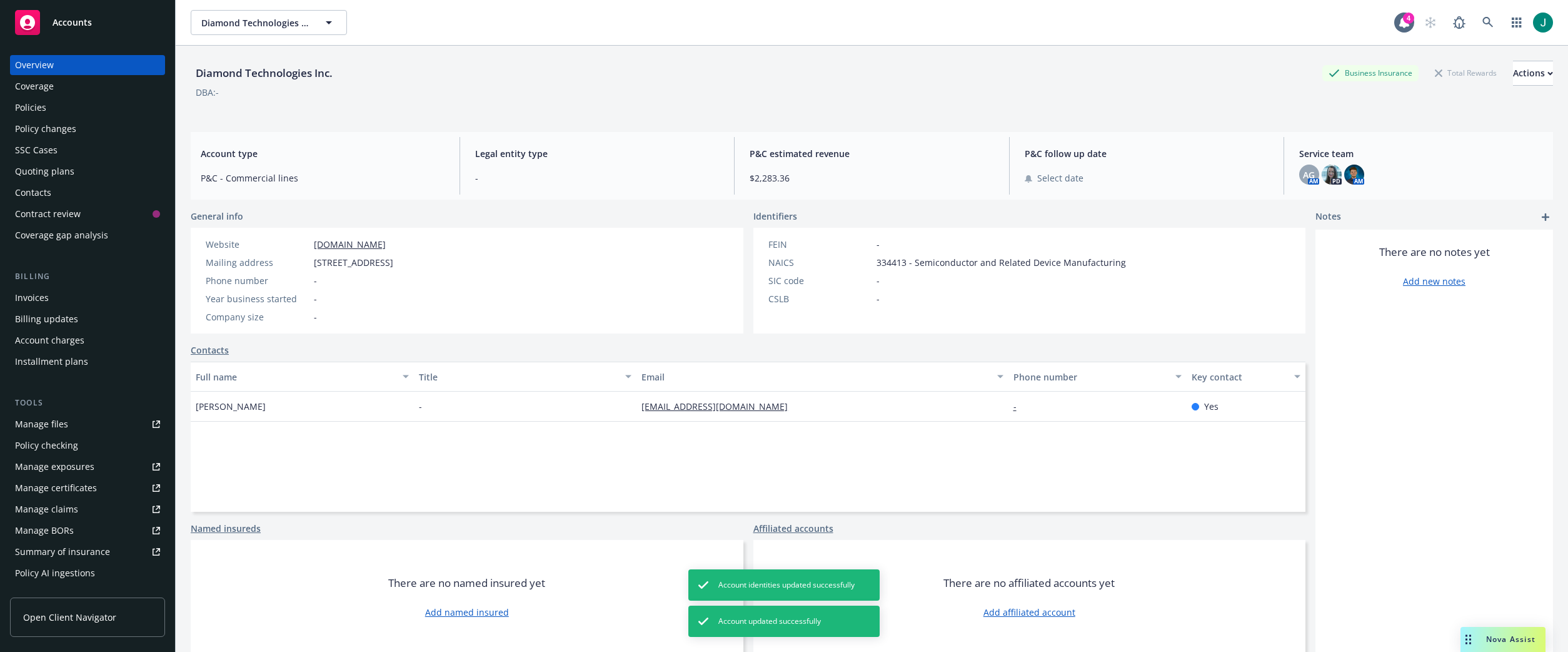
drag, startPoint x: 1282, startPoint y: 27, endPoint x: 1499, endPoint y: 38, distance: 217.3
click at [1282, 27] on div "Diamond Technologies Inc. Diamond Technologies Inc." at bounding box center [793, 22] width 1203 height 25
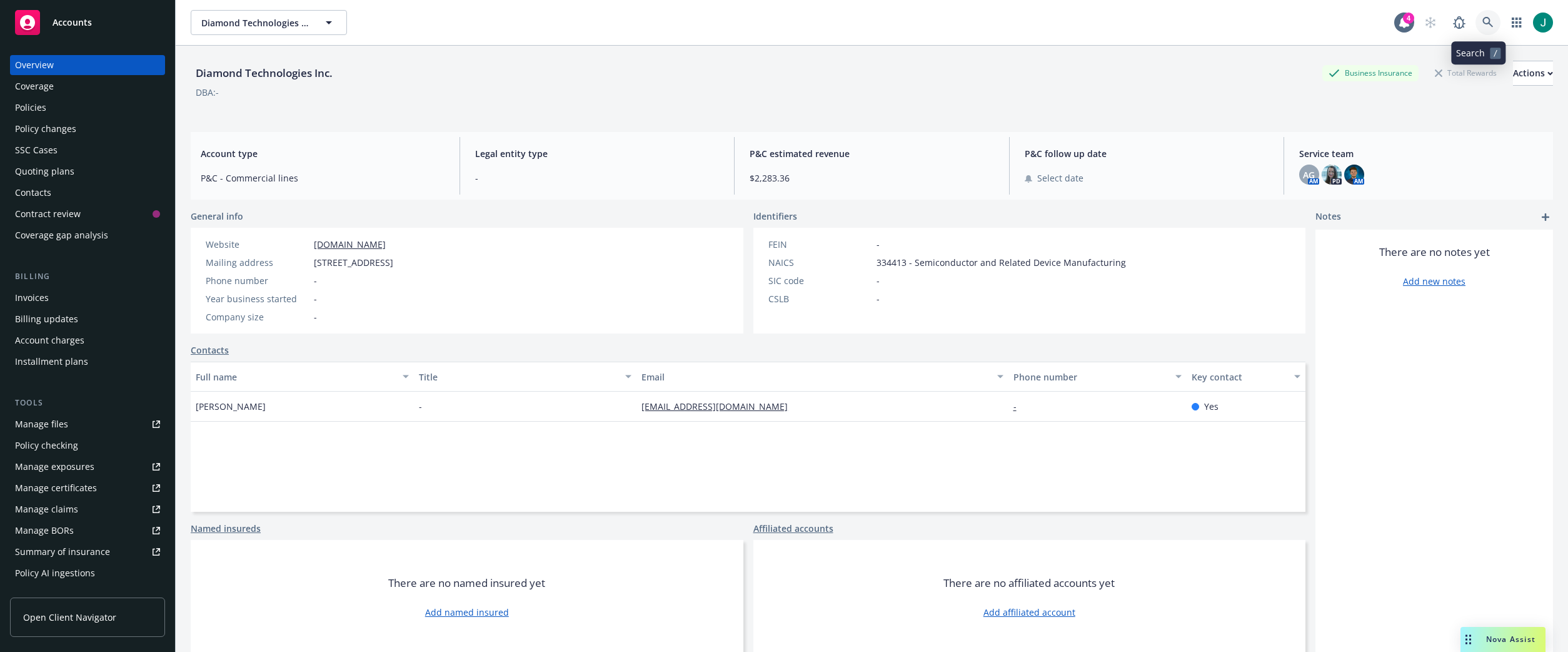
click at [1483, 22] on icon at bounding box center [1488, 22] width 12 height 12
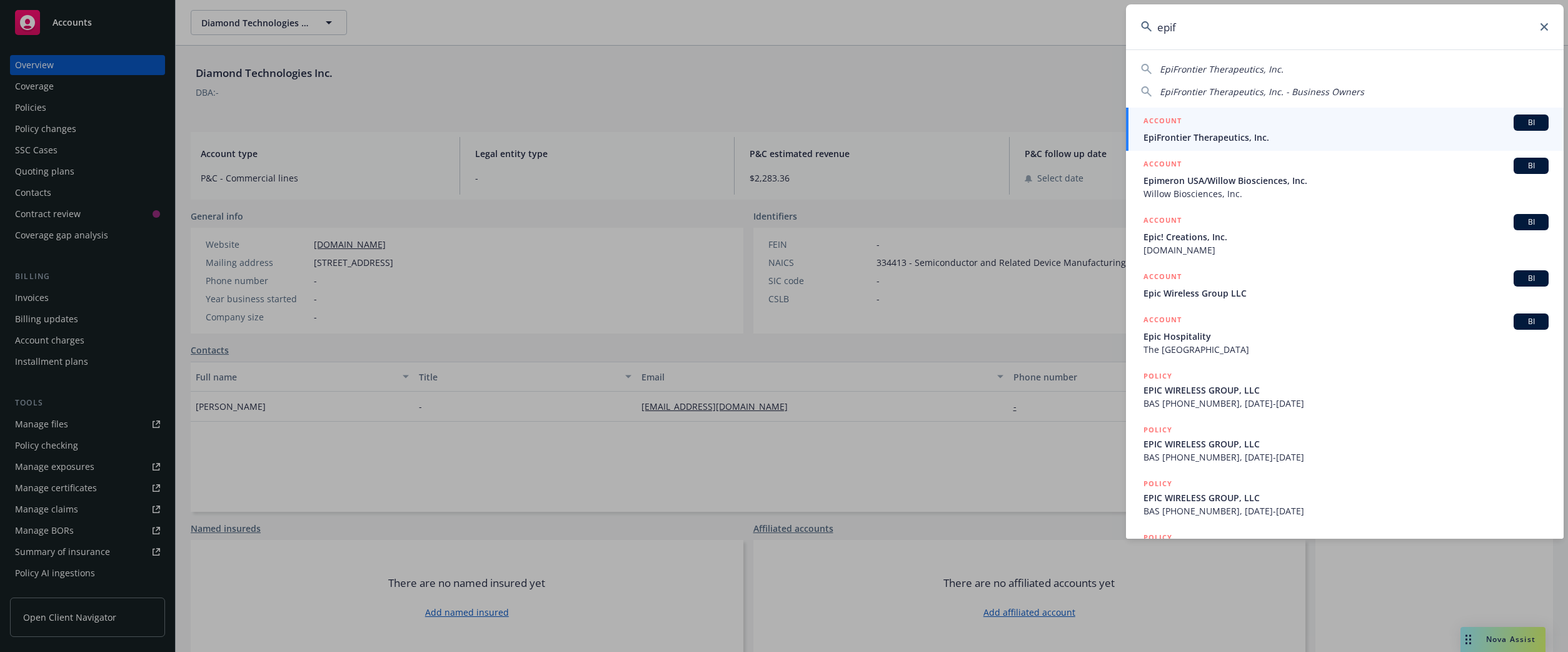
type input "epif"
click at [1307, 130] on div "ACCOUNT BI" at bounding box center [1346, 122] width 405 height 16
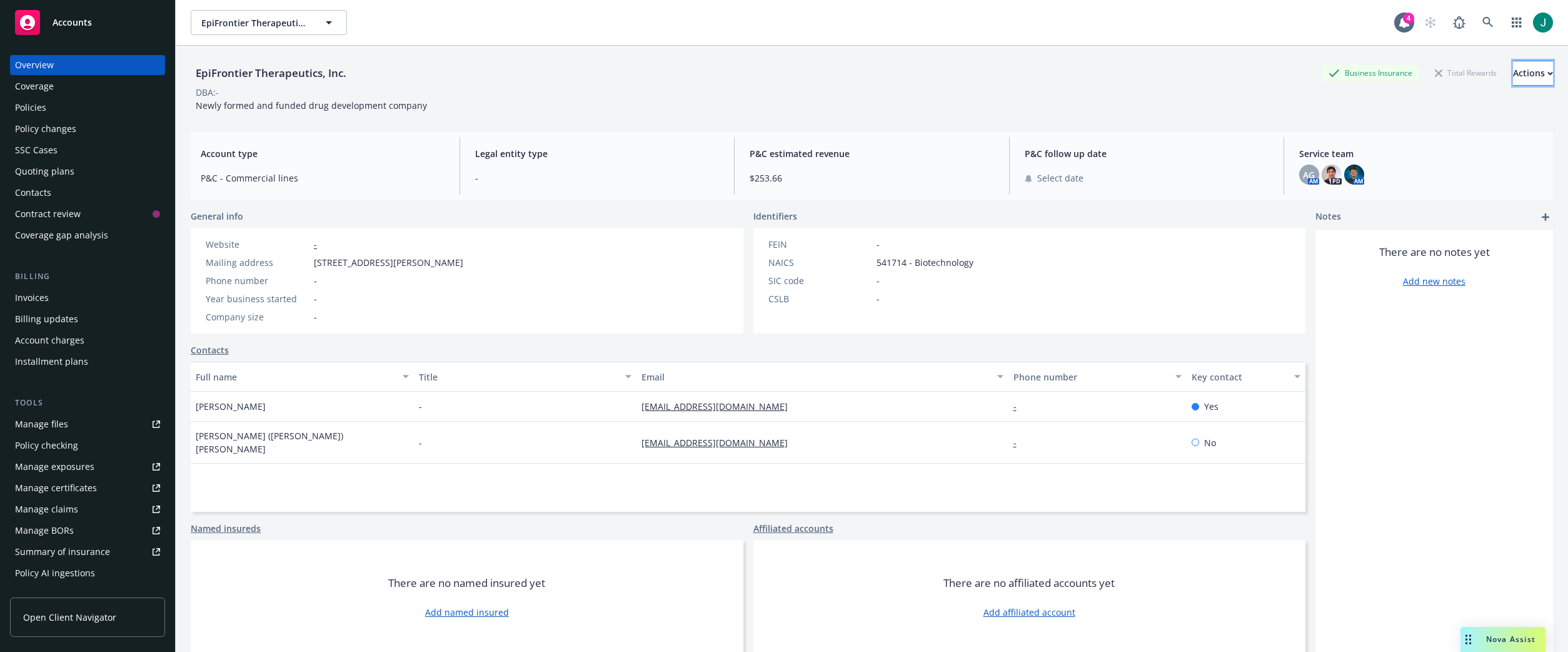
click at [1513, 75] on div "Actions" at bounding box center [1533, 73] width 40 height 24
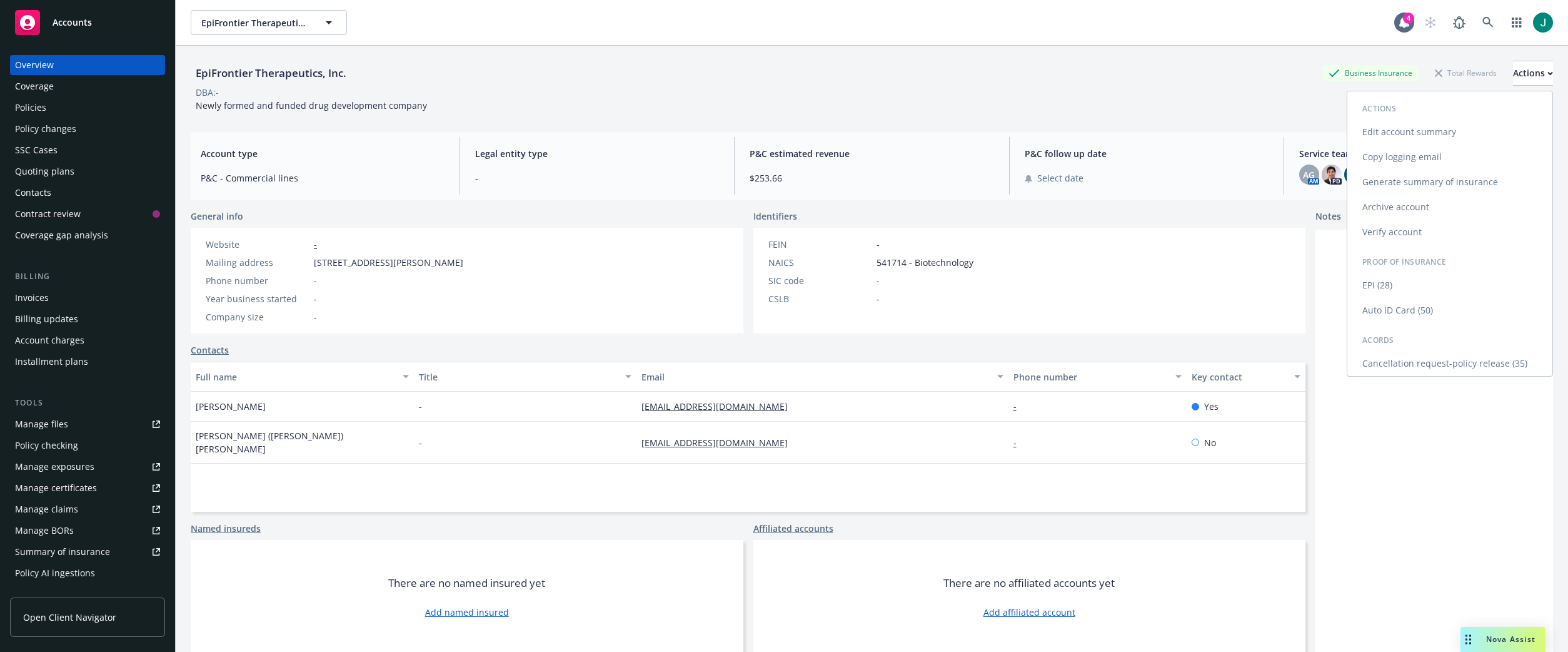
click at [1413, 132] on link "Edit account summary" at bounding box center [1450, 132] width 205 height 25
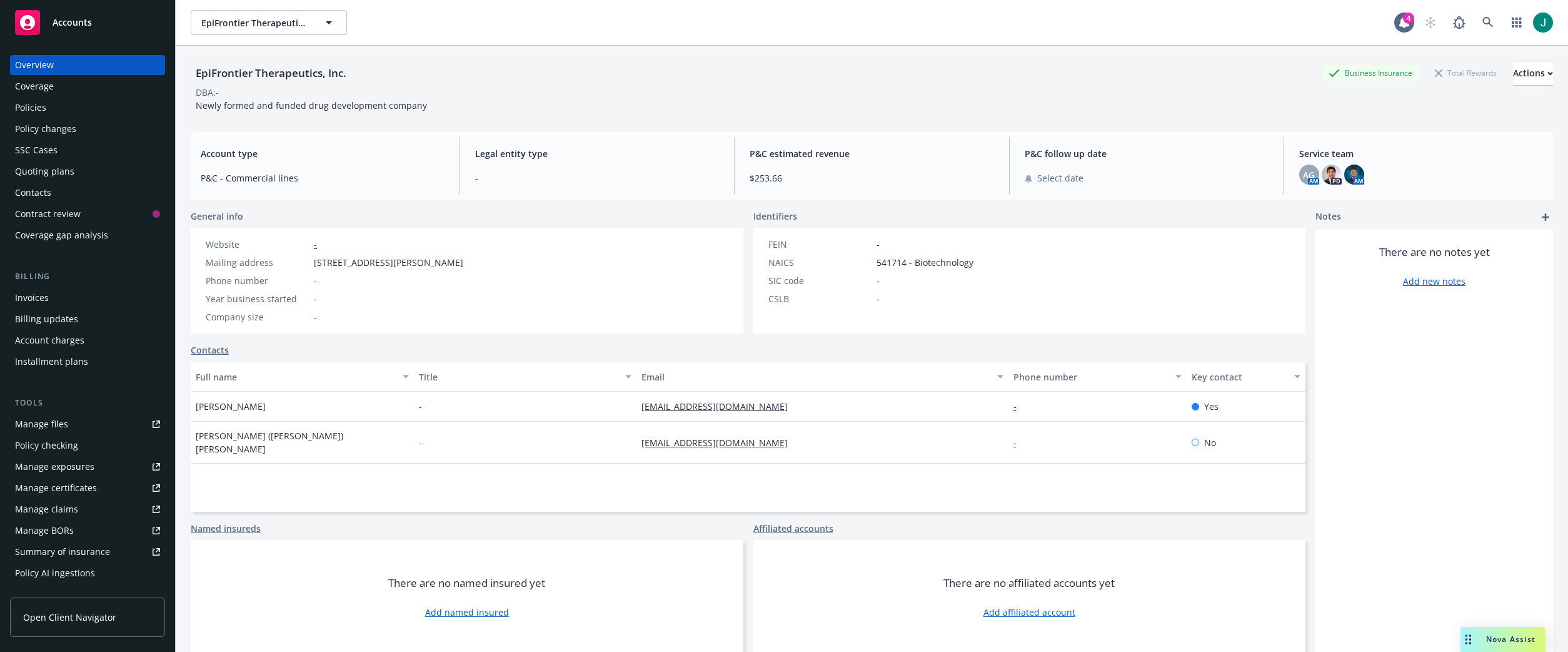
select select "US"
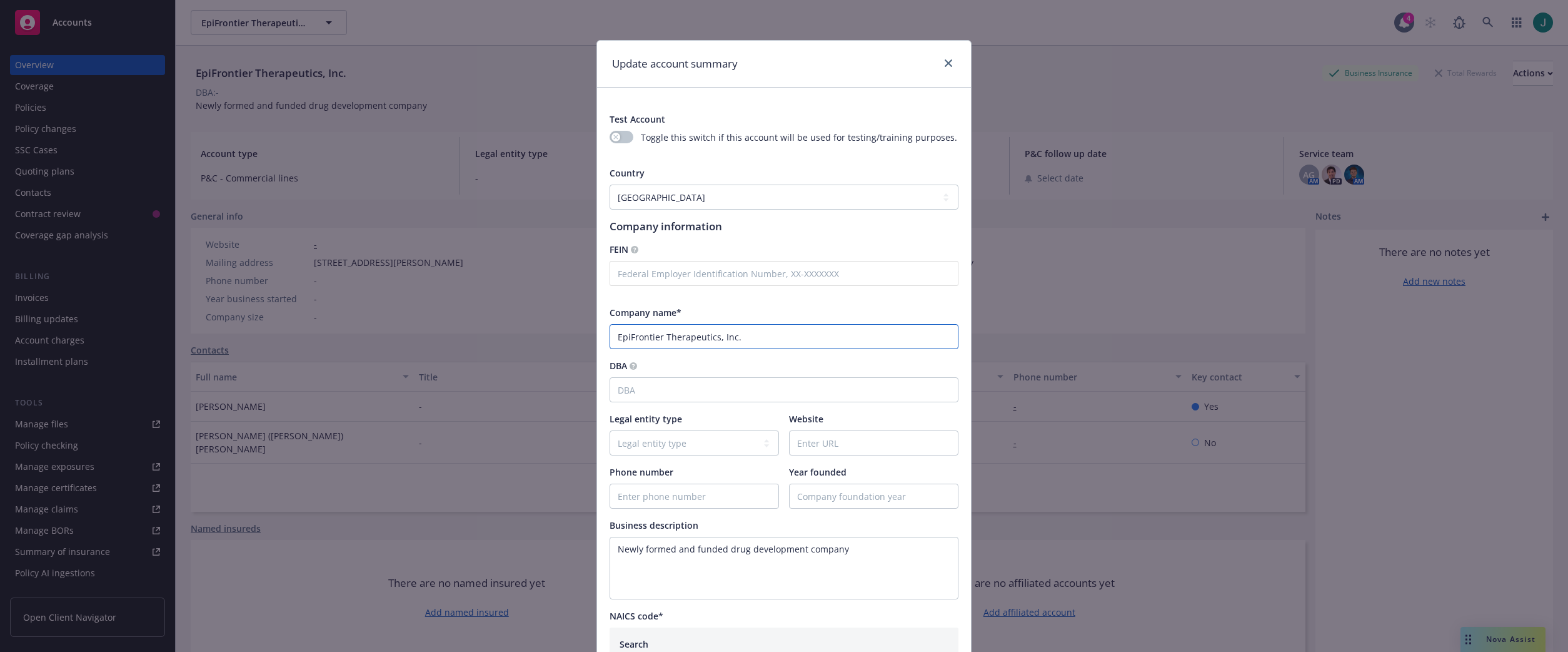
click at [615, 336] on input "EpiFrontier Therapeutics, Inc." at bounding box center [784, 336] width 349 height 25
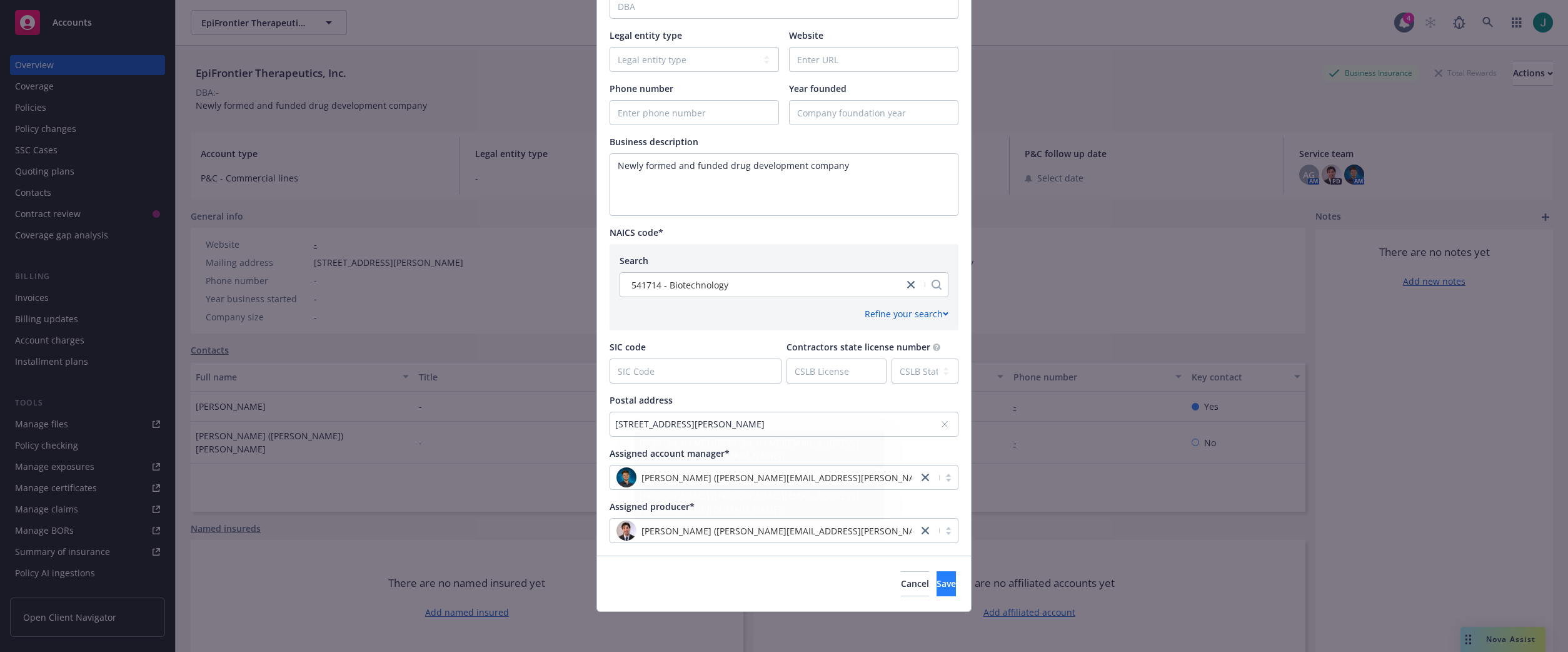
type input "EpiFrontier Therapeutics, Inc."
click at [937, 588] on button "Save" at bounding box center [946, 583] width 20 height 25
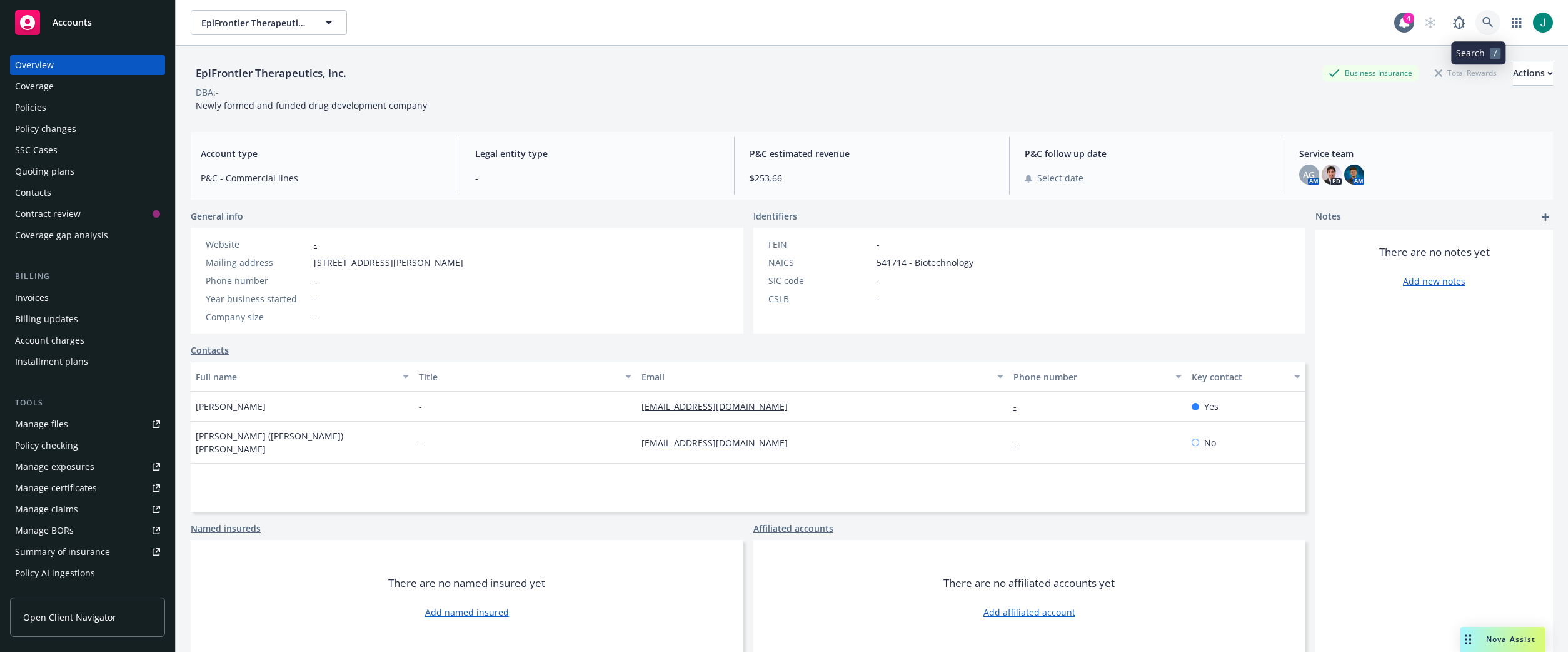
click at [1483, 25] on icon at bounding box center [1488, 22] width 11 height 11
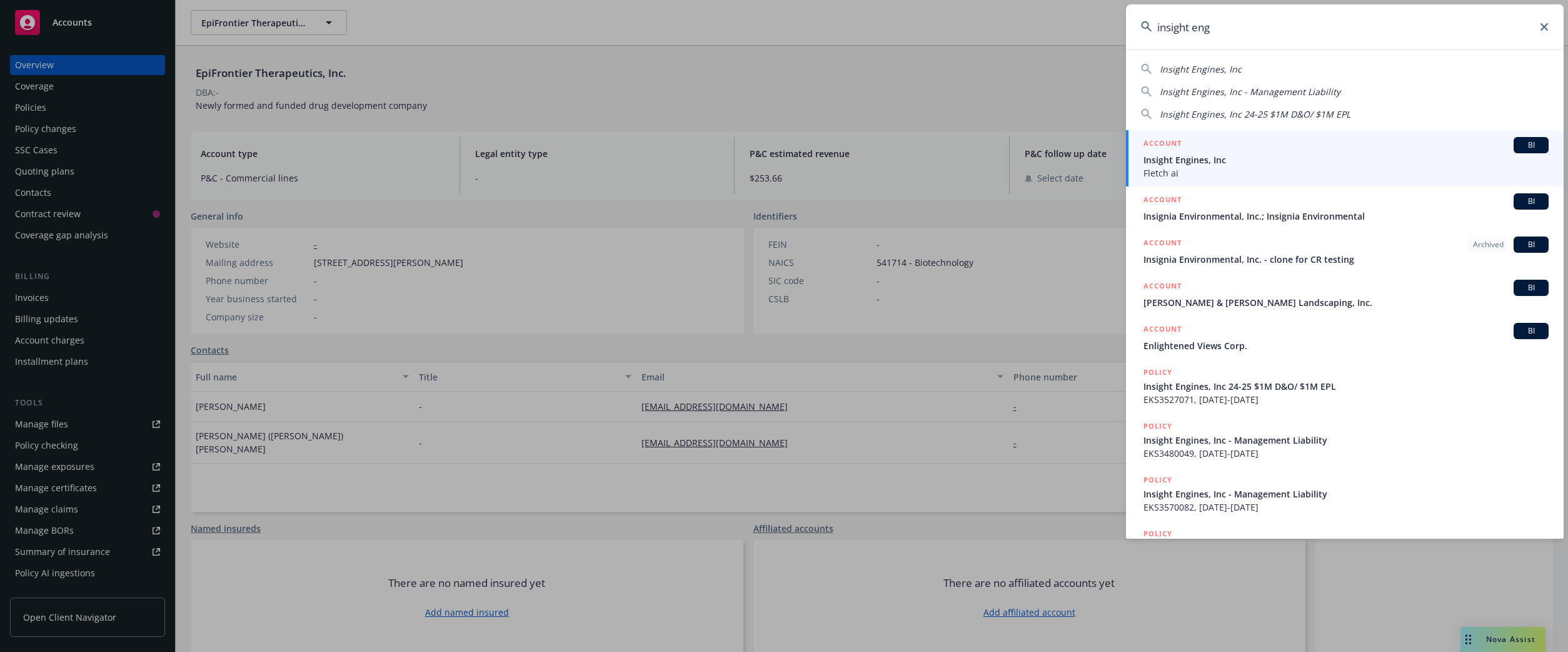
type input "insight eng"
click at [1186, 166] on span "Fletch ai" at bounding box center [1346, 173] width 405 height 13
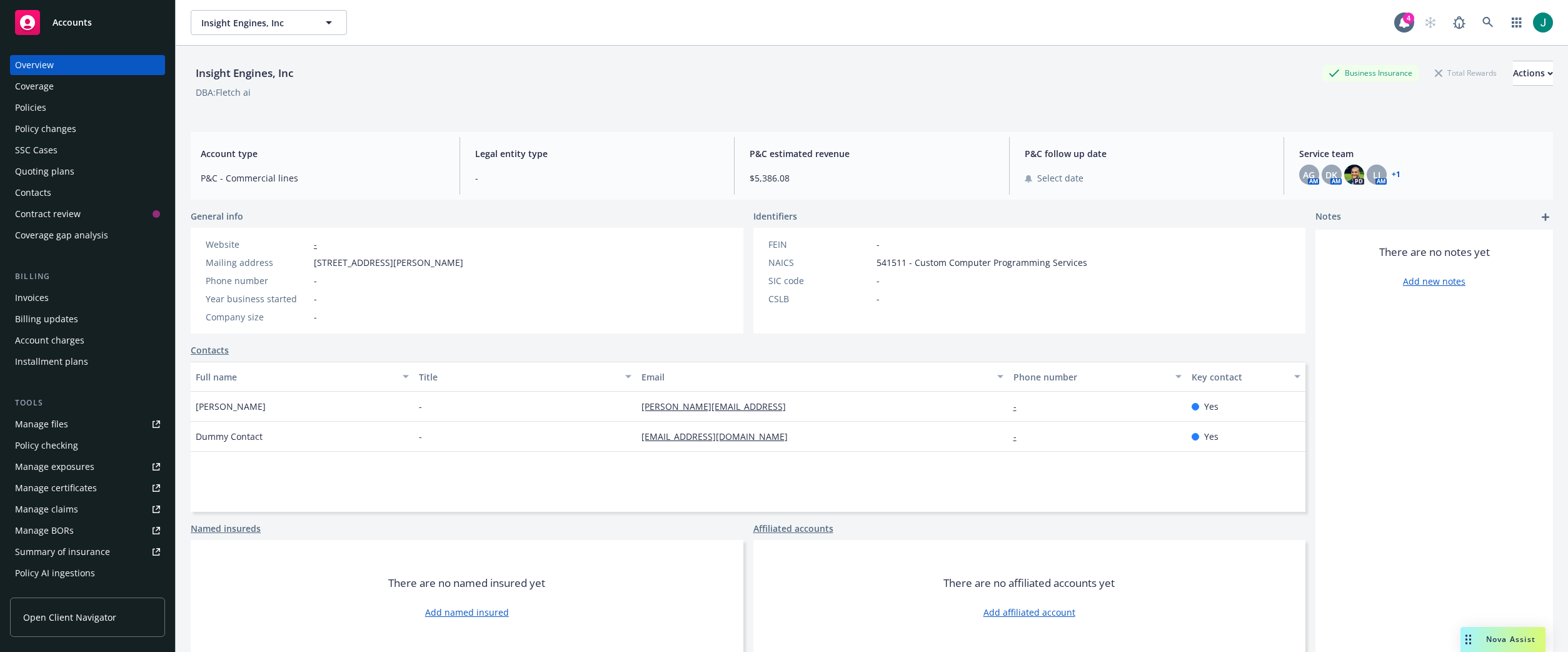
click at [53, 113] on div "Policies" at bounding box center [88, 108] width 145 height 20
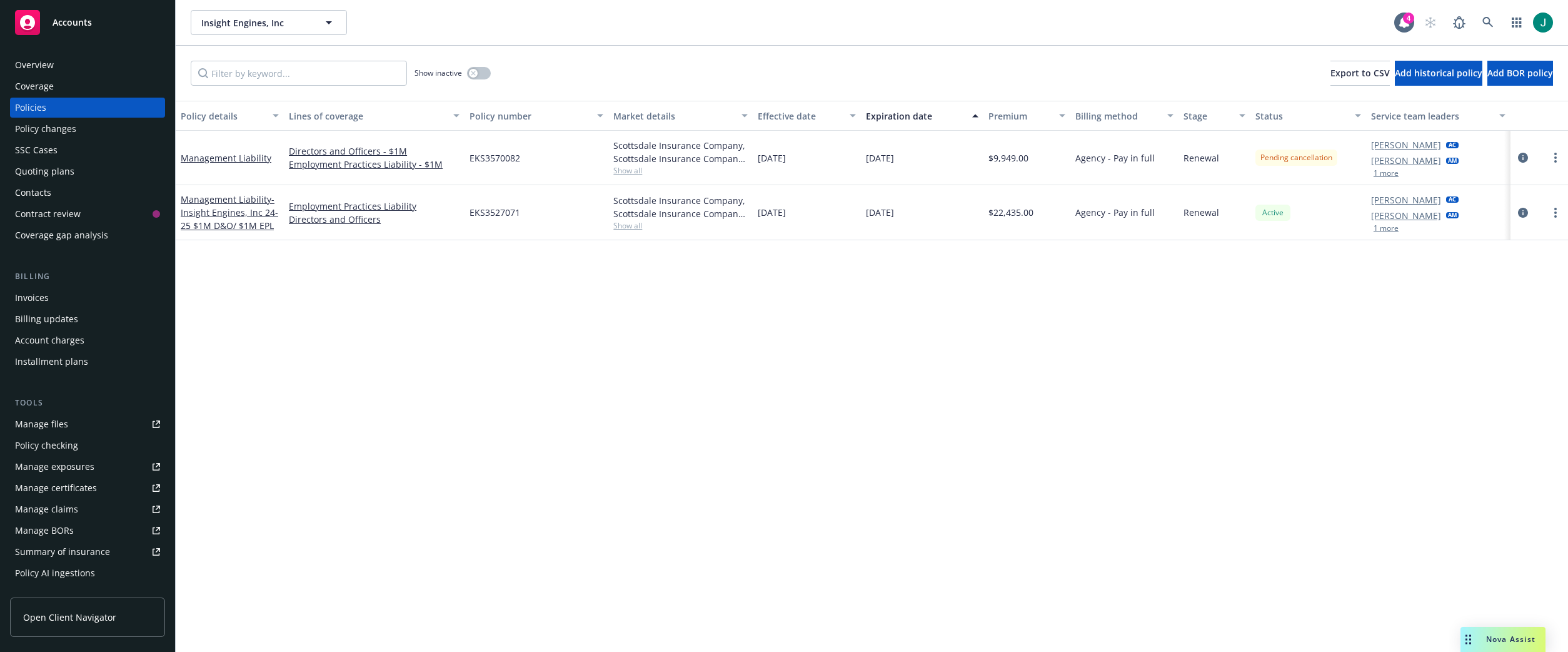
click at [639, 224] on span "Show all" at bounding box center [681, 225] width 135 height 11
click at [859, 225] on div "05/26/2024" at bounding box center [807, 213] width 108 height 55
click at [1525, 157] on icon "circleInformation" at bounding box center [1523, 158] width 10 height 10
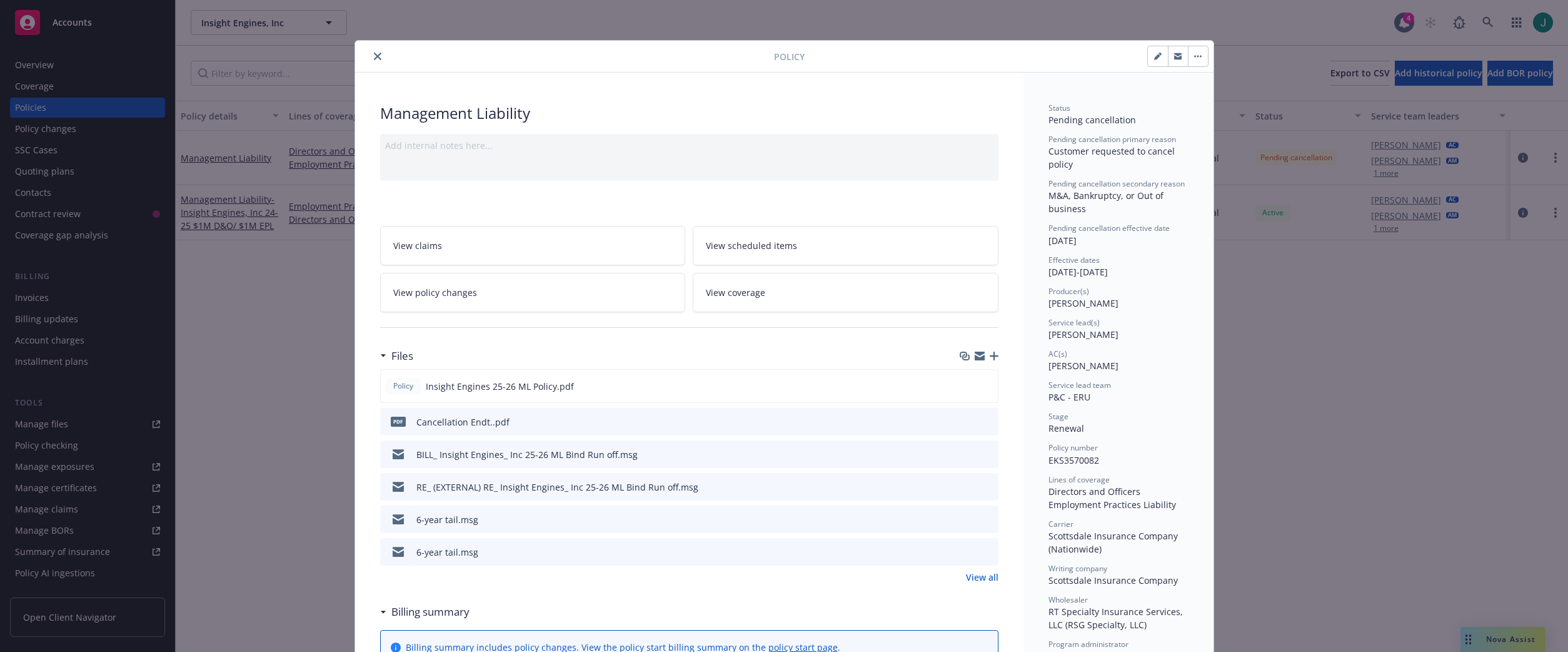
click at [374, 58] on icon "close" at bounding box center [378, 56] width 7 height 7
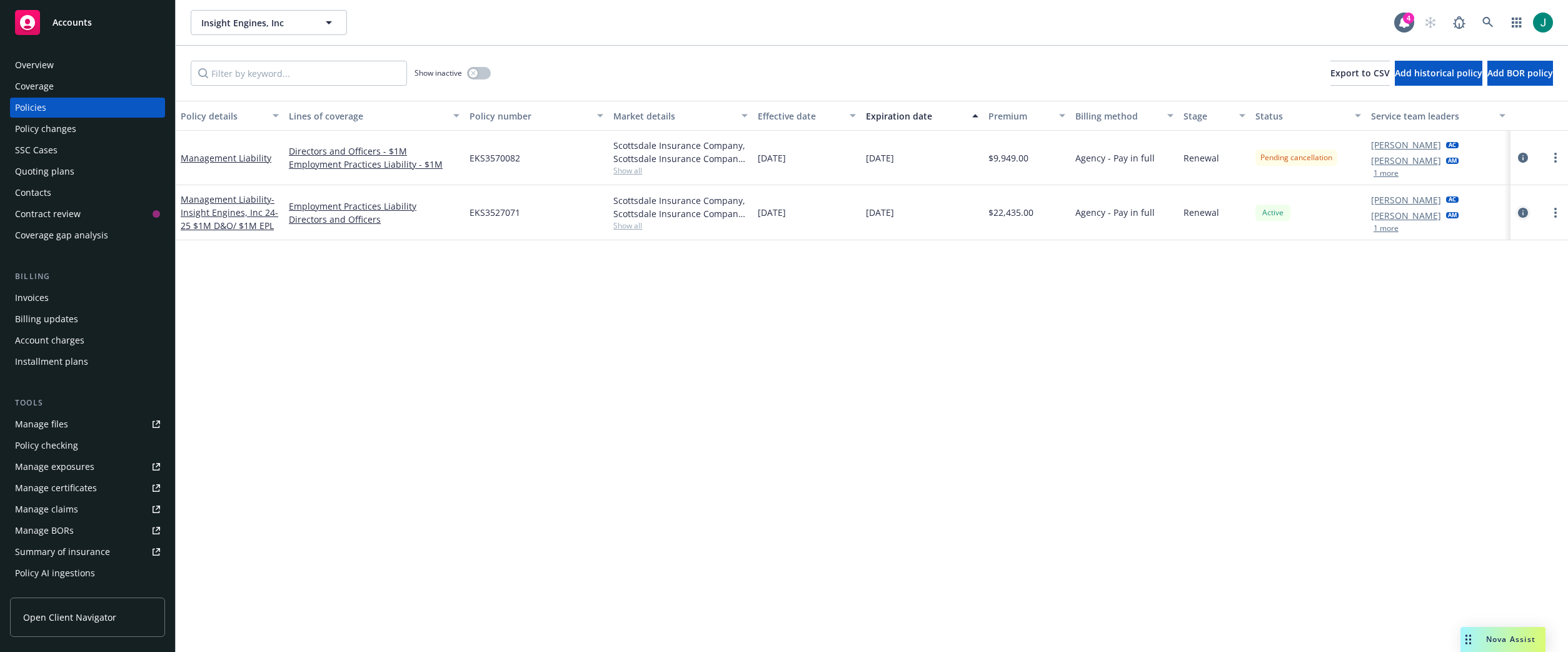
click at [1524, 210] on icon "circleInformation" at bounding box center [1523, 213] width 10 height 10
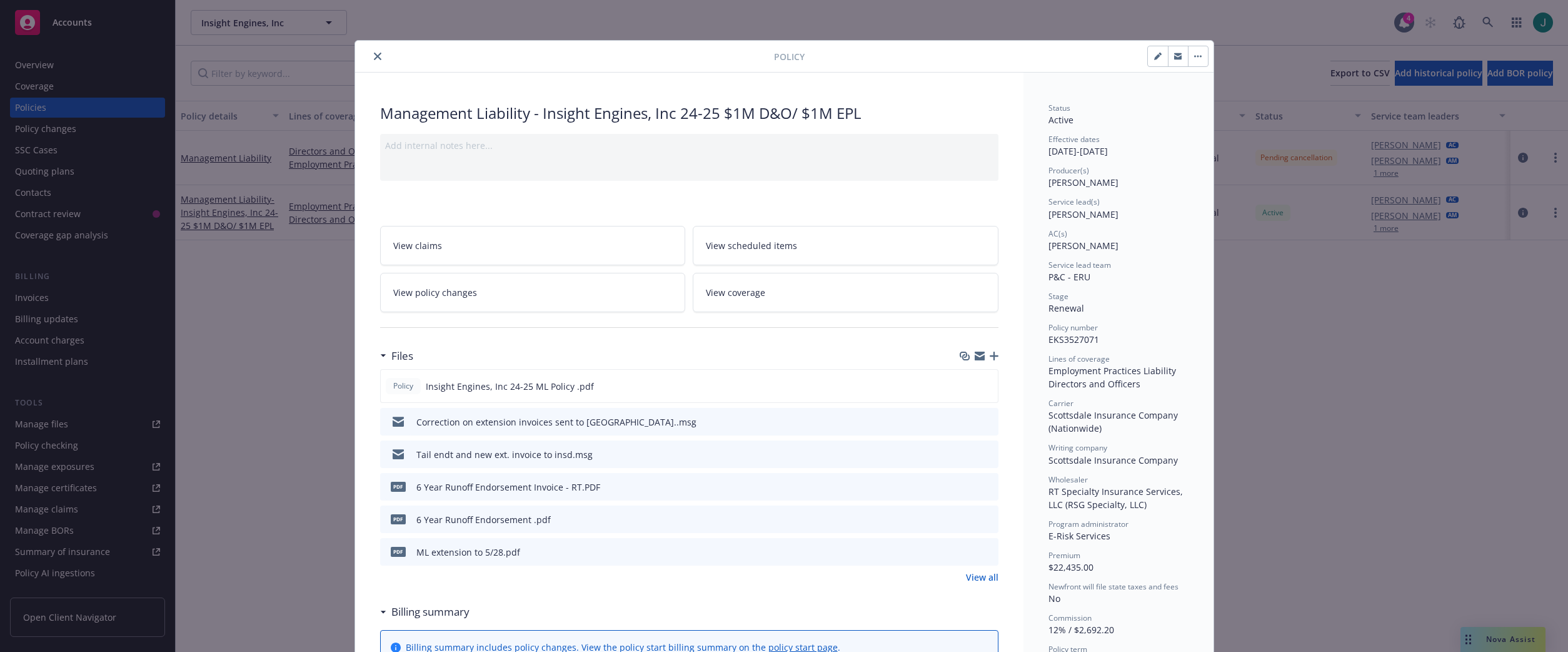
click at [1149, 59] on button "button" at bounding box center [1158, 56] width 20 height 20
select select "RENEWAL"
select select "other"
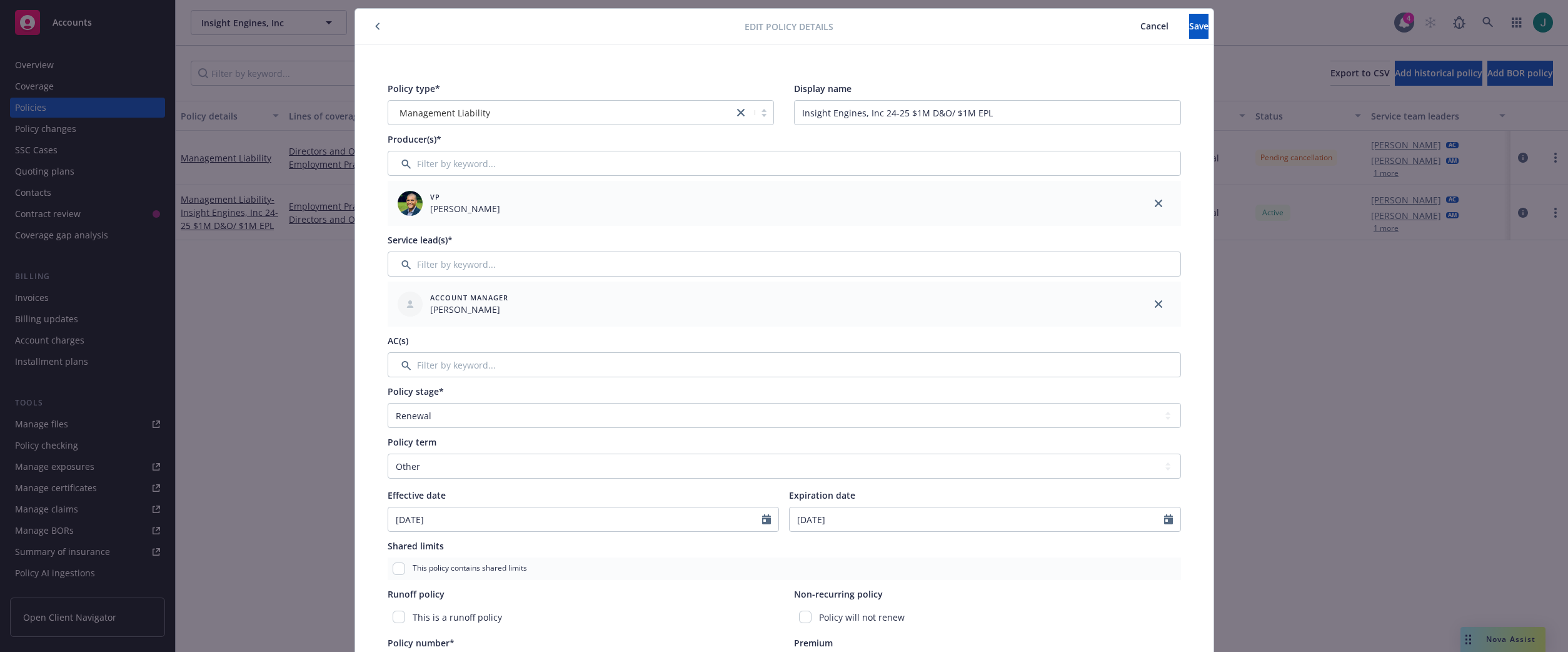
scroll to position [62, 0]
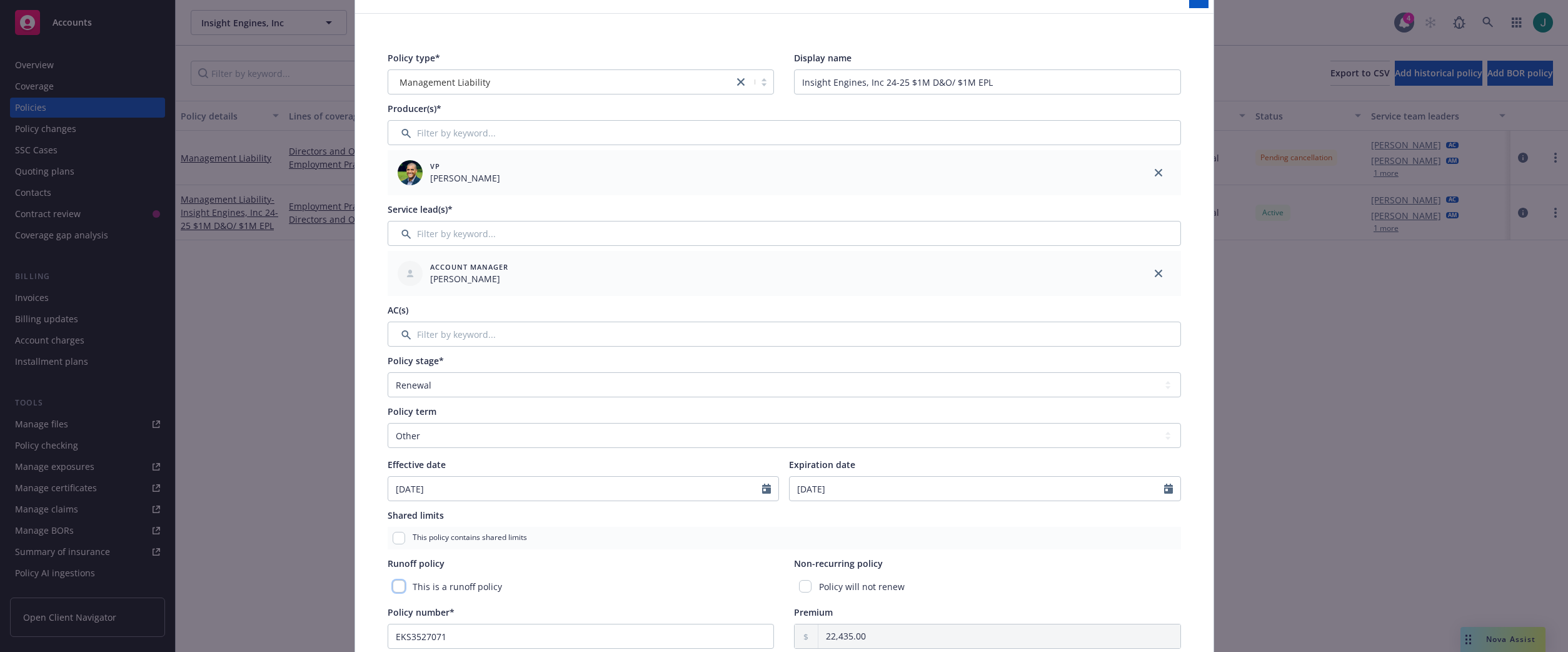
click at [395, 586] on input "checkbox" at bounding box center [399, 585] width 12 height 12
checkbox input "true"
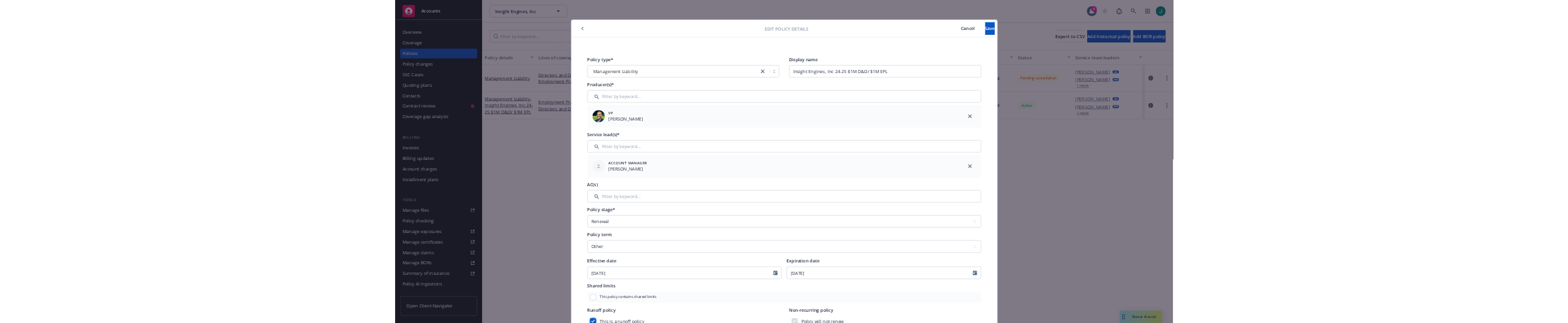
scroll to position [0, 0]
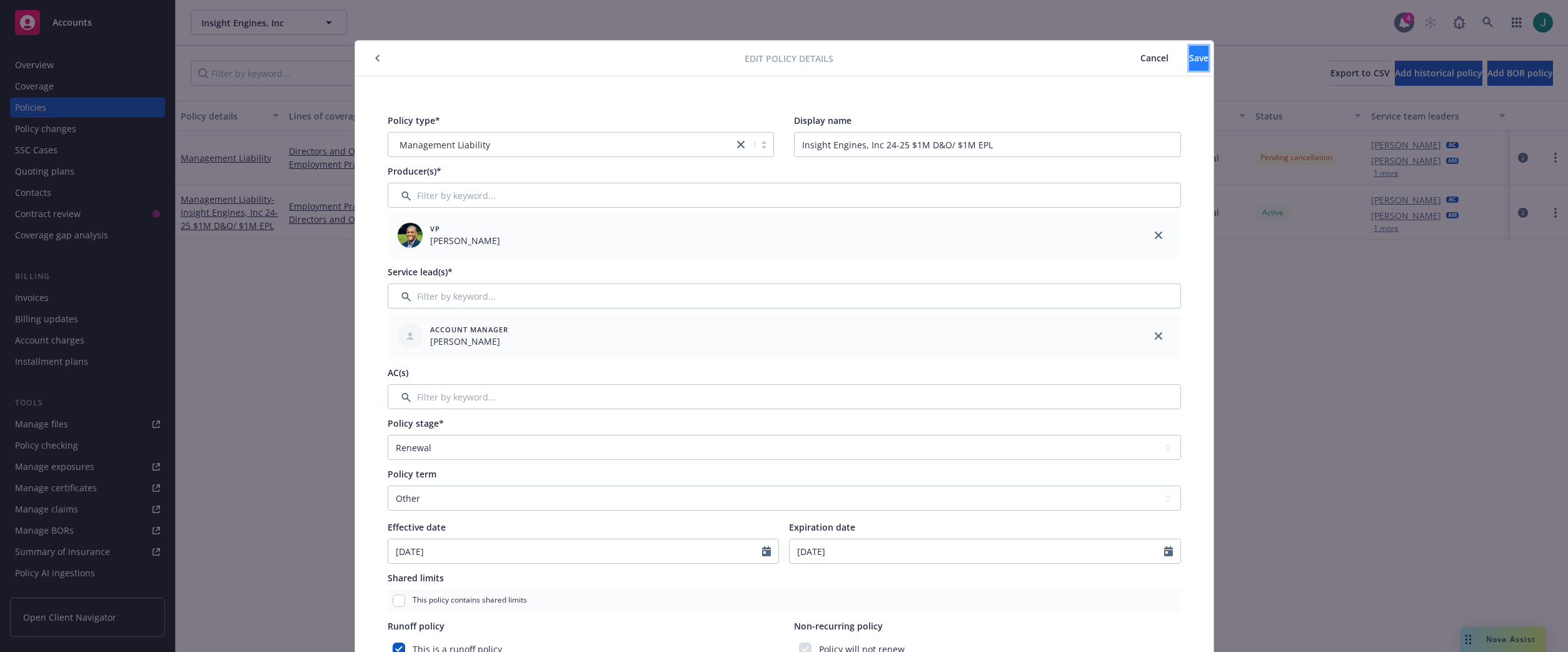
click at [1189, 60] on button "Save" at bounding box center [1198, 58] width 20 height 25
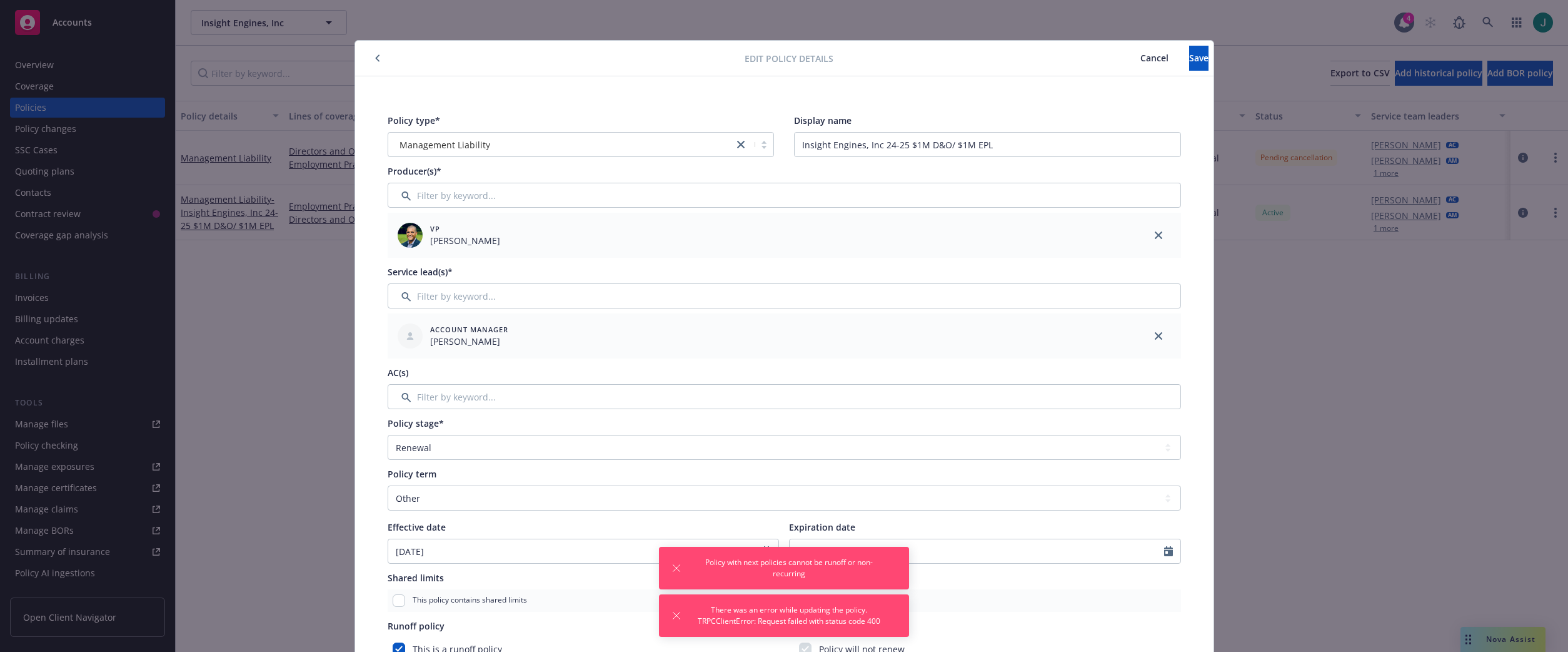
click at [1120, 64] on button "Cancel" at bounding box center [1154, 58] width 69 height 25
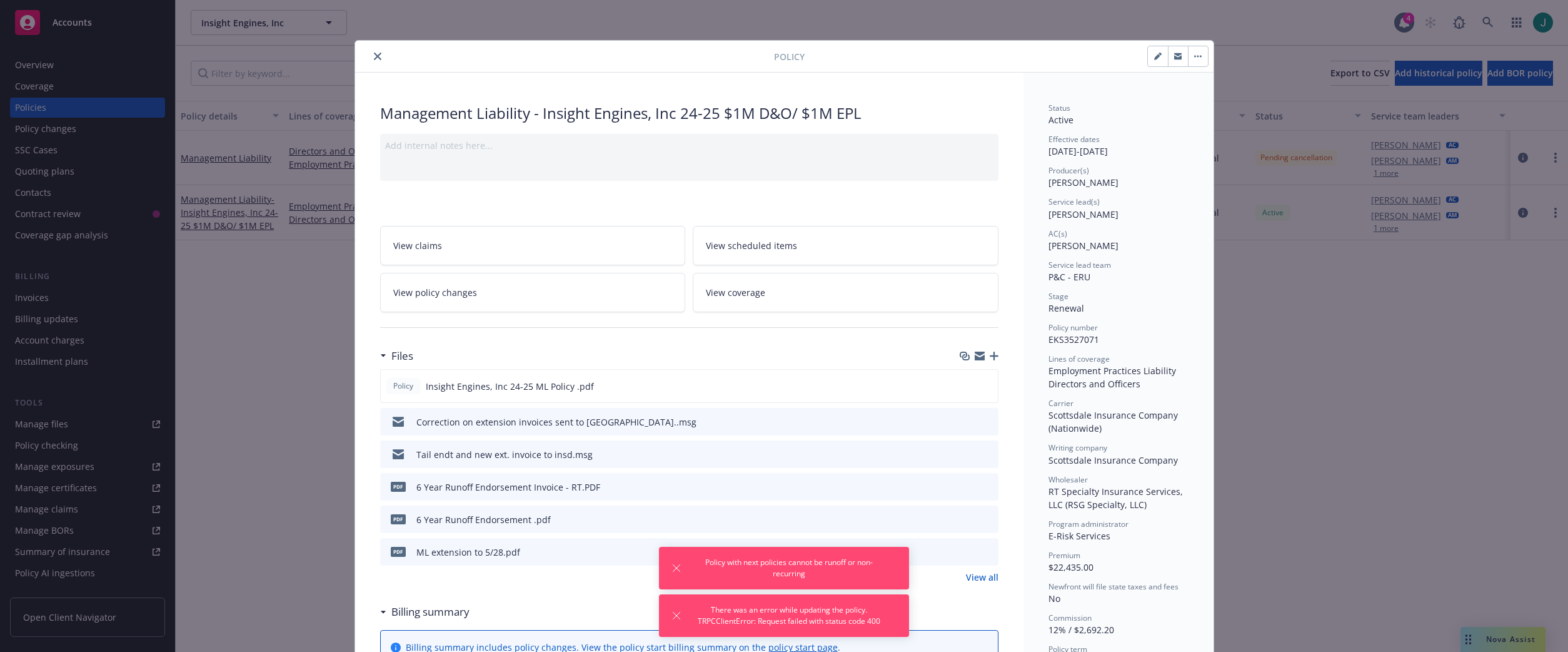
click at [1298, 357] on div "Policy Management Liability - Insight Engines, Inc 24-25 $1M D&O/ $1M EPL Add i…" at bounding box center [784, 326] width 1568 height 652
click at [374, 54] on icon "close" at bounding box center [378, 56] width 7 height 7
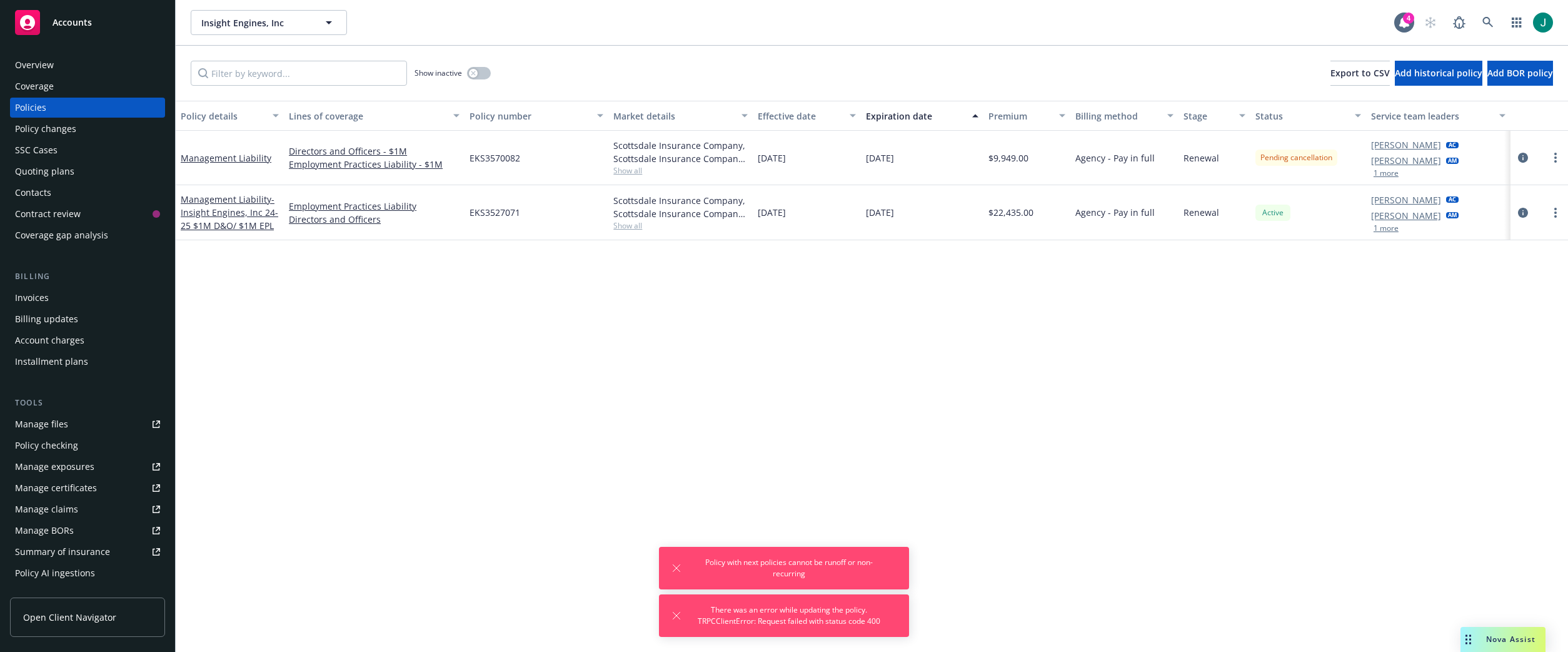
click at [883, 316] on div "Policy details Lines of coverage Policy number Market details Effective date Ex…" at bounding box center [872, 376] width 1392 height 551
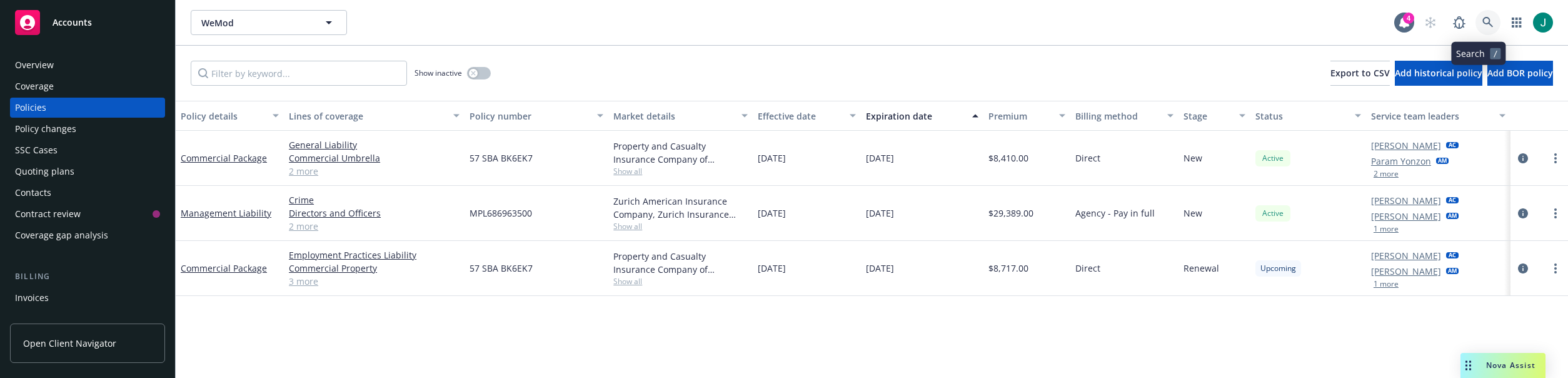
click at [1483, 17] on icon at bounding box center [1488, 22] width 11 height 11
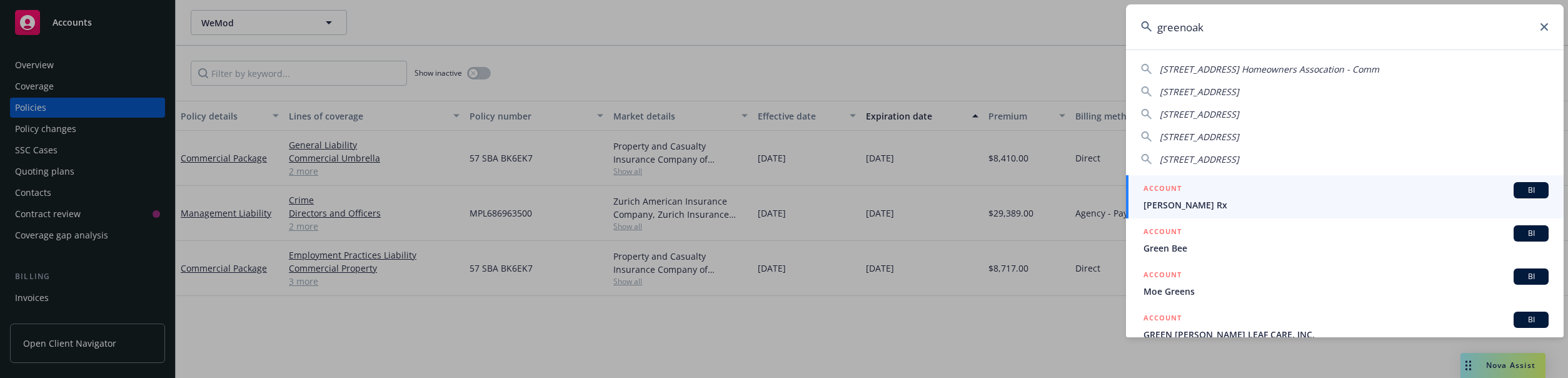
type input "greenoaks"
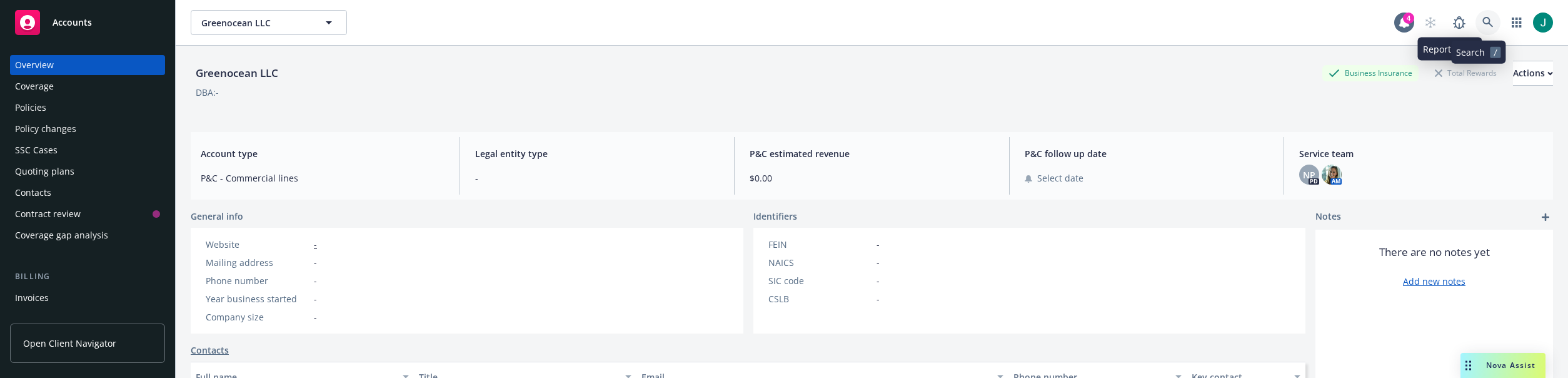
click at [1475, 21] on link at bounding box center [1488, 22] width 25 height 25
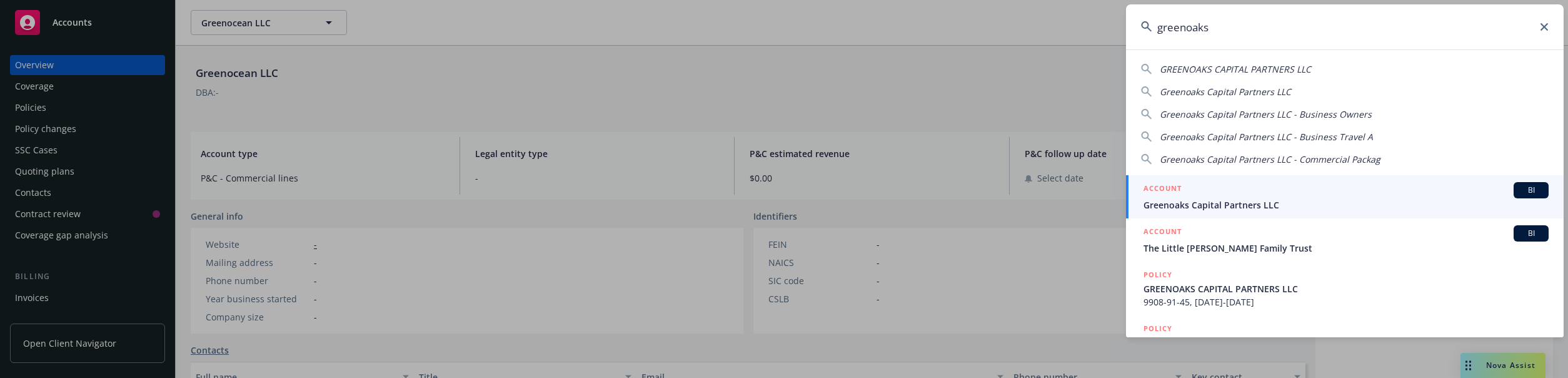
type input "greenoaks"
click at [1292, 211] on link "ACCOUNT BI Greenoaks Capital Partners LLC" at bounding box center [1345, 197] width 438 height 43
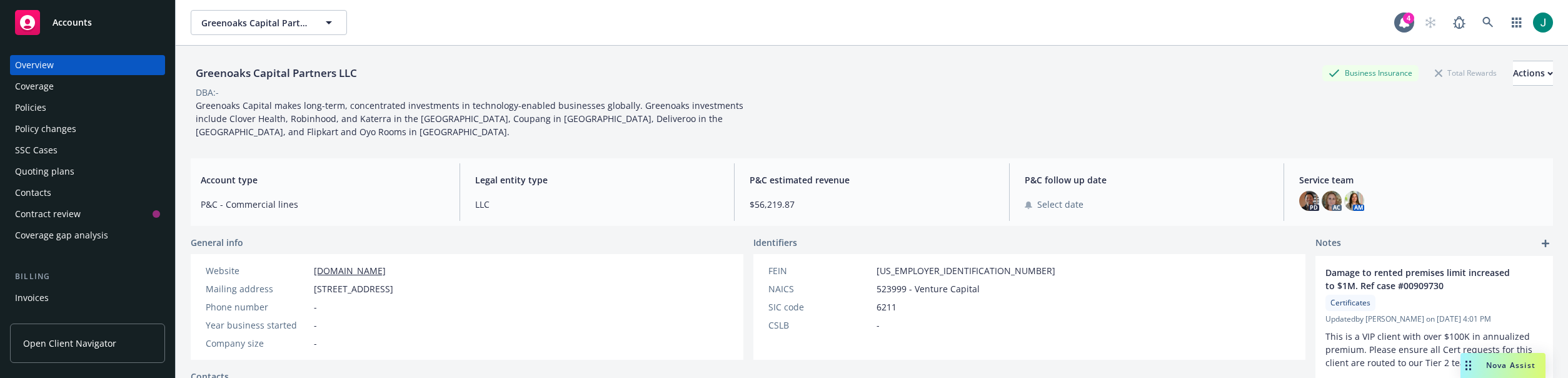
click at [25, 112] on div "Policies" at bounding box center [30, 108] width 31 height 20
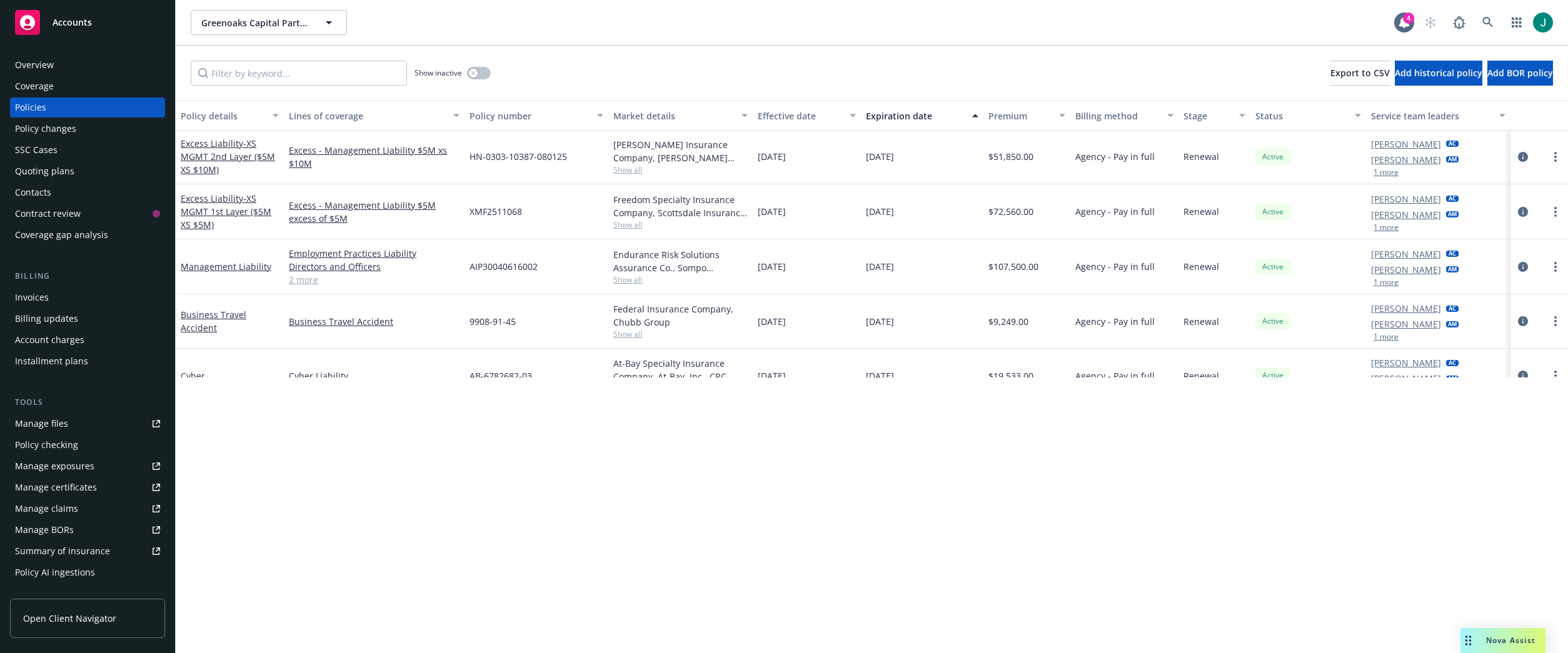
scroll to position [527, 0]
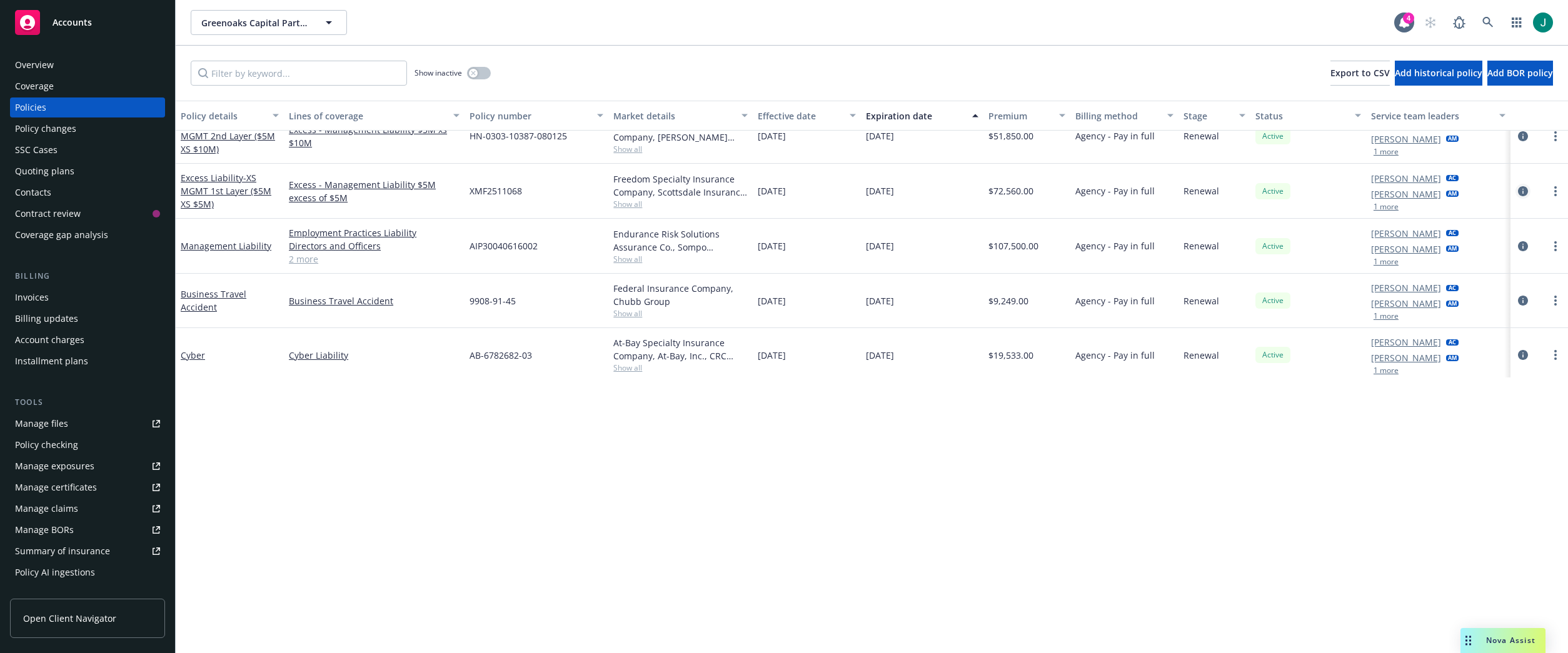
click at [1518, 192] on icon "circleInformation" at bounding box center [1523, 192] width 10 height 10
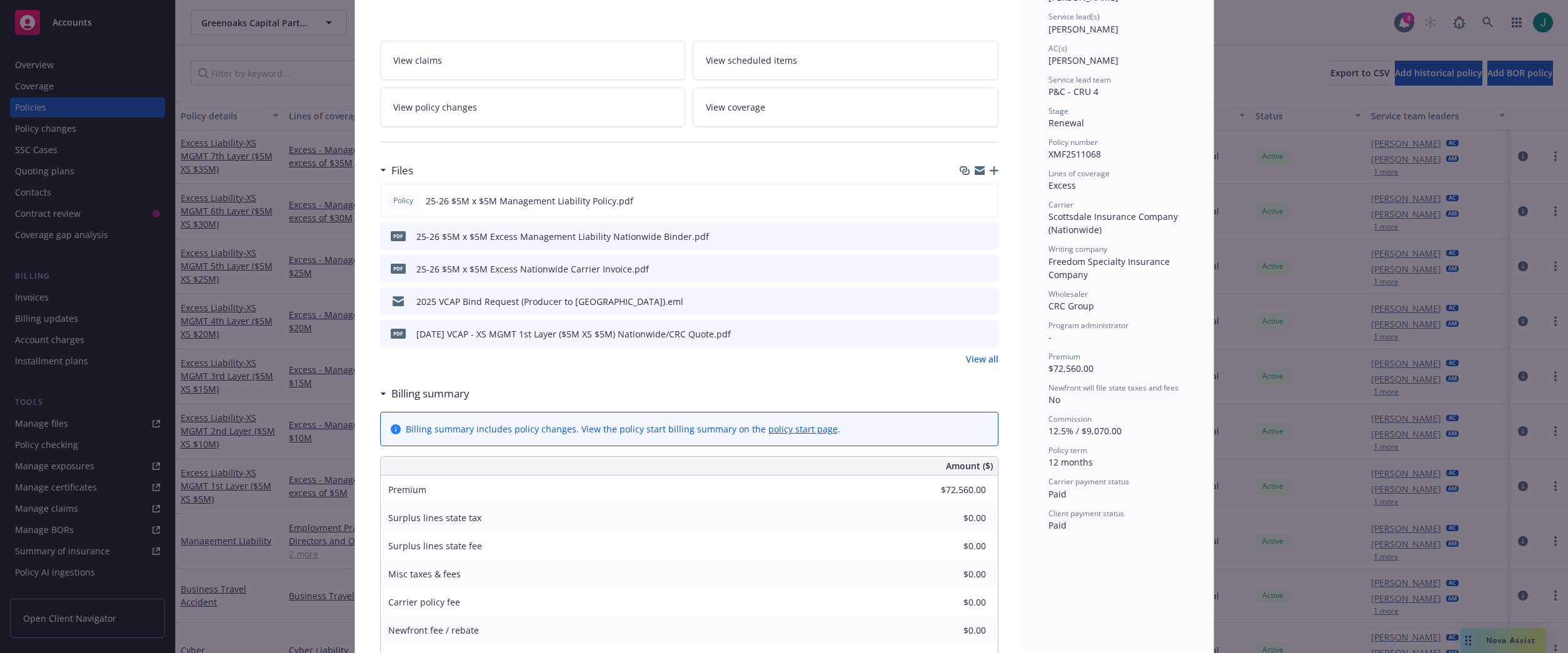
scroll to position [187, 0]
click at [981, 323] on icon "preview file" at bounding box center [987, 330] width 12 height 9
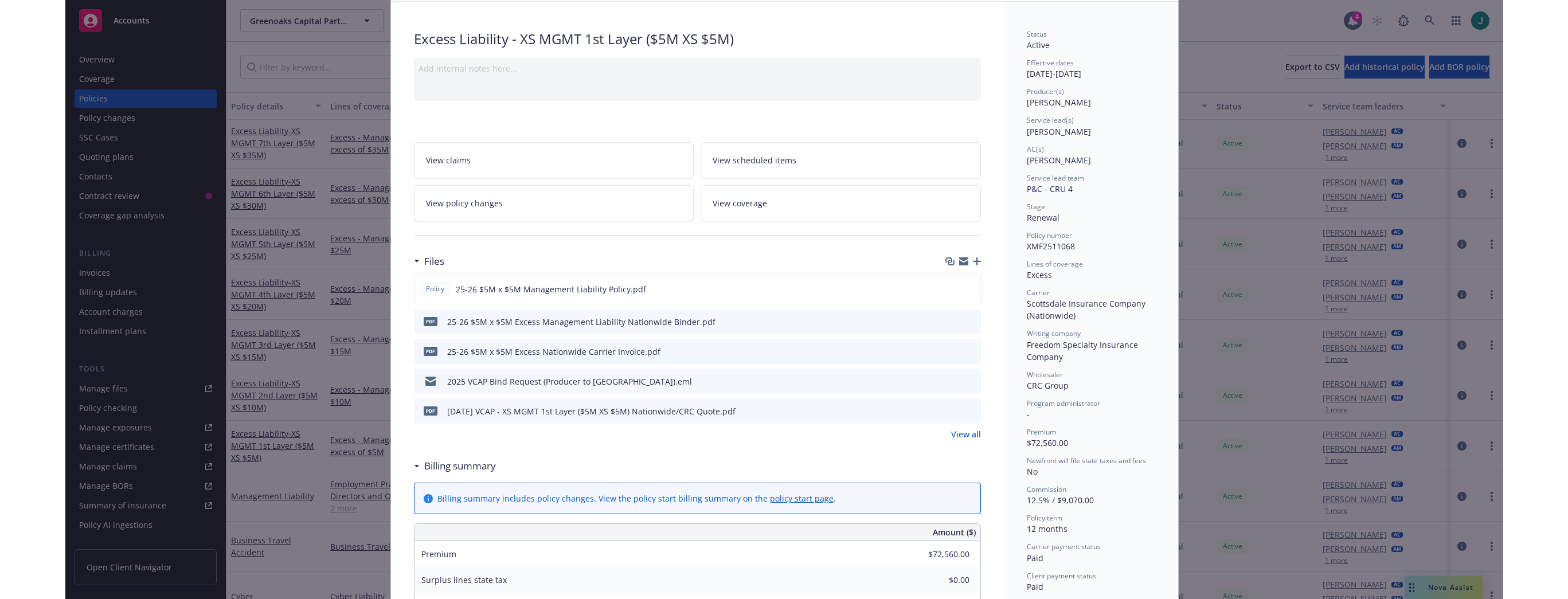
scroll to position [0, 0]
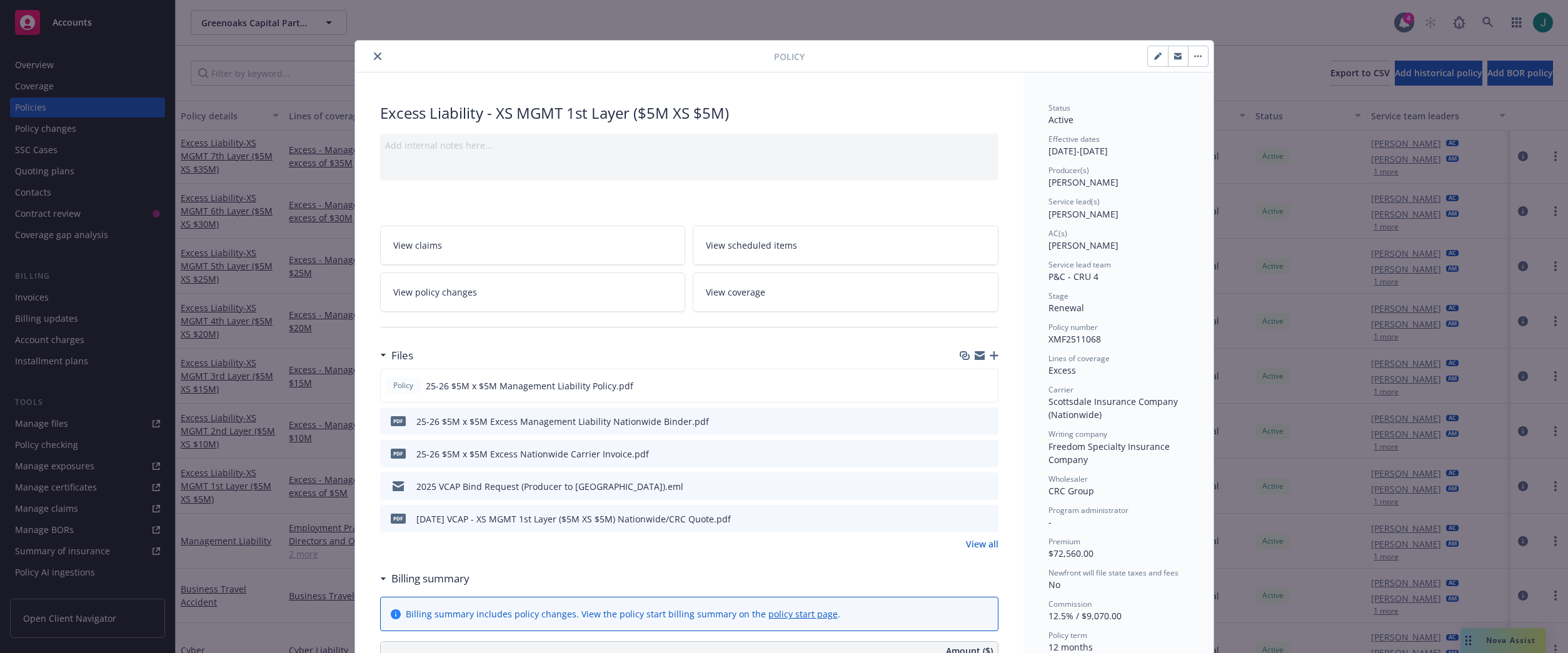
click at [374, 59] on icon "close" at bounding box center [378, 56] width 7 height 7
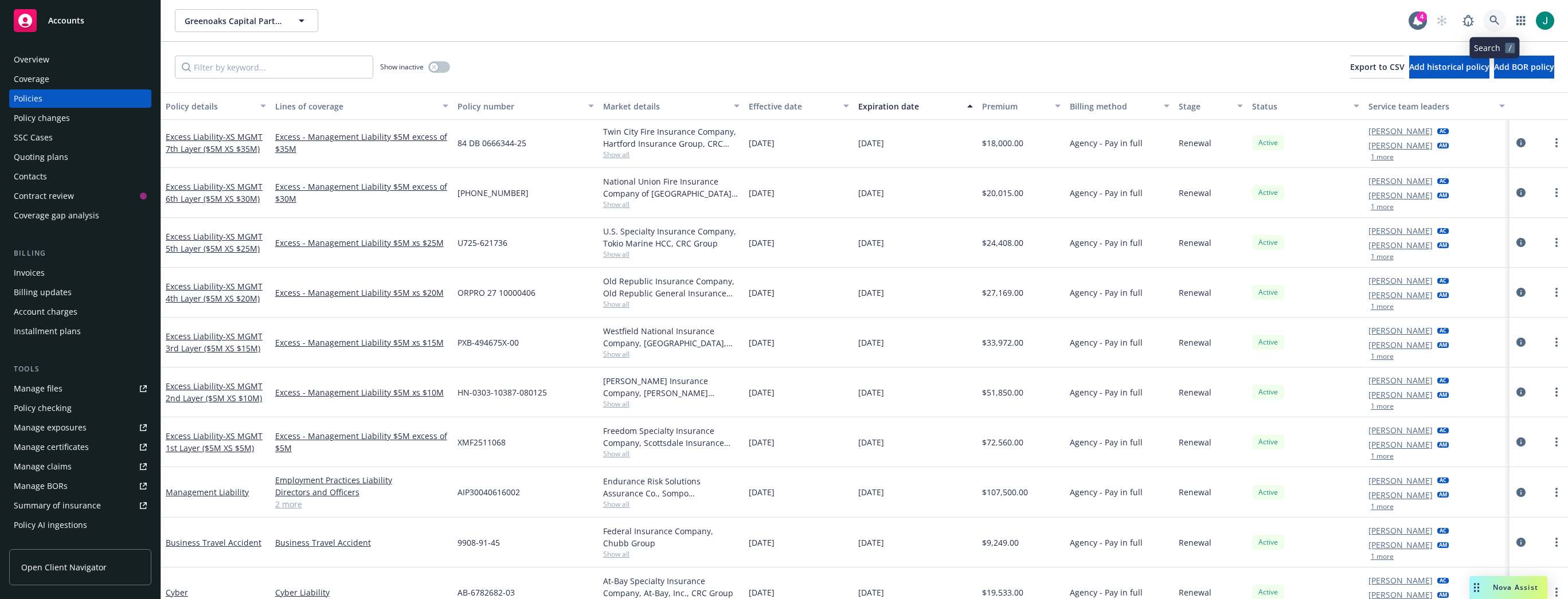
click at [1437, 20] on icon at bounding box center [1494, 21] width 11 height 11
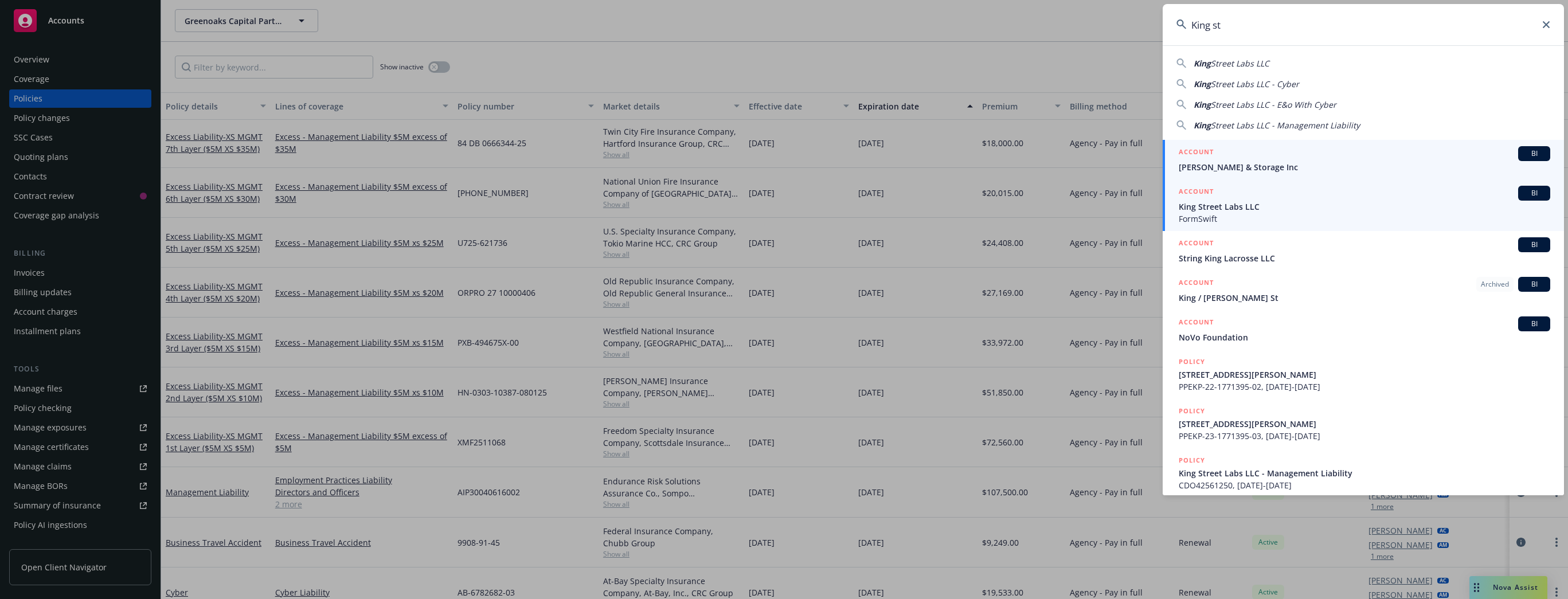
type input "King st"
click at [1262, 210] on span "King Street Labs LLC" at bounding box center [1364, 207] width 371 height 12
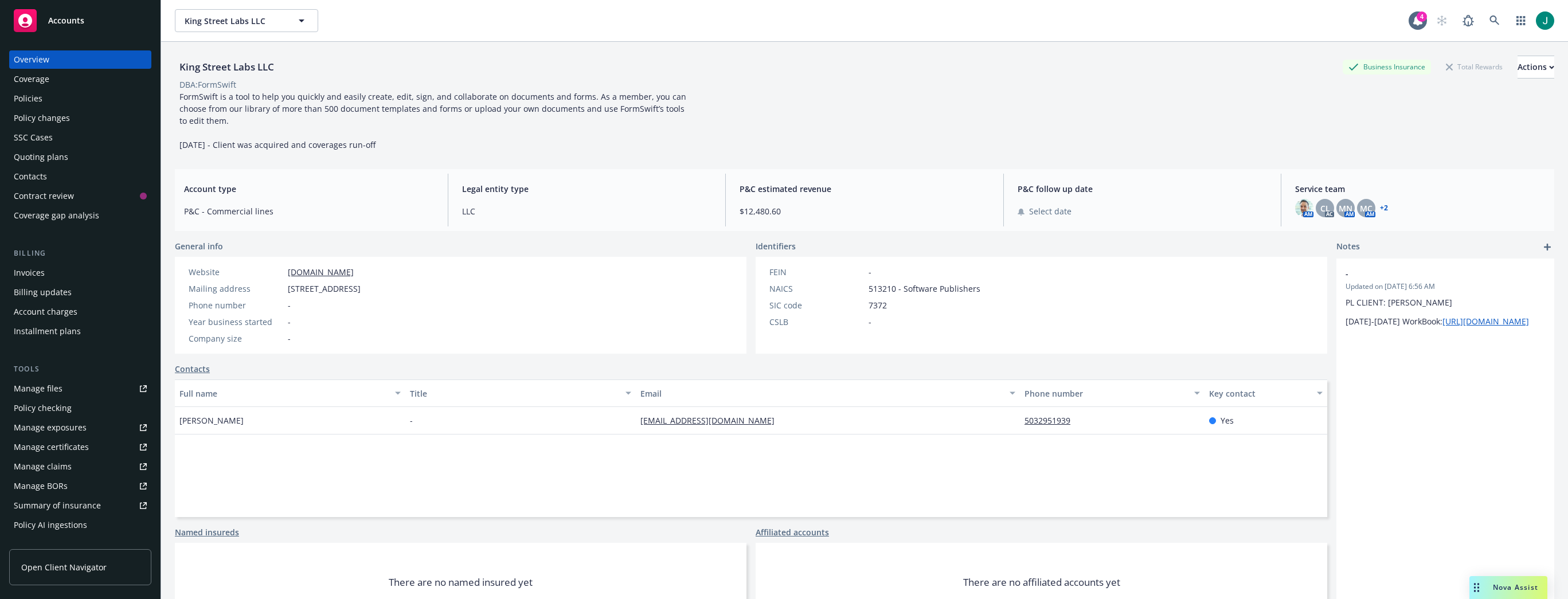
click at [40, 97] on div "Policies" at bounding box center [28, 99] width 29 height 19
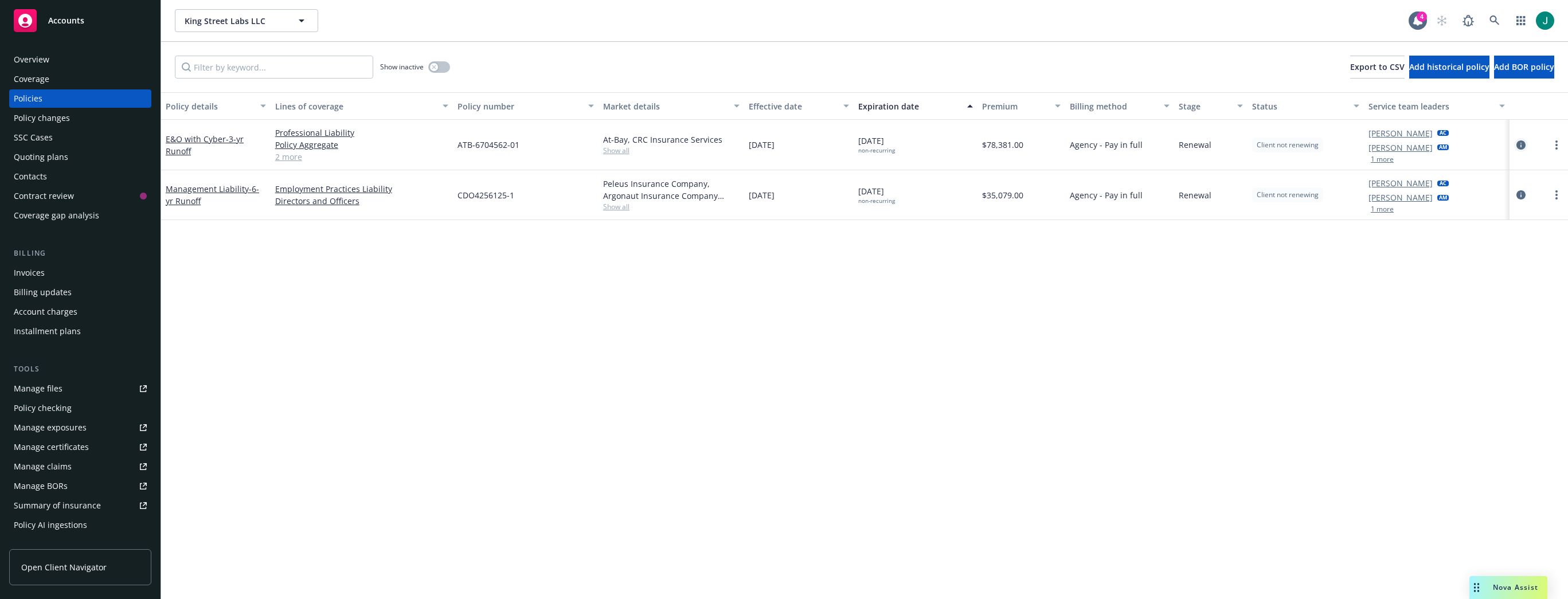
click at [1437, 143] on icon "circleInformation" at bounding box center [1521, 145] width 9 height 9
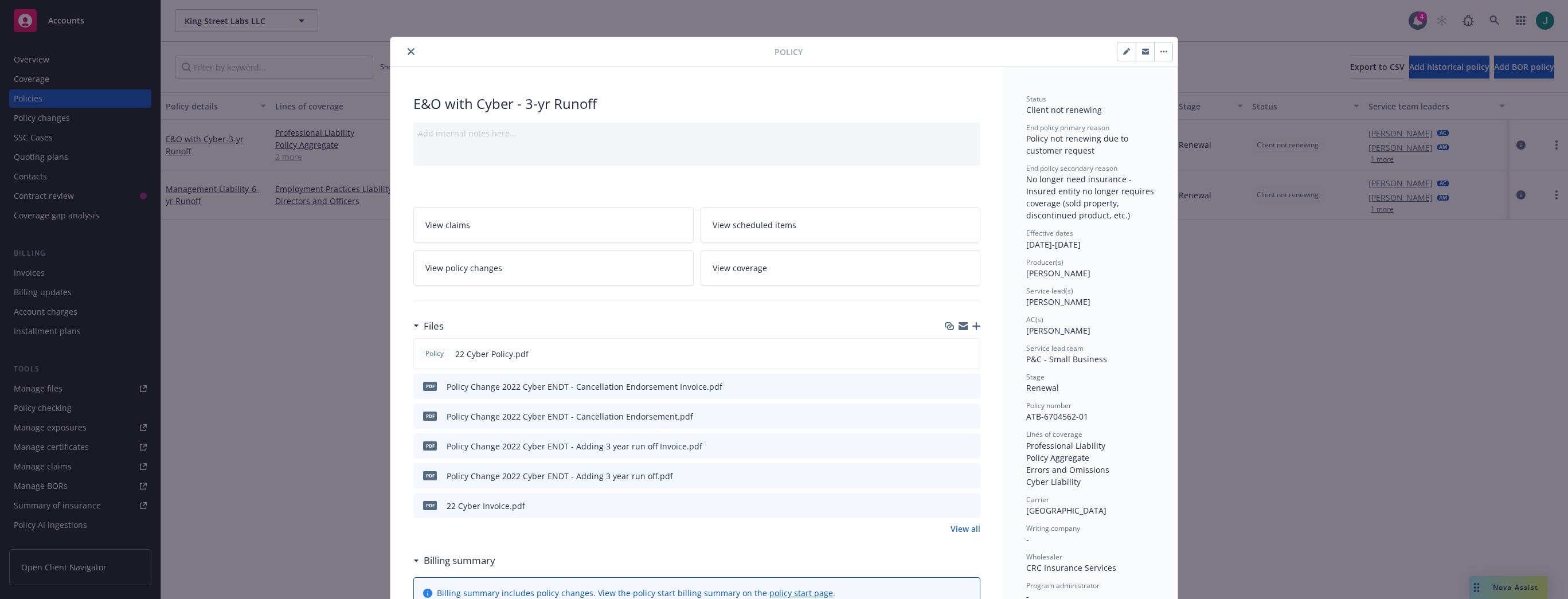
click at [1125, 51] on icon "button" at bounding box center [1126, 52] width 7 height 7
select select "RENEWAL"
select select "other"
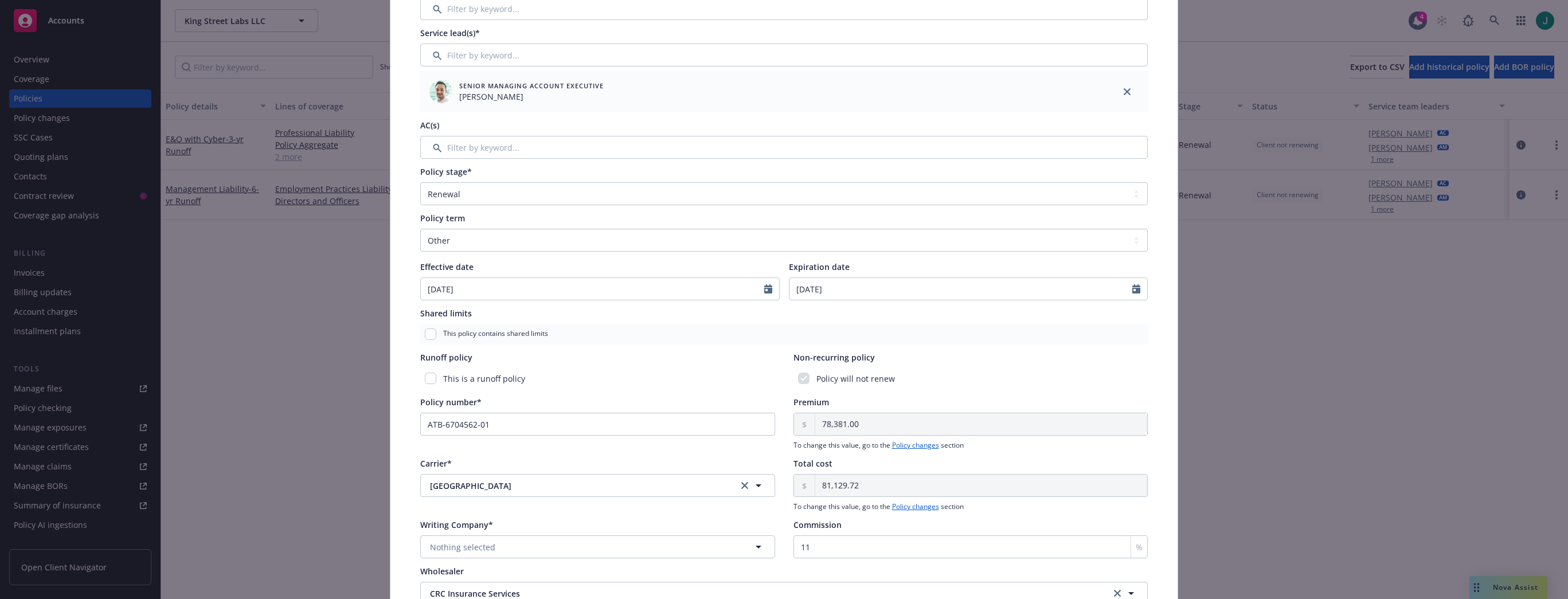
scroll to position [172, 0]
click at [427, 296] on input "checkbox" at bounding box center [430, 376] width 11 height 11
checkbox input "true"
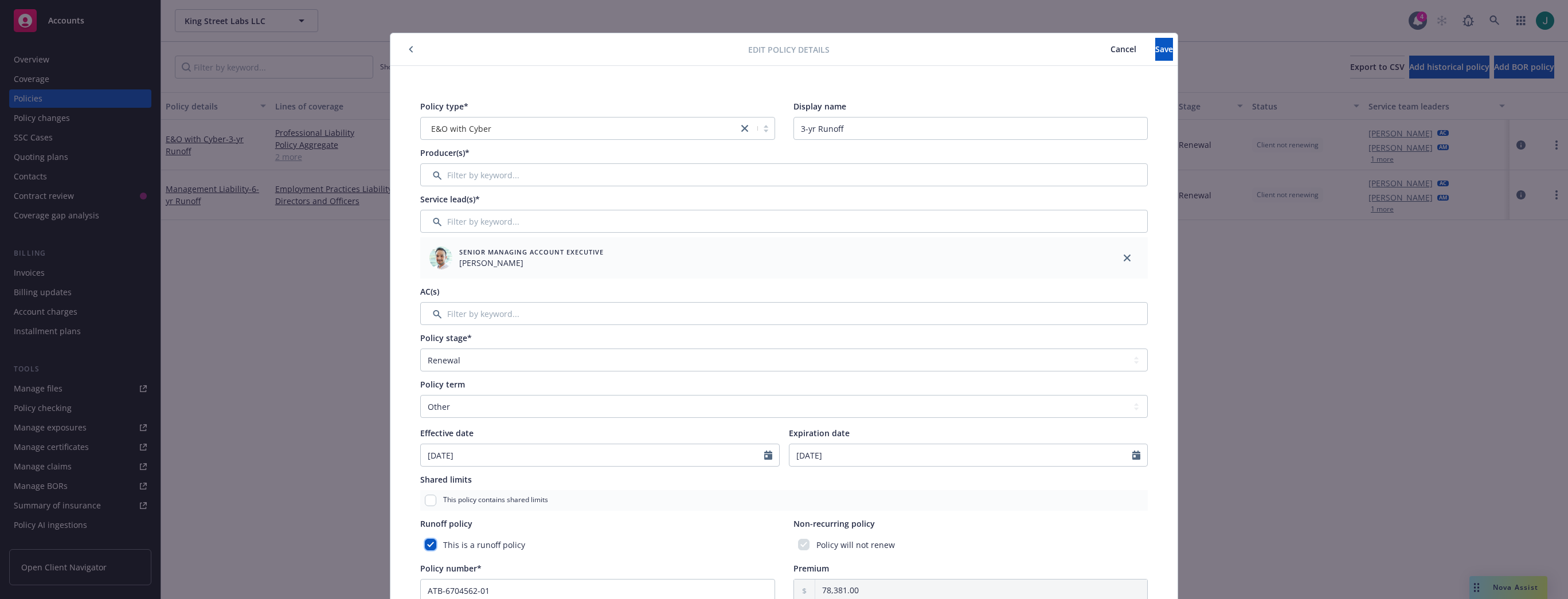
scroll to position [0, 0]
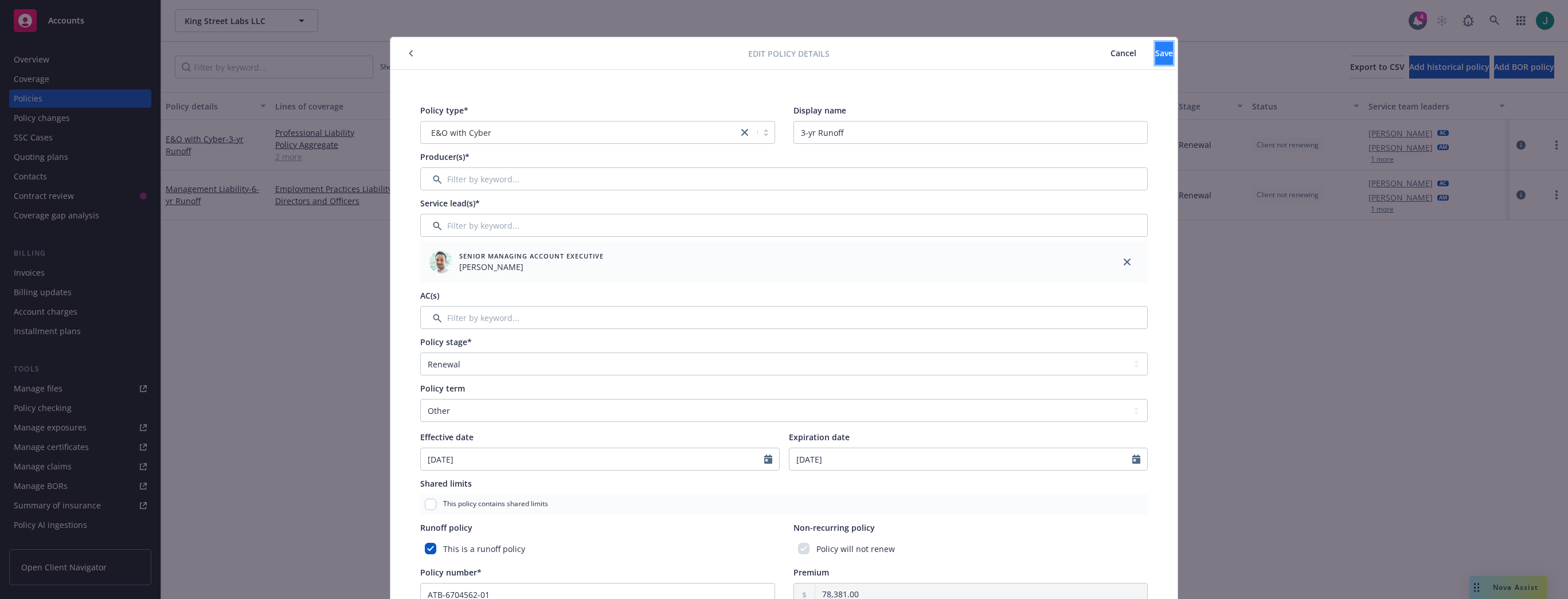
click at [1155, 52] on span "Save" at bounding box center [1164, 53] width 18 height 11
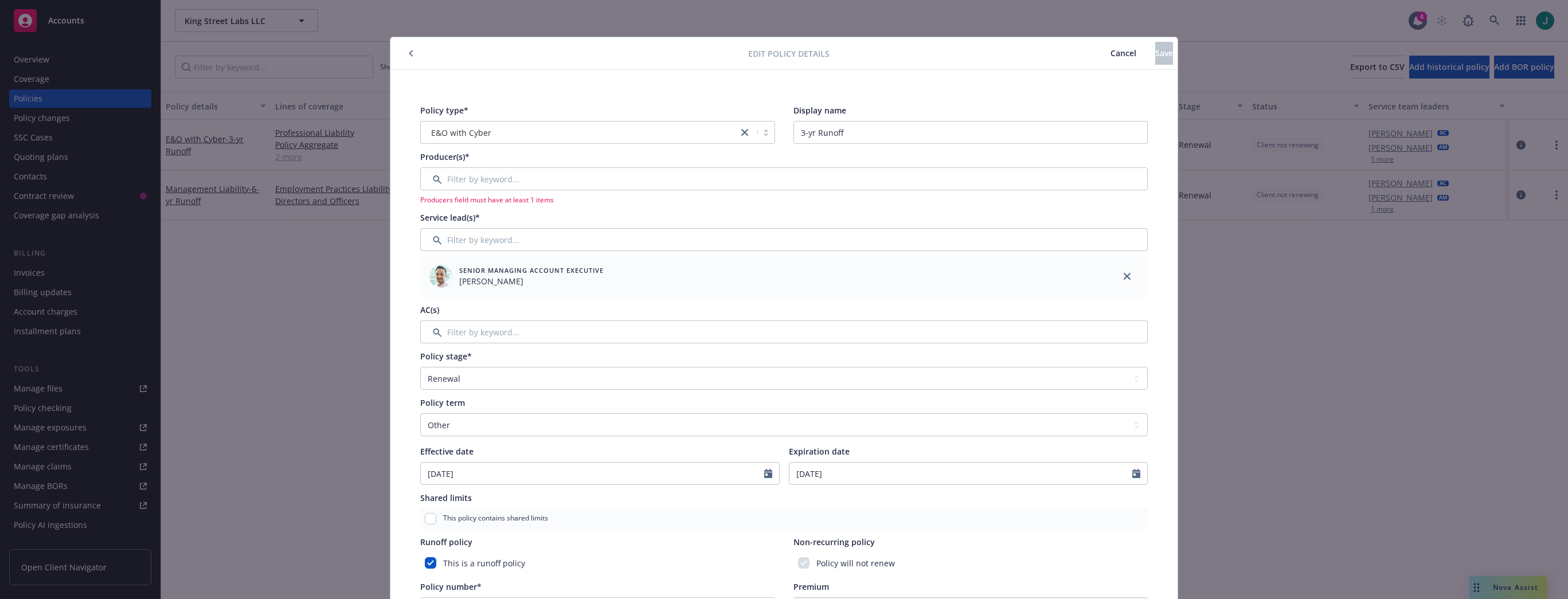
click at [1111, 54] on span "Cancel" at bounding box center [1123, 53] width 26 height 11
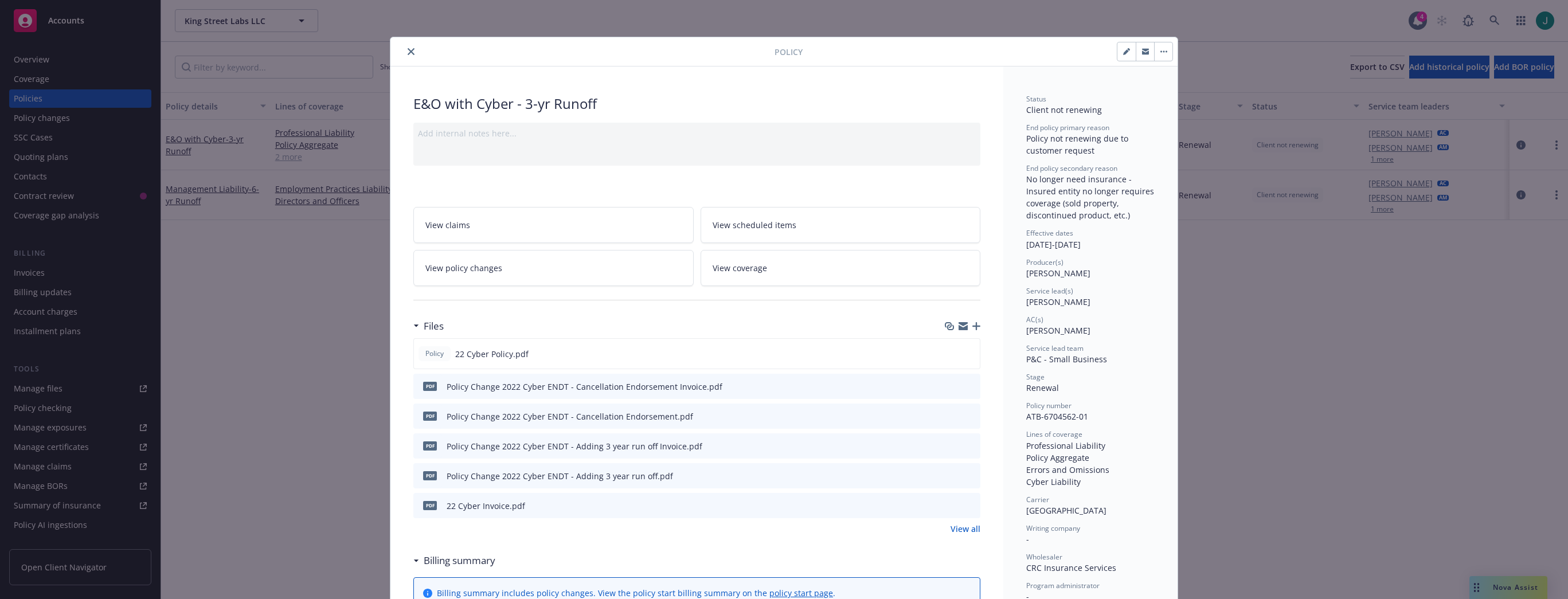
click at [412, 51] on button "close" at bounding box center [411, 51] width 14 height 14
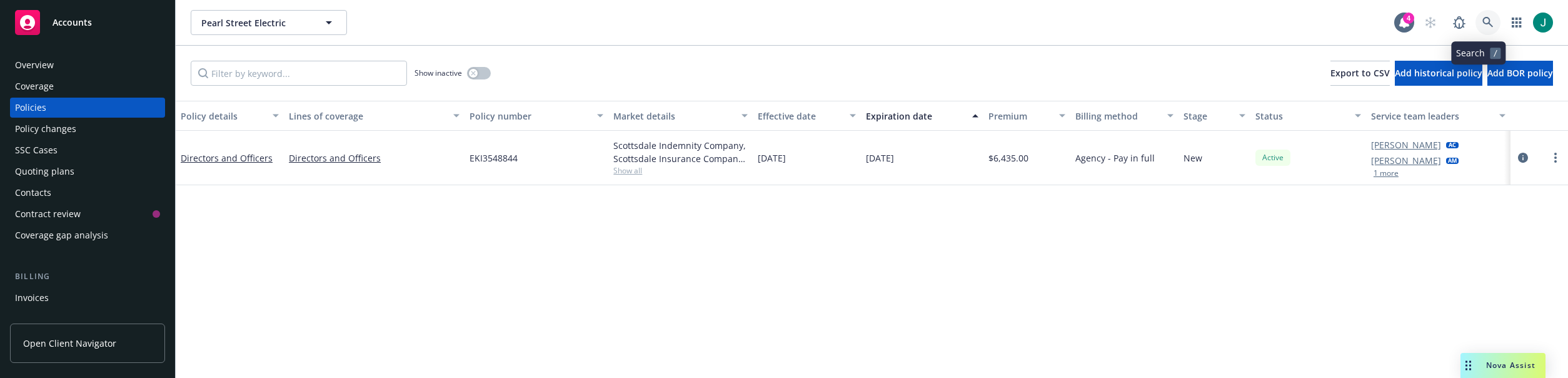
click at [1483, 24] on icon at bounding box center [1488, 22] width 11 height 11
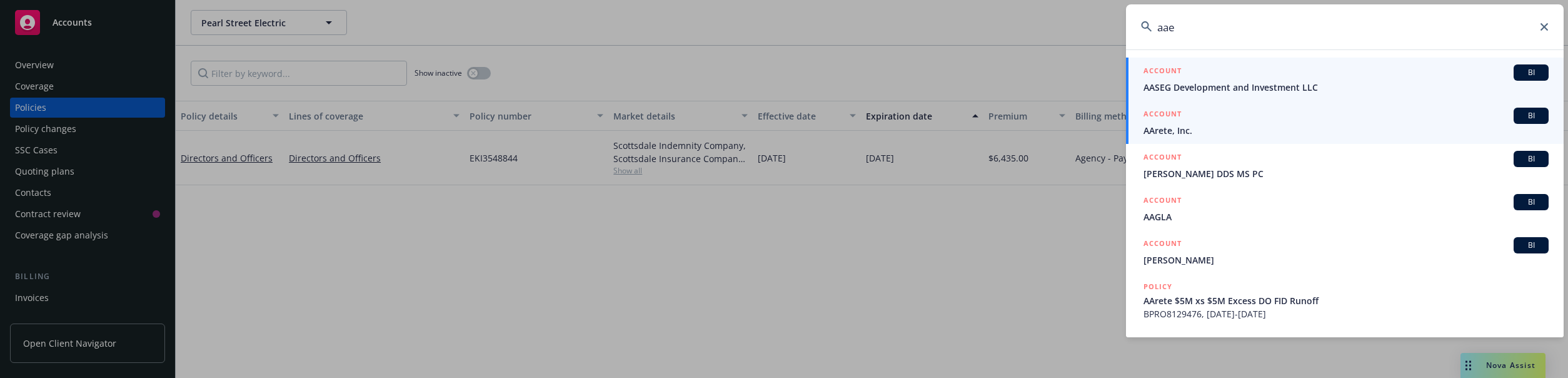
type input "aae"
click at [1199, 123] on div "ACCOUNT BI" at bounding box center [1346, 116] width 405 height 16
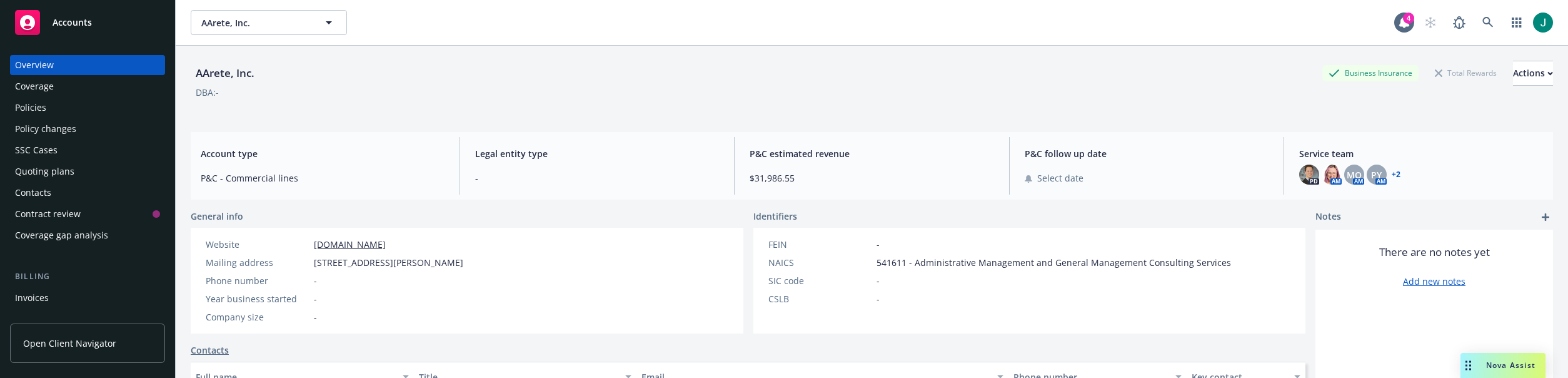
click at [33, 109] on div "Policies" at bounding box center [30, 108] width 31 height 20
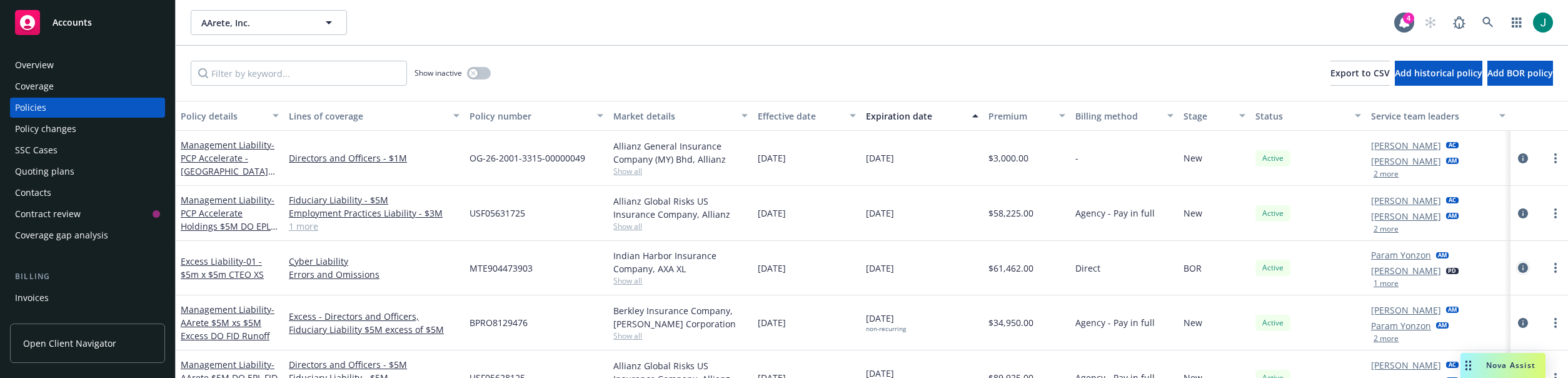
click at [1518, 267] on icon "circleInformation" at bounding box center [1523, 268] width 10 height 10
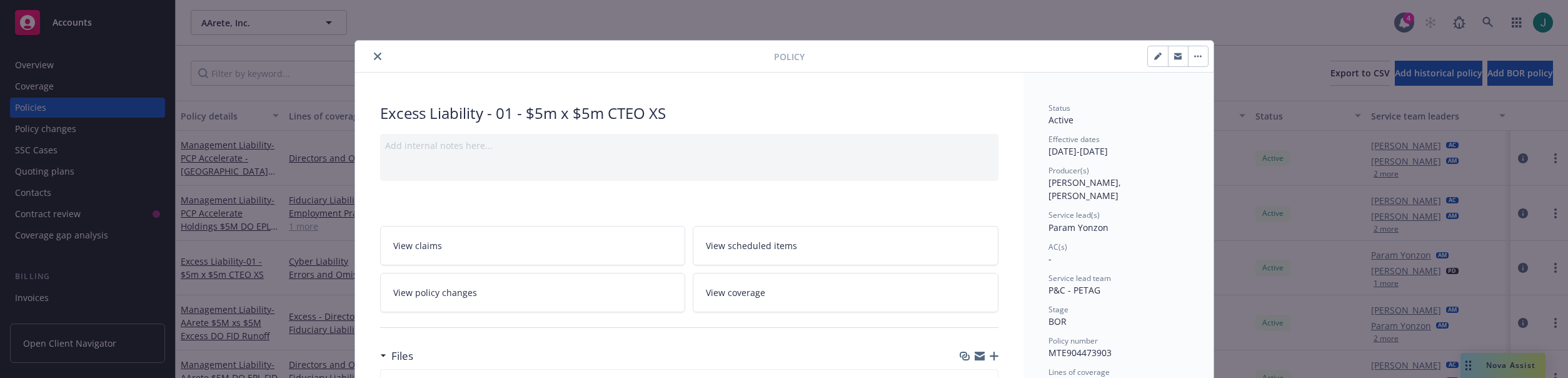
click at [1154, 56] on icon "button" at bounding box center [1157, 56] width 7 height 7
select select "BOR"
select select "12"
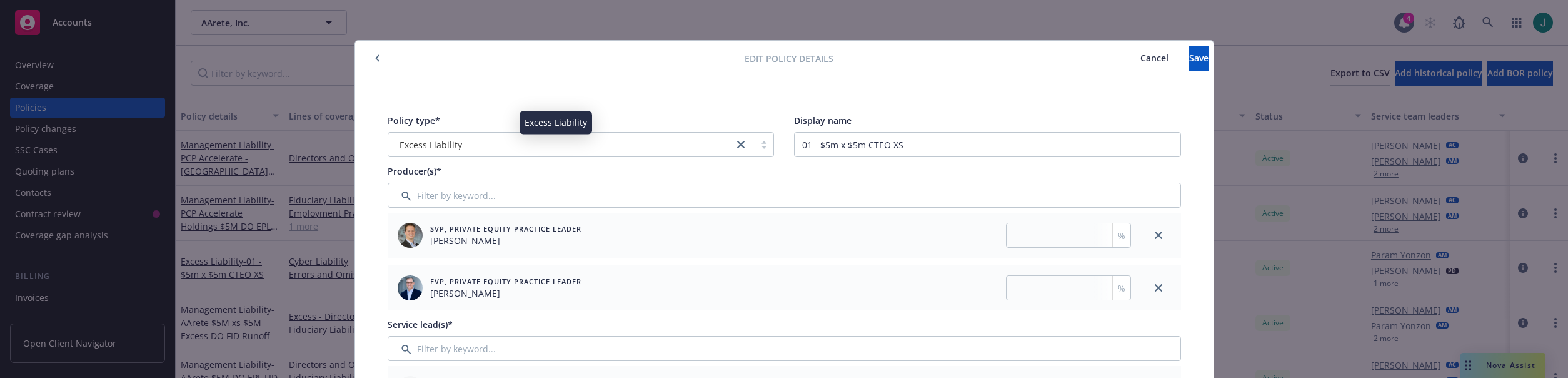
click at [443, 146] on span "Excess Liability" at bounding box center [430, 145] width 62 height 13
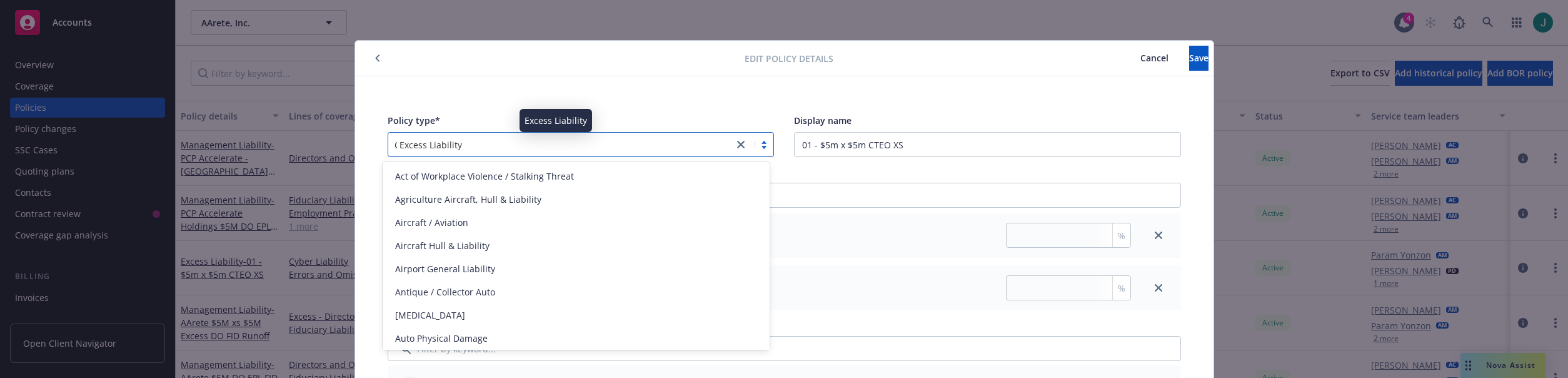
type input "CY"
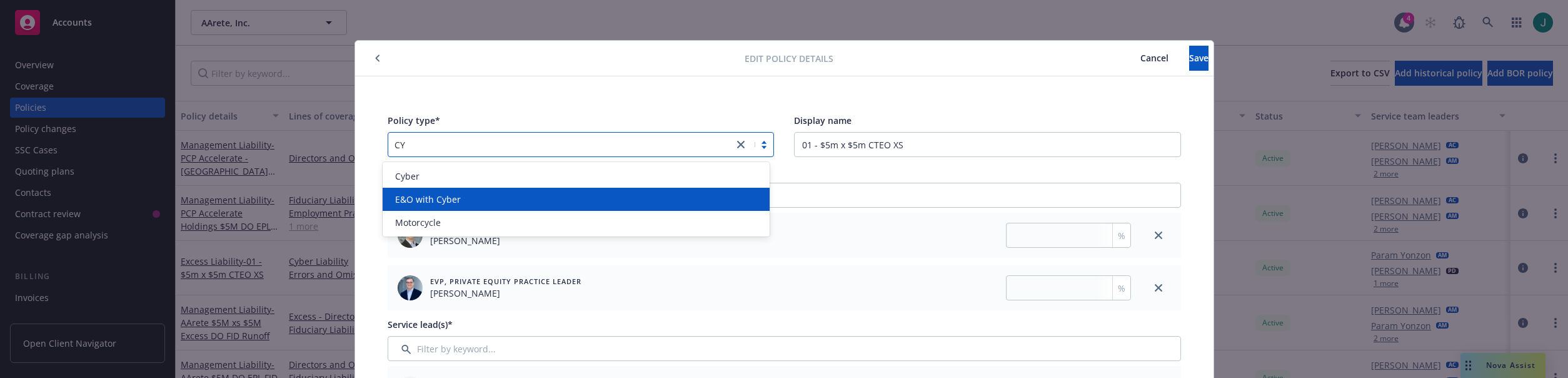
drag, startPoint x: 482, startPoint y: 196, endPoint x: 489, endPoint y: 188, distance: 10.6
click at [482, 196] on div "E&O with Cyber" at bounding box center [576, 199] width 372 height 13
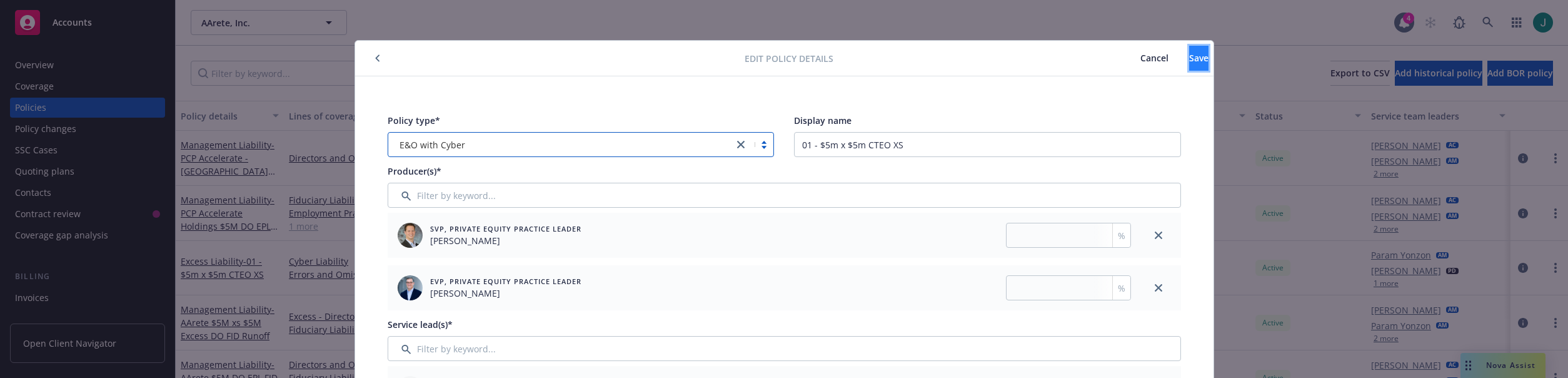
click at [1189, 54] on span "Save" at bounding box center [1198, 58] width 20 height 12
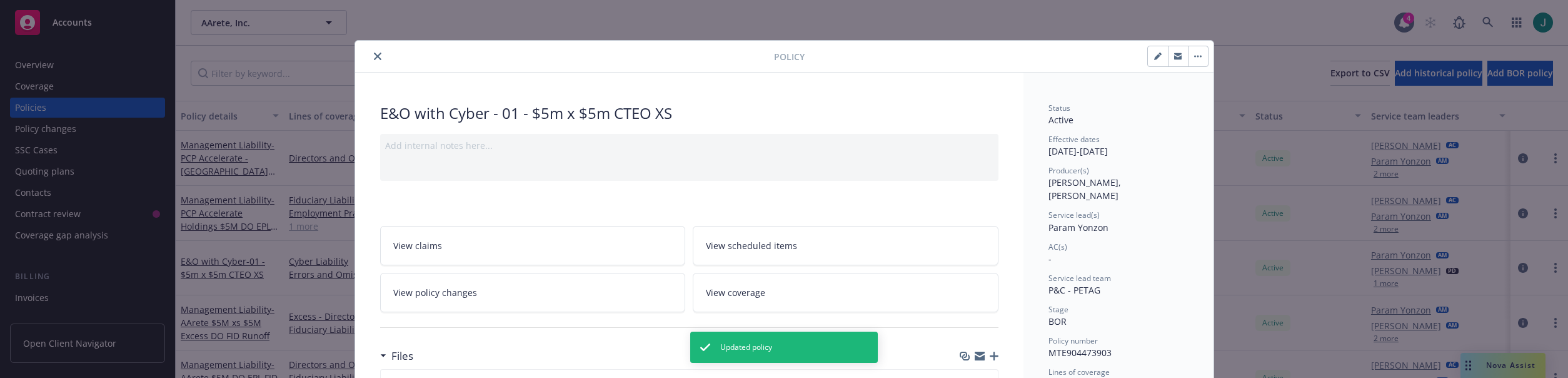
click at [375, 58] on icon "close" at bounding box center [378, 56] width 7 height 7
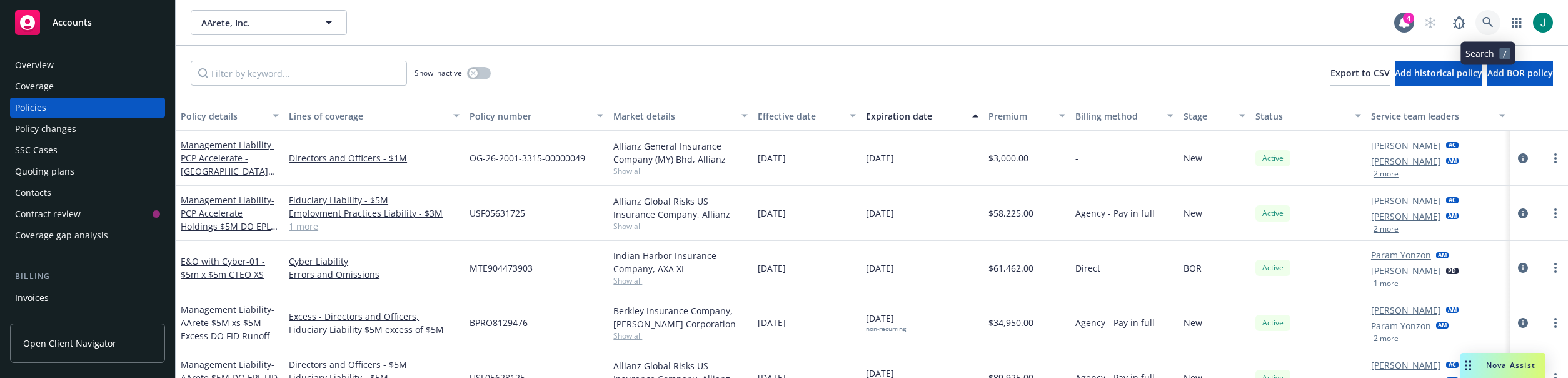
click at [1488, 21] on icon at bounding box center [1488, 22] width 12 height 12
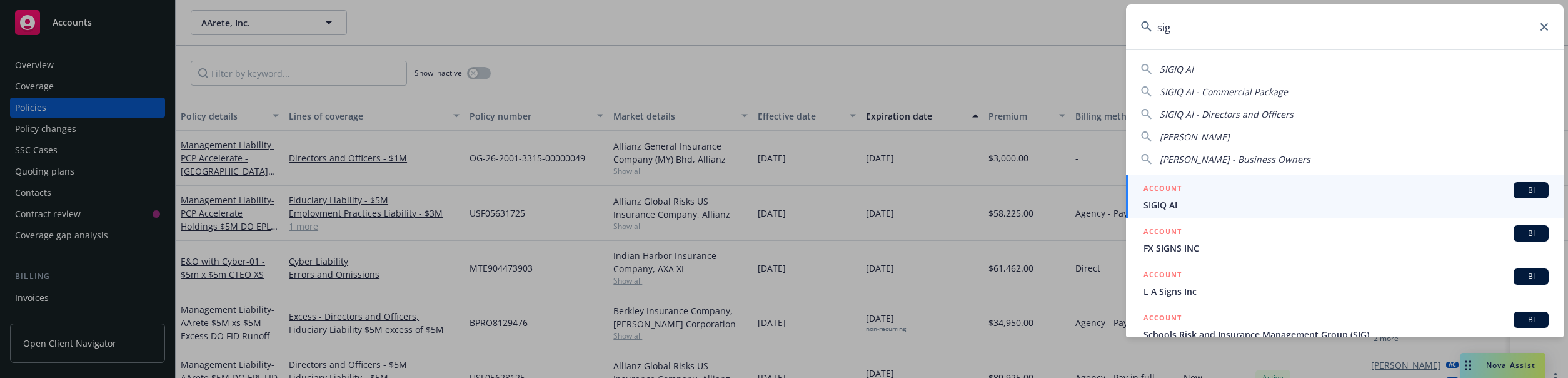
type input "sig"
click at [1217, 204] on span "SIGIQ AI" at bounding box center [1346, 205] width 405 height 13
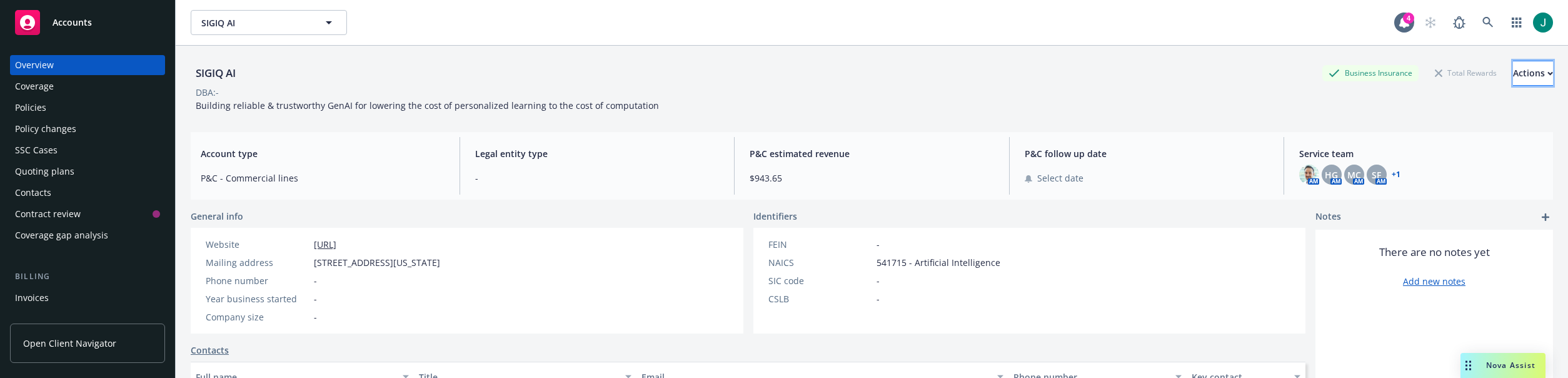
click at [1513, 74] on div "Actions" at bounding box center [1533, 73] width 40 height 24
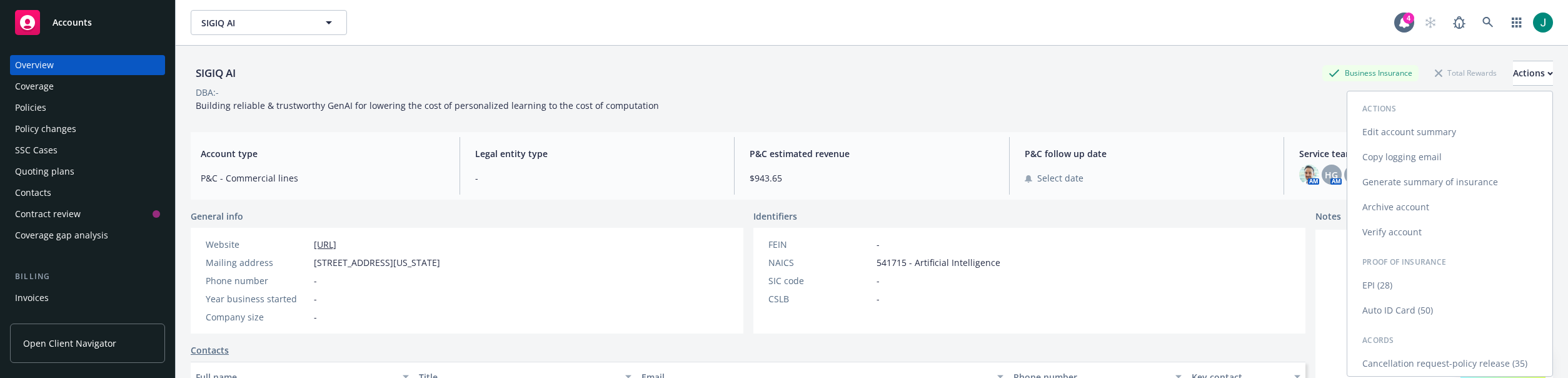
drag, startPoint x: 1416, startPoint y: 134, endPoint x: 1402, endPoint y: 133, distance: 14.0
click at [1416, 133] on link "Edit account summary" at bounding box center [1450, 132] width 205 height 25
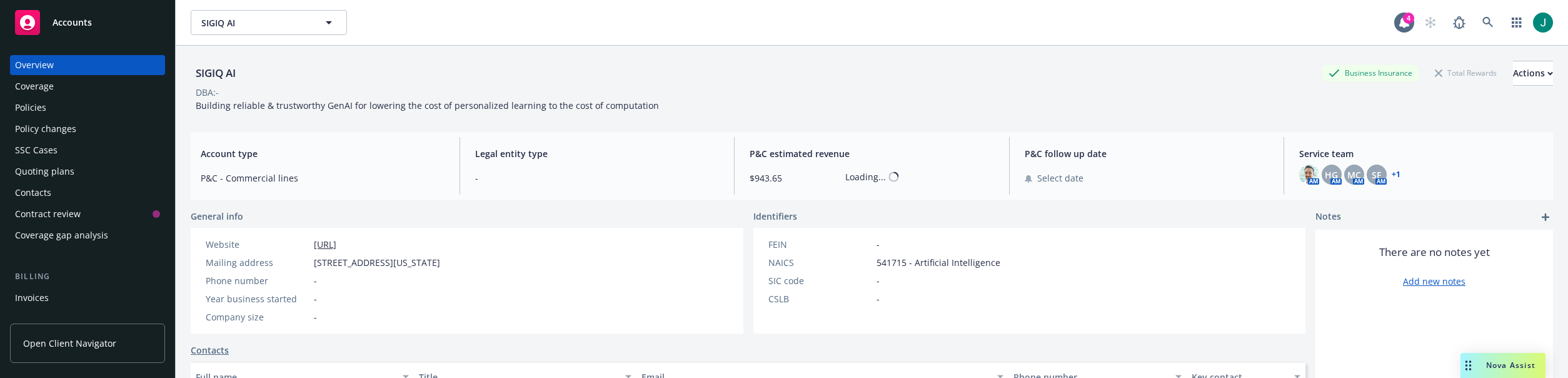
select select "US"
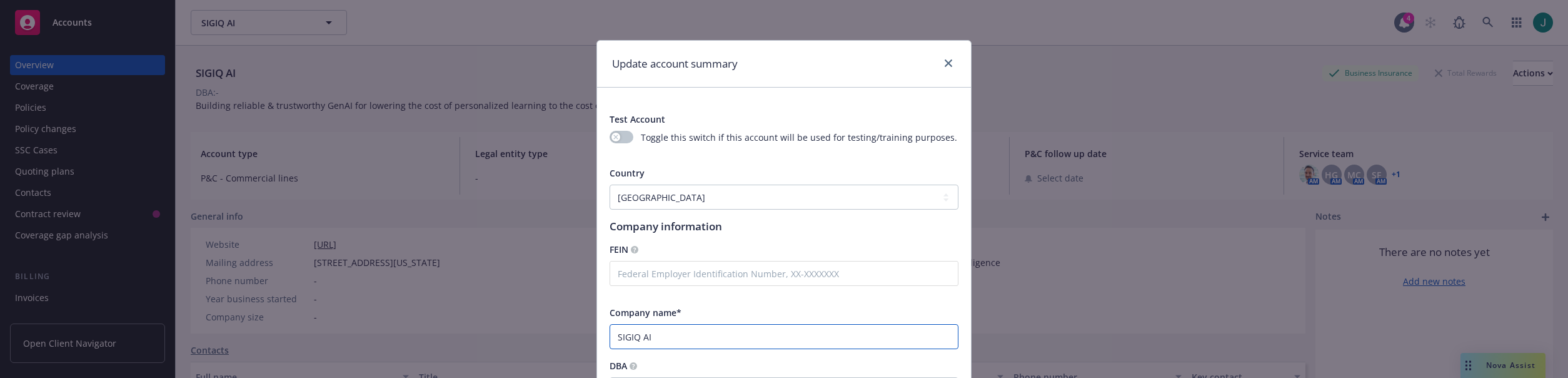
click at [615, 336] on input "SIGIQ AI" at bounding box center [784, 337] width 349 height 25
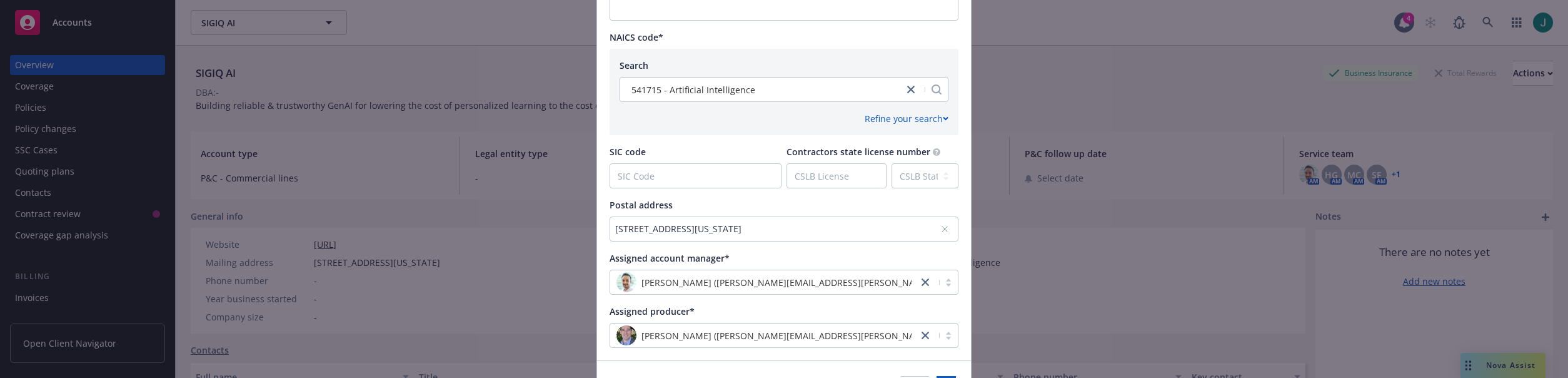
scroll to position [658, 0]
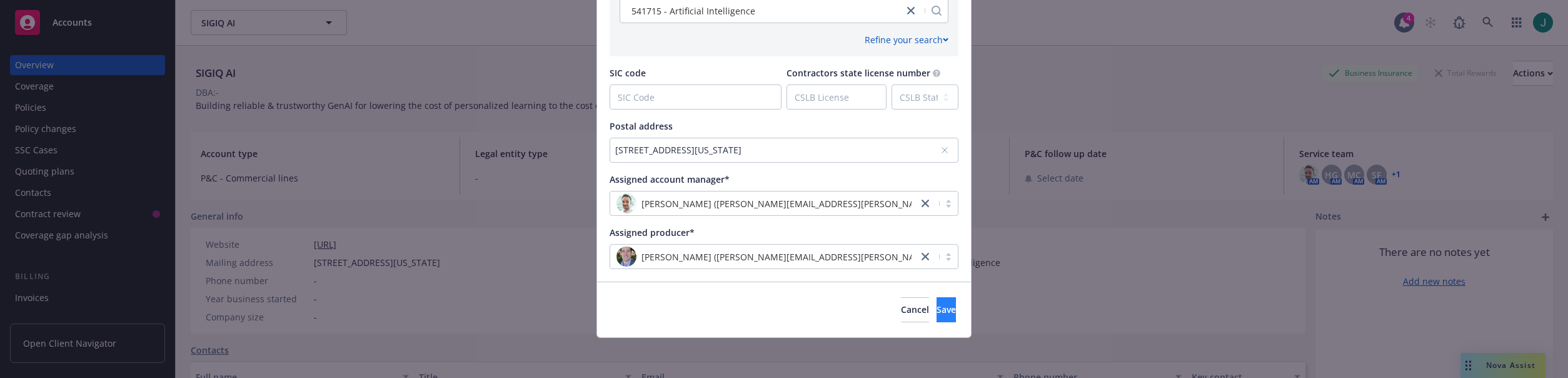
type input "SIGIQ AI"
click at [937, 310] on span "Save" at bounding box center [946, 309] width 20 height 12
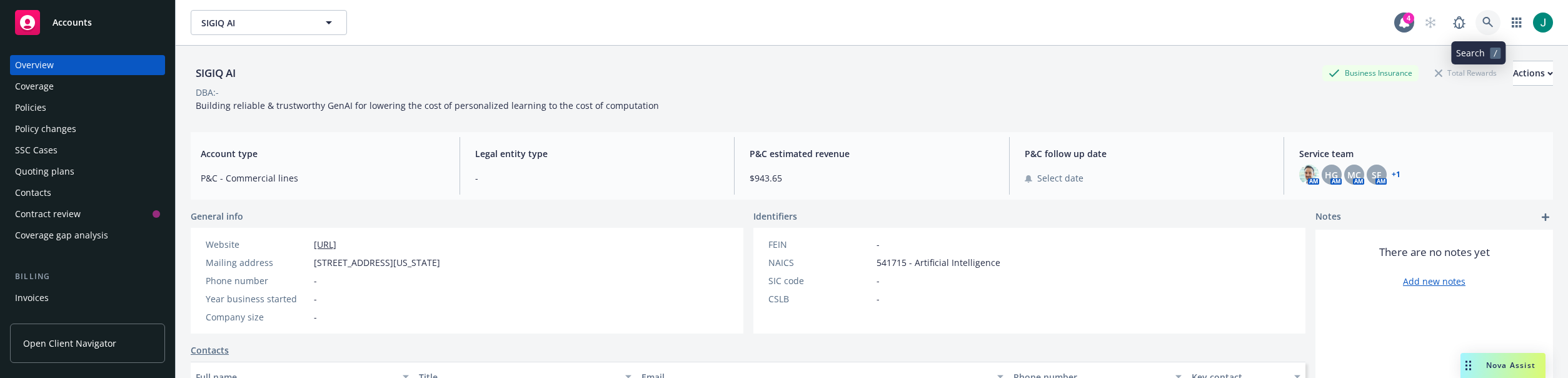
click at [1483, 23] on icon at bounding box center [1488, 22] width 11 height 11
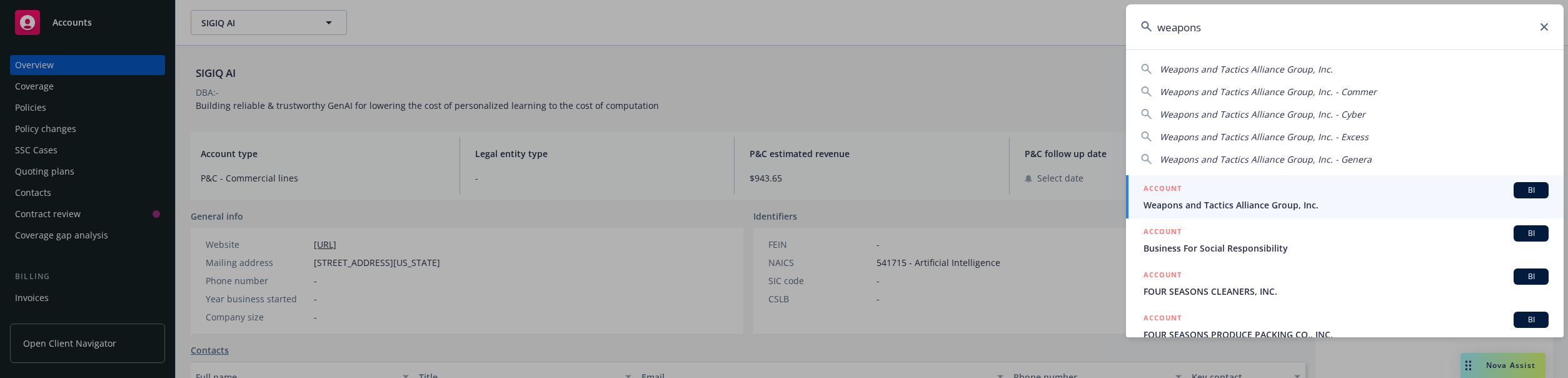
type input "weapons"
click at [1365, 199] on span "Weapons and Tactics Alliance Group, Inc." at bounding box center [1346, 205] width 405 height 13
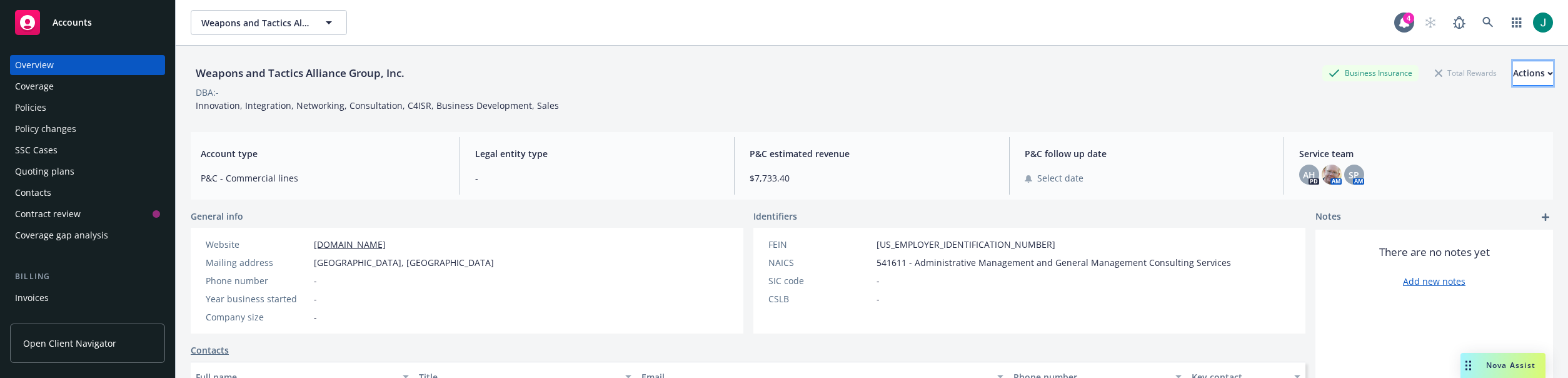
click at [1513, 76] on div "Actions" at bounding box center [1533, 73] width 40 height 24
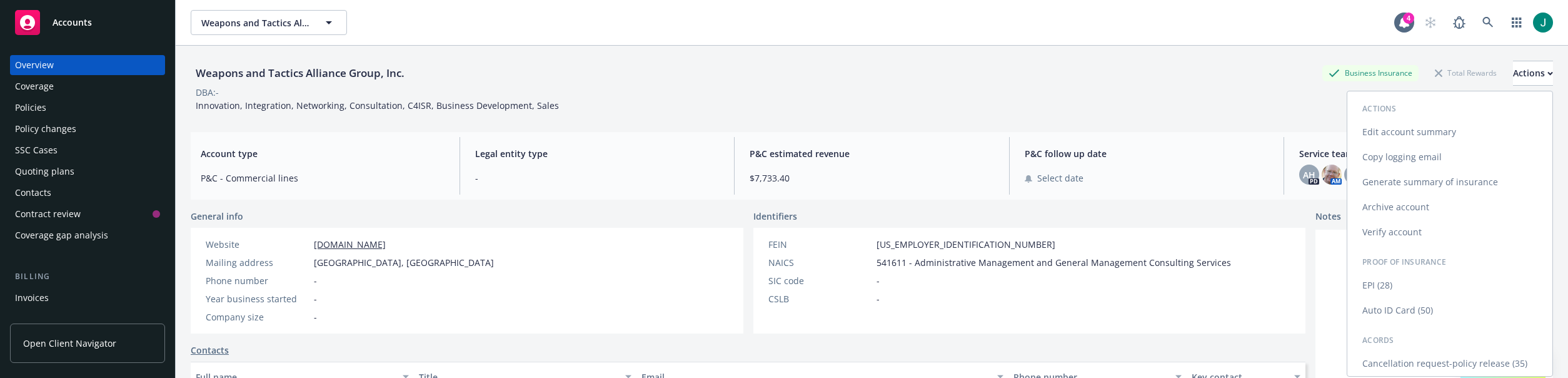
click at [1439, 136] on link "Edit account summary" at bounding box center [1450, 132] width 205 height 25
select select "US"
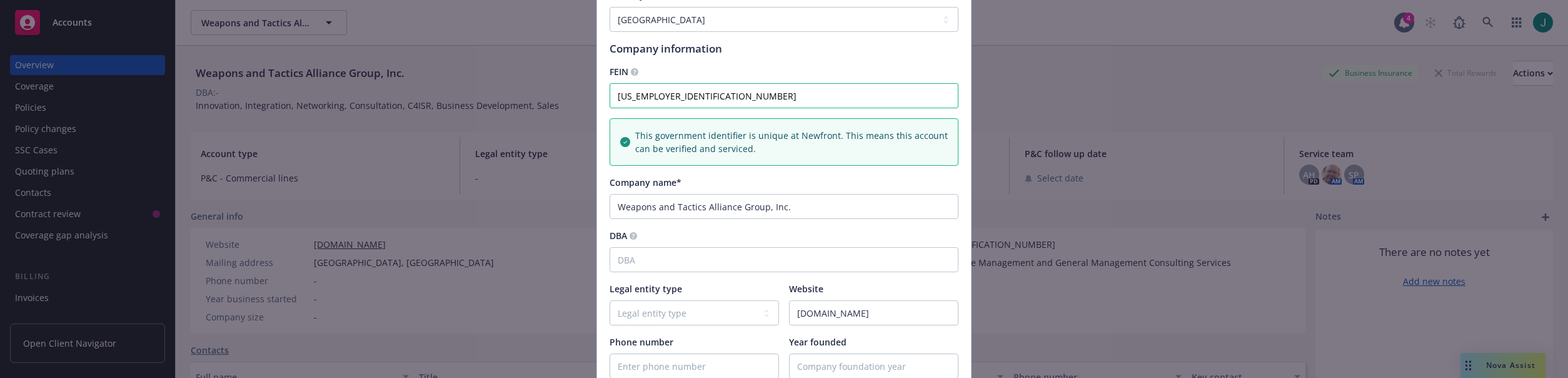
scroll to position [188, 0]
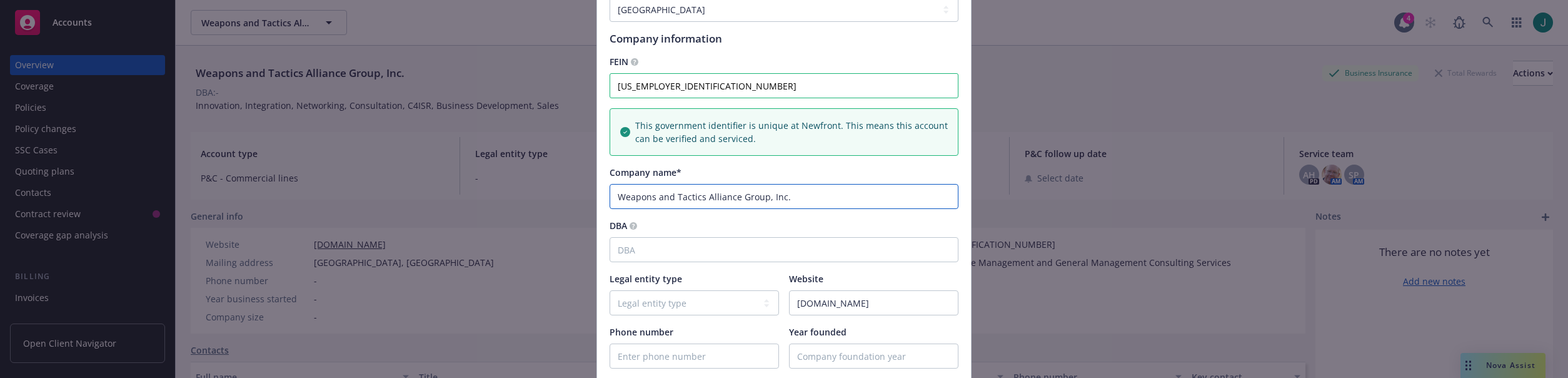
click at [616, 199] on input "Weapons and Tactics Alliance Group, Inc." at bounding box center [784, 196] width 349 height 25
type input "Weapons and Tactics Alliance Group, Inc."
click at [1154, 87] on div "Update account summary Test Account Toggle this switch if this account will be …" at bounding box center [784, 189] width 1568 height 378
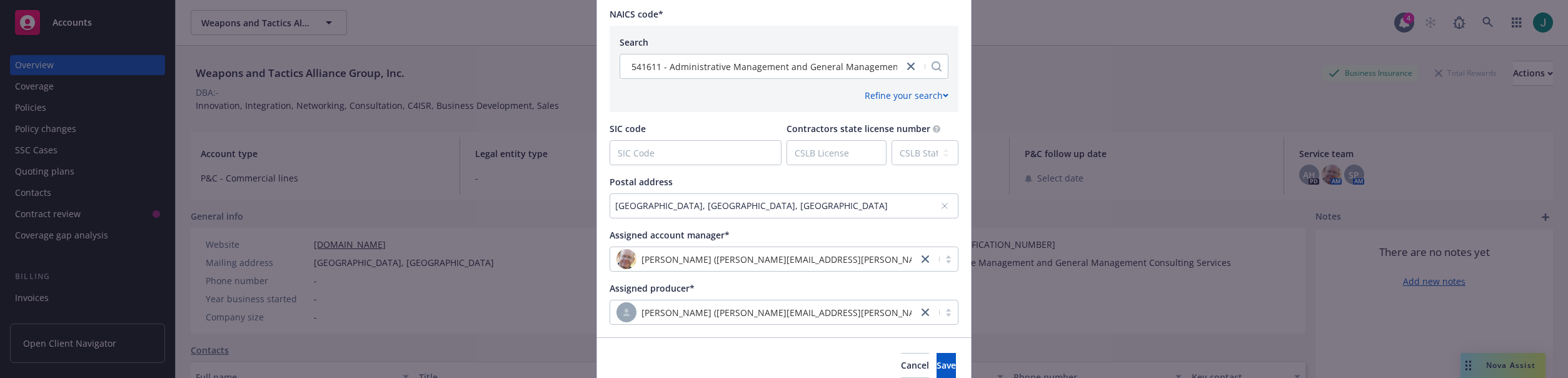
scroll to position [705, 0]
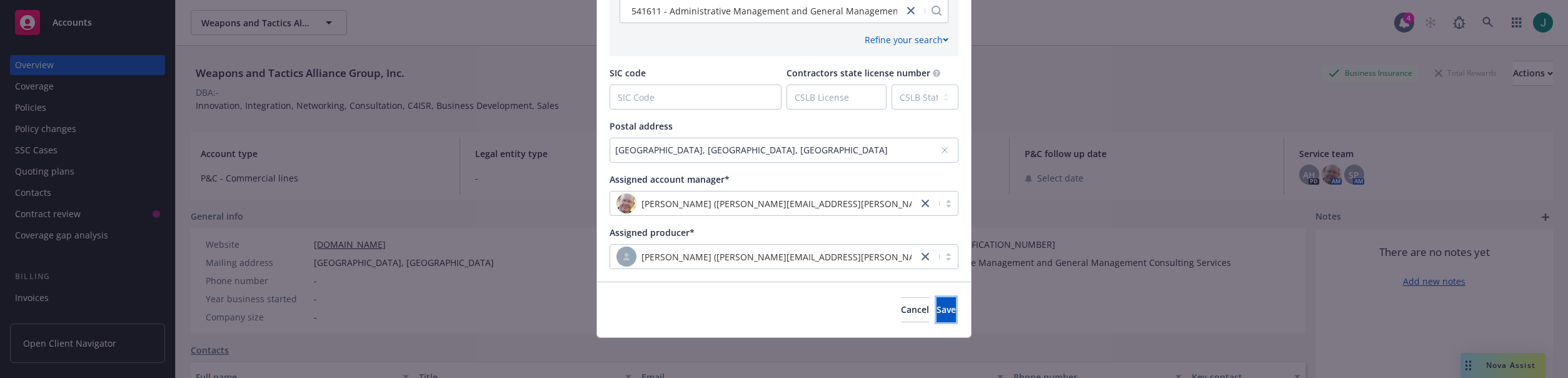
drag, startPoint x: 919, startPoint y: 314, endPoint x: 911, endPoint y: 291, distance: 24.4
click at [937, 315] on span "Save" at bounding box center [946, 309] width 20 height 12
